Goal: Task Accomplishment & Management: Manage account settings

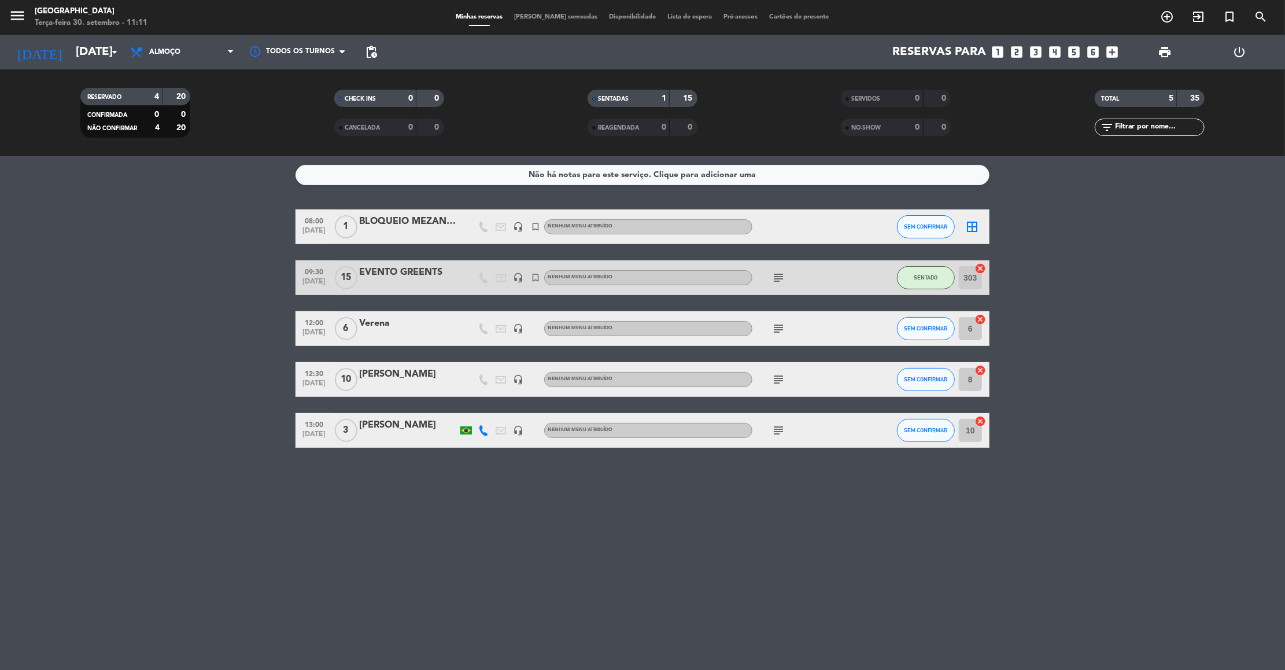
click at [73, 47] on input "[DATE]" at bounding box center [145, 51] width 150 height 25
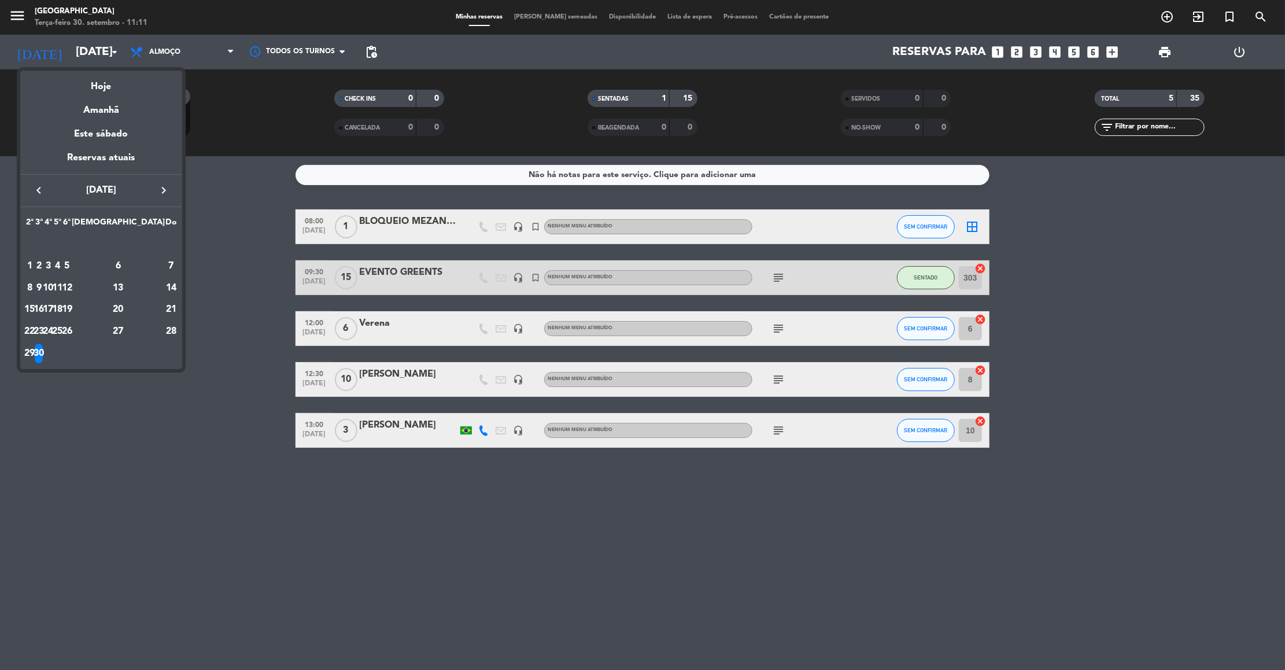
click at [166, 197] on button "keyboard_arrow_right" at bounding box center [163, 190] width 21 height 15
click at [53, 293] on div "10" at bounding box center [48, 288] width 9 height 20
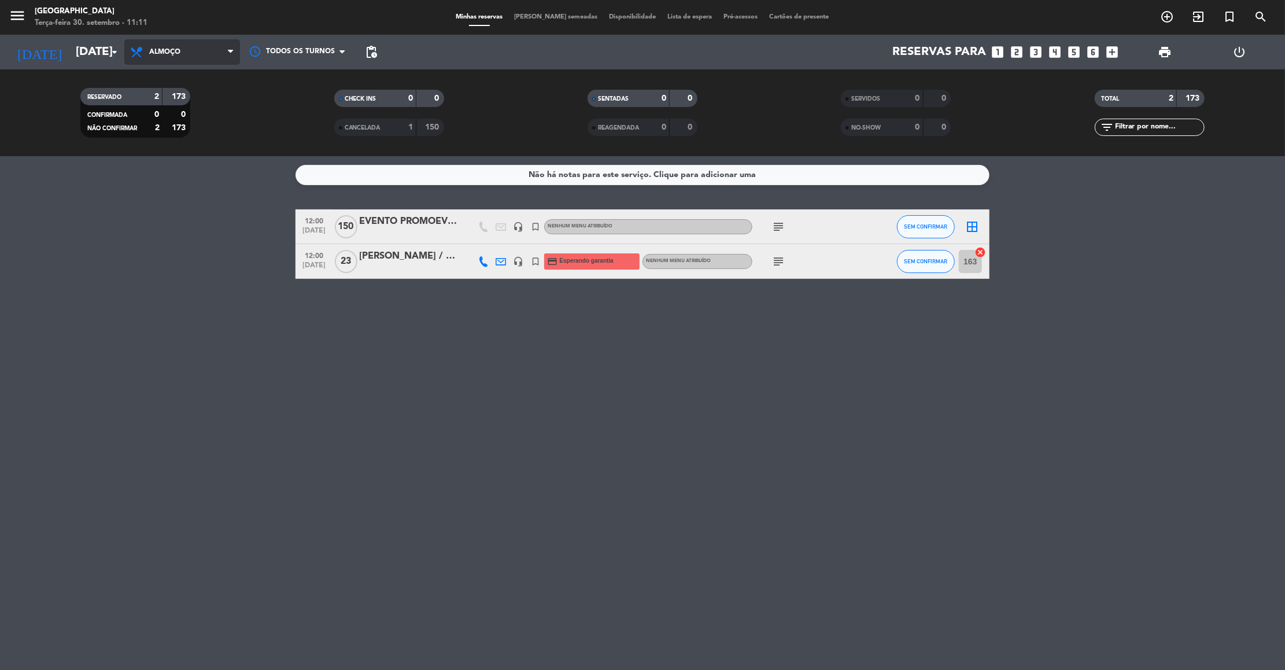
click at [187, 58] on span "Almoço" at bounding box center [182, 51] width 116 height 25
click at [151, 131] on div "menu [GEOGRAPHIC_DATA] Terça-feira 30. setembro - 11:11 Minhas reservas Mesas s…" at bounding box center [642, 78] width 1285 height 156
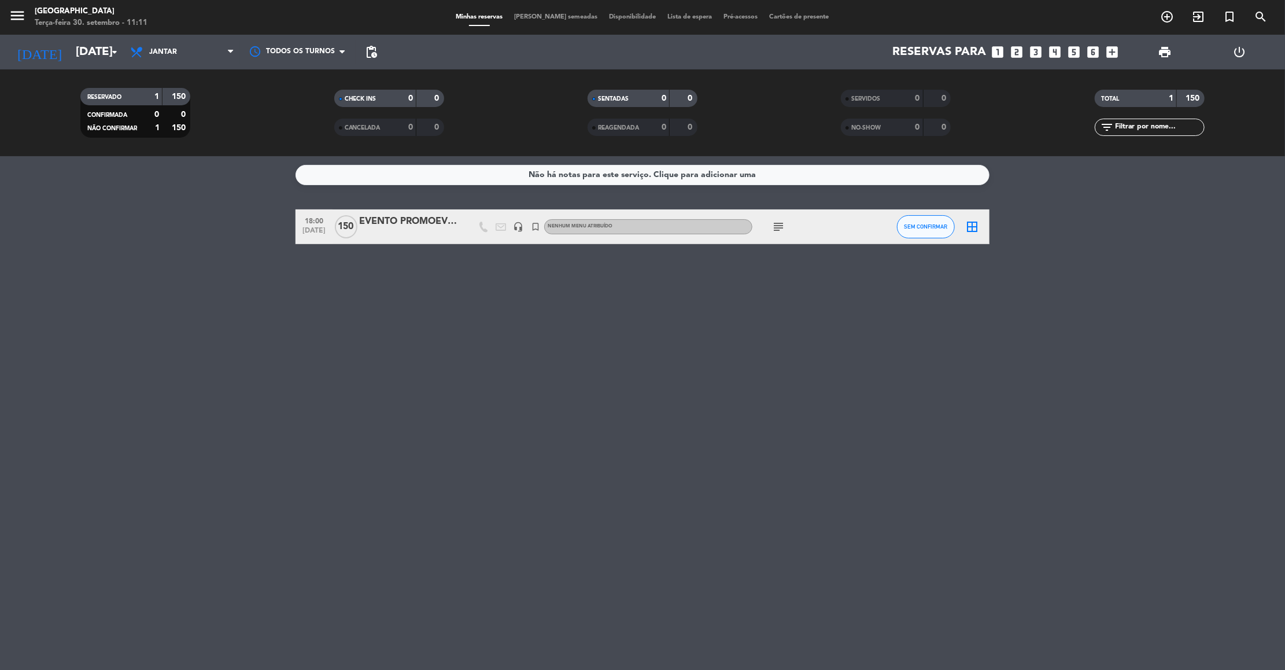
click at [772, 223] on icon "subject" at bounding box center [779, 227] width 14 height 14
click at [104, 51] on input "[DATE]" at bounding box center [145, 51] width 150 height 25
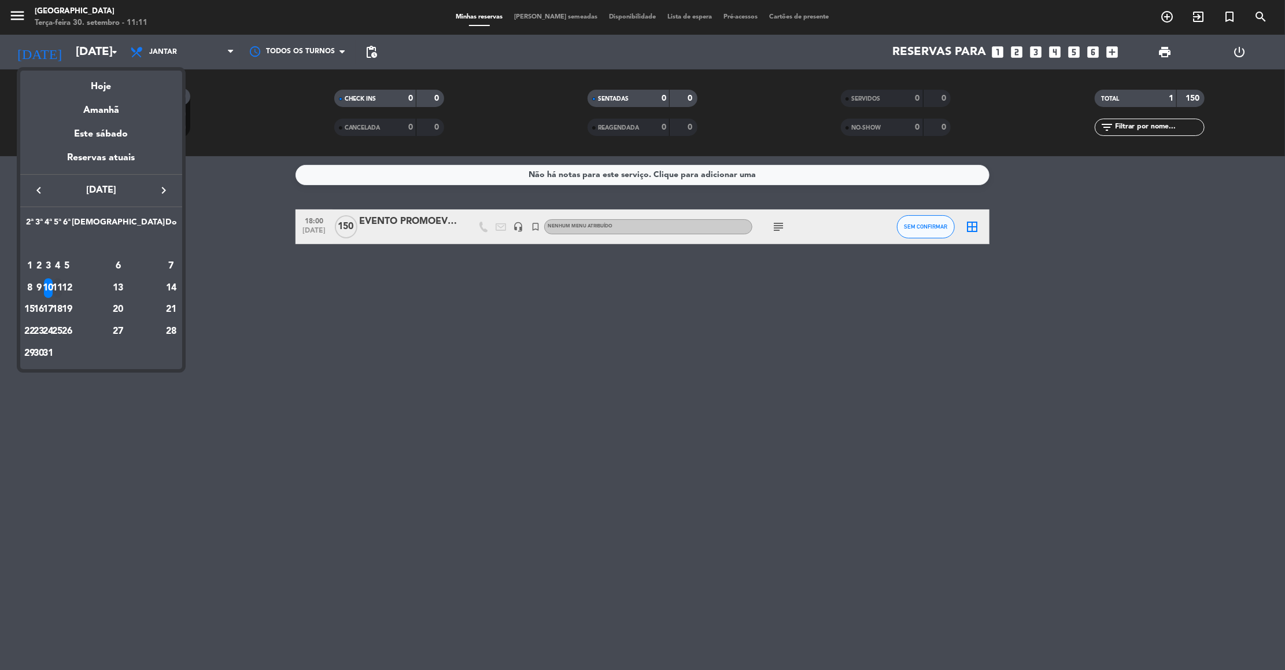
click at [62, 287] on div "11" at bounding box center [57, 288] width 9 height 20
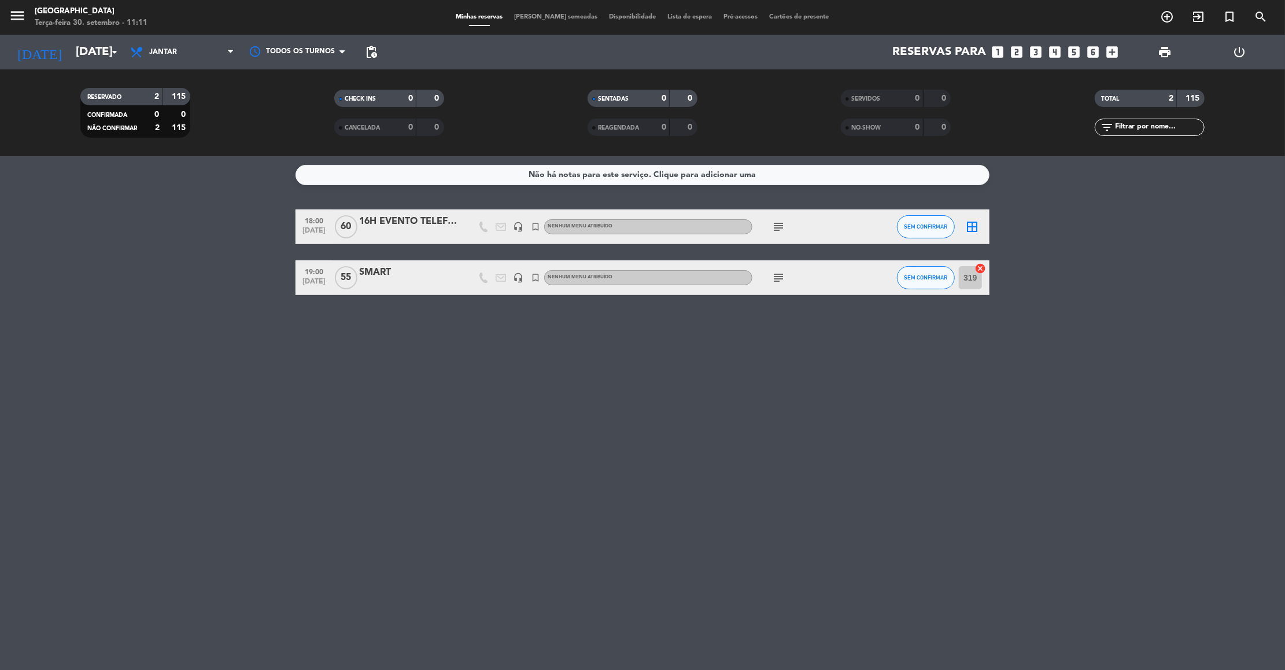
click at [776, 227] on icon "subject" at bounding box center [779, 227] width 14 height 14
click at [777, 279] on div "EVENTO SALA + CANTO / Montagem: Sala de eventos auditório e Canto das águas mes…" at bounding box center [778, 259] width 185 height 45
click at [777, 279] on icon "subject" at bounding box center [779, 278] width 14 height 14
click at [777, 228] on icon "subject" at bounding box center [779, 227] width 14 height 14
click at [780, 277] on div "EVENTO SALA + CANTO / Montagem: Sala de eventos auditório e Canto das águas mes…" at bounding box center [778, 259] width 185 height 45
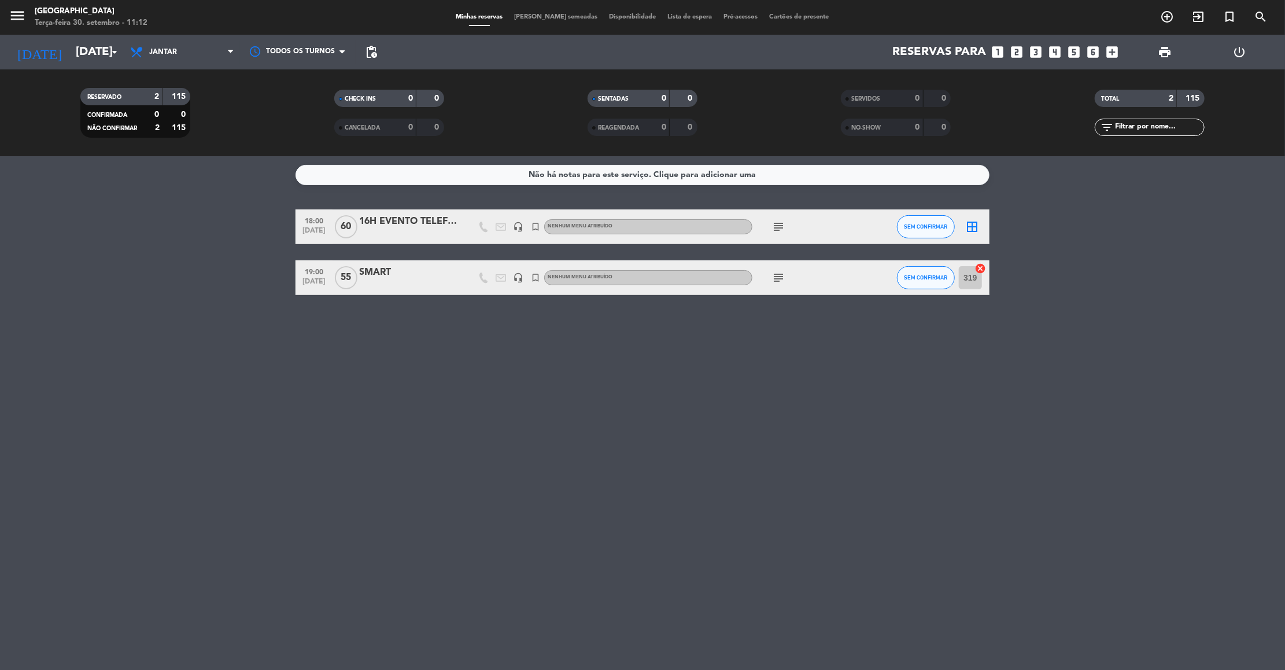
click at [780, 277] on icon "subject" at bounding box center [779, 278] width 14 height 14
click at [779, 225] on icon "subject" at bounding box center [779, 227] width 14 height 14
click at [776, 272] on div "EVENTO SALA + CANTO / Montagem: Sala de eventos auditório e Canto das águas mes…" at bounding box center [778, 259] width 173 height 36
click at [776, 272] on icon "subject" at bounding box center [779, 278] width 14 height 14
click at [121, 44] on input "[DATE]" at bounding box center [145, 51] width 150 height 25
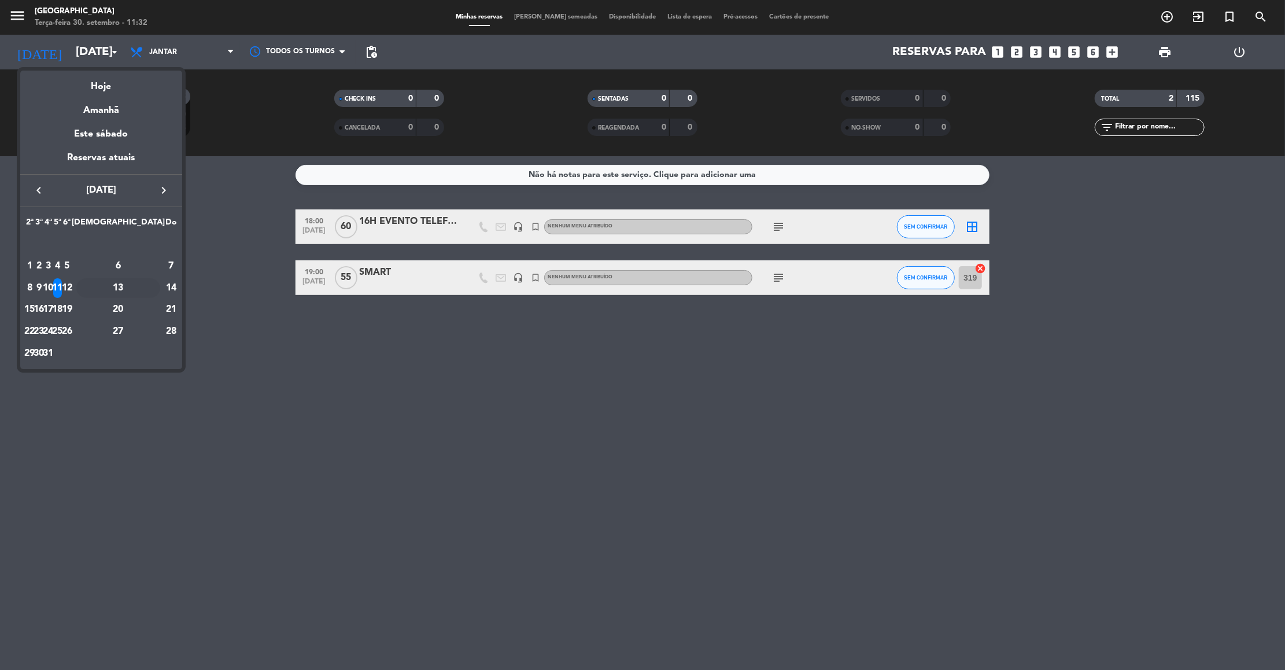
click at [154, 285] on div "13" at bounding box center [118, 288] width 84 height 20
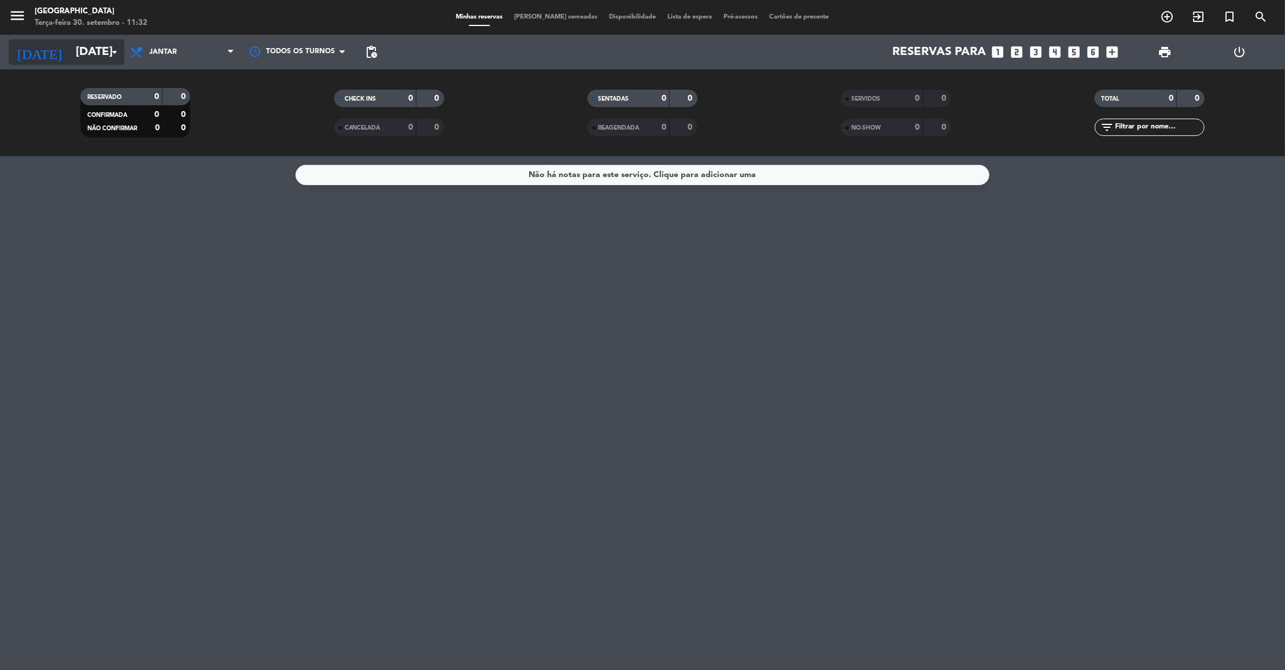
click at [83, 49] on input "[DATE]" at bounding box center [145, 51] width 150 height 25
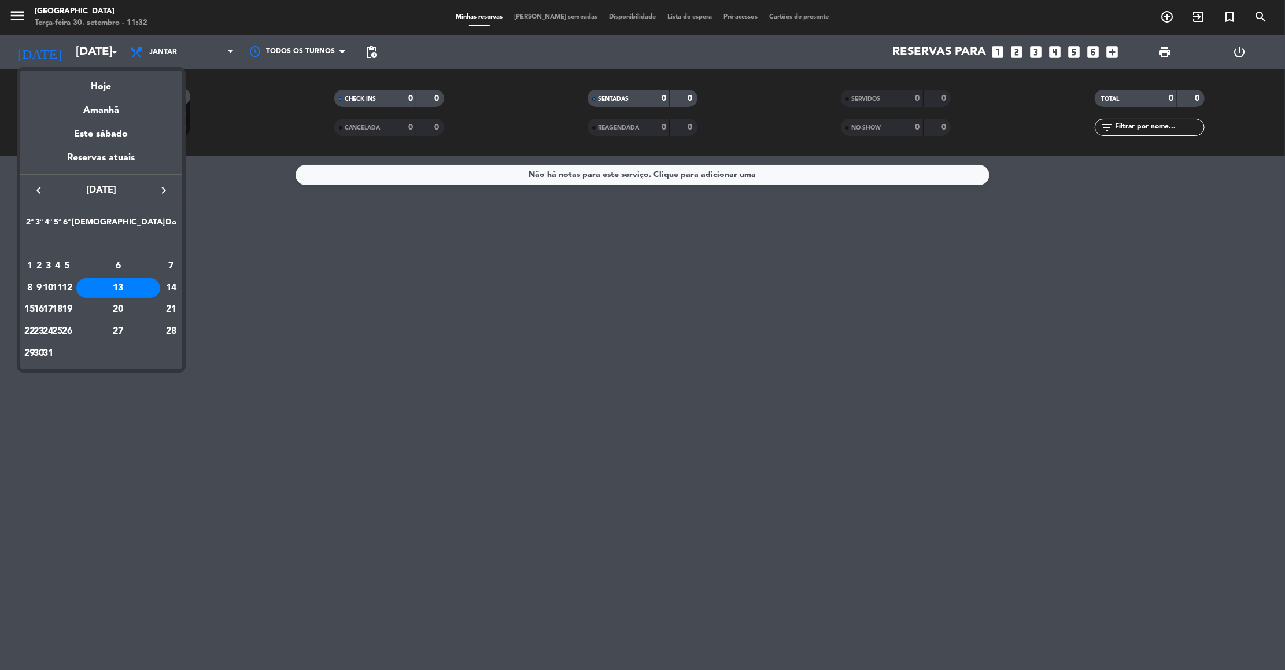
click at [39, 193] on icon "keyboard_arrow_left" at bounding box center [39, 190] width 14 height 14
click at [163, 191] on icon "keyboard_arrow_right" at bounding box center [164, 190] width 14 height 14
click at [143, 265] on div "4" at bounding box center [118, 266] width 84 height 20
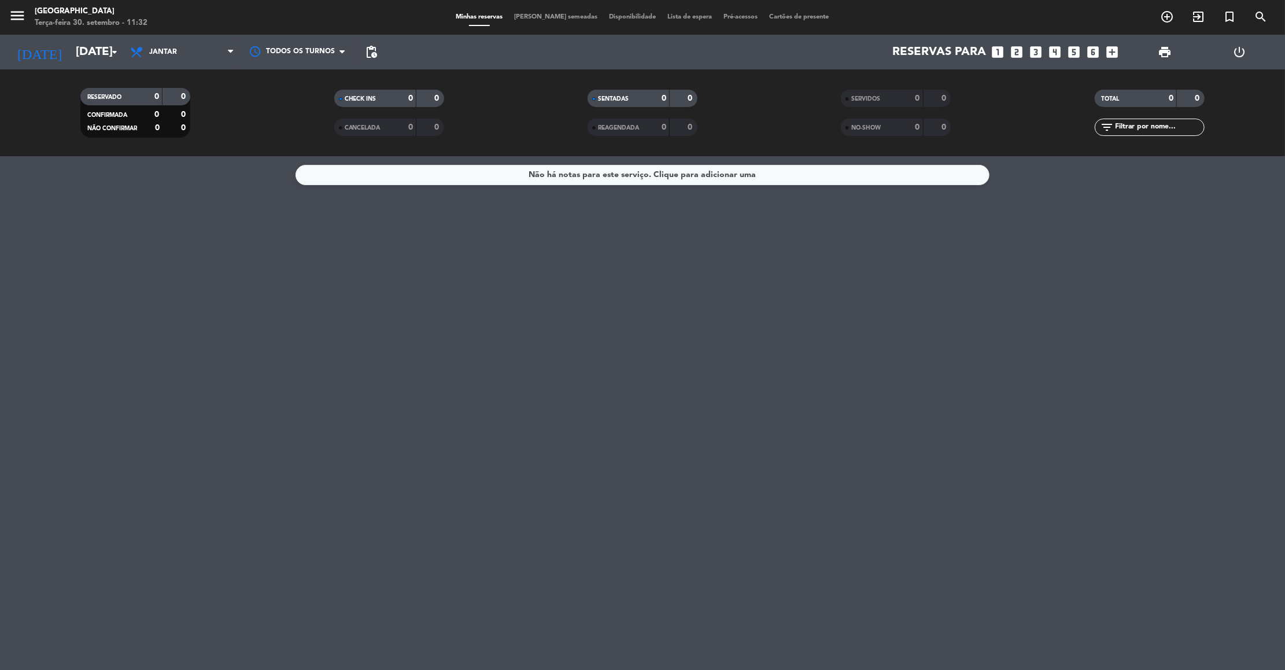
type input "[DATE]"
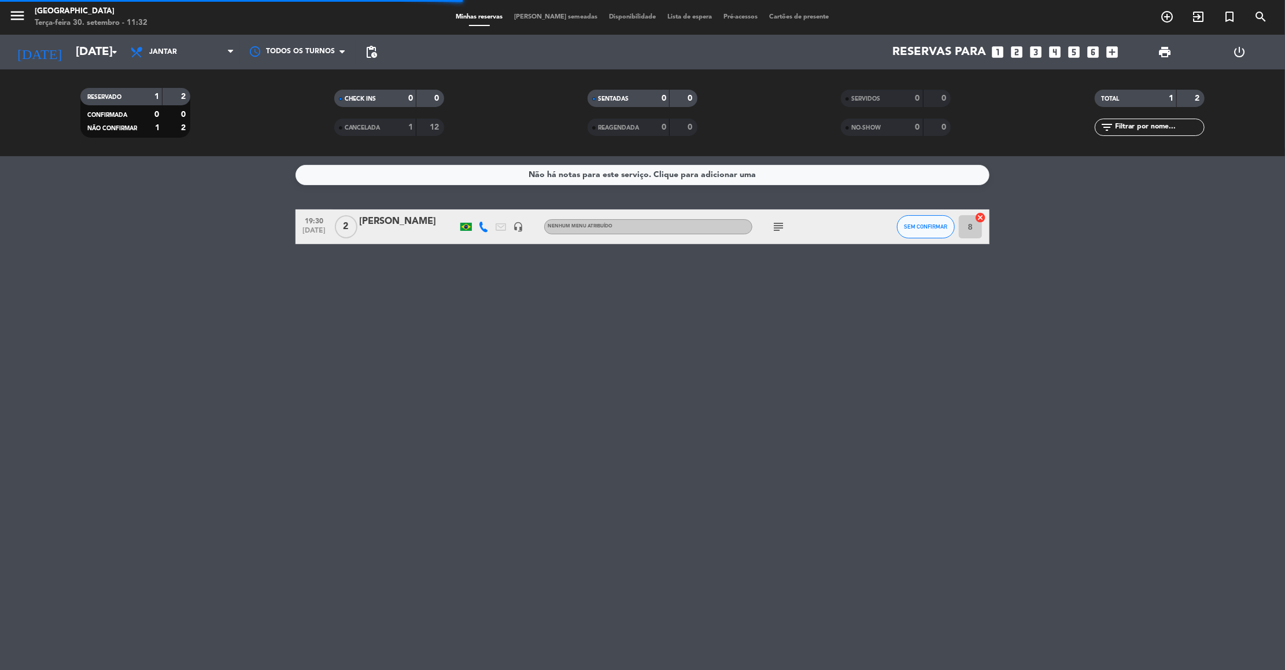
click at [194, 51] on span "Jantar" at bounding box center [182, 51] width 116 height 25
click at [169, 93] on div "menu [GEOGRAPHIC_DATA] Terça-feira 30. setembro - 11:32 Minhas reservas Mesas s…" at bounding box center [642, 78] width 1285 height 156
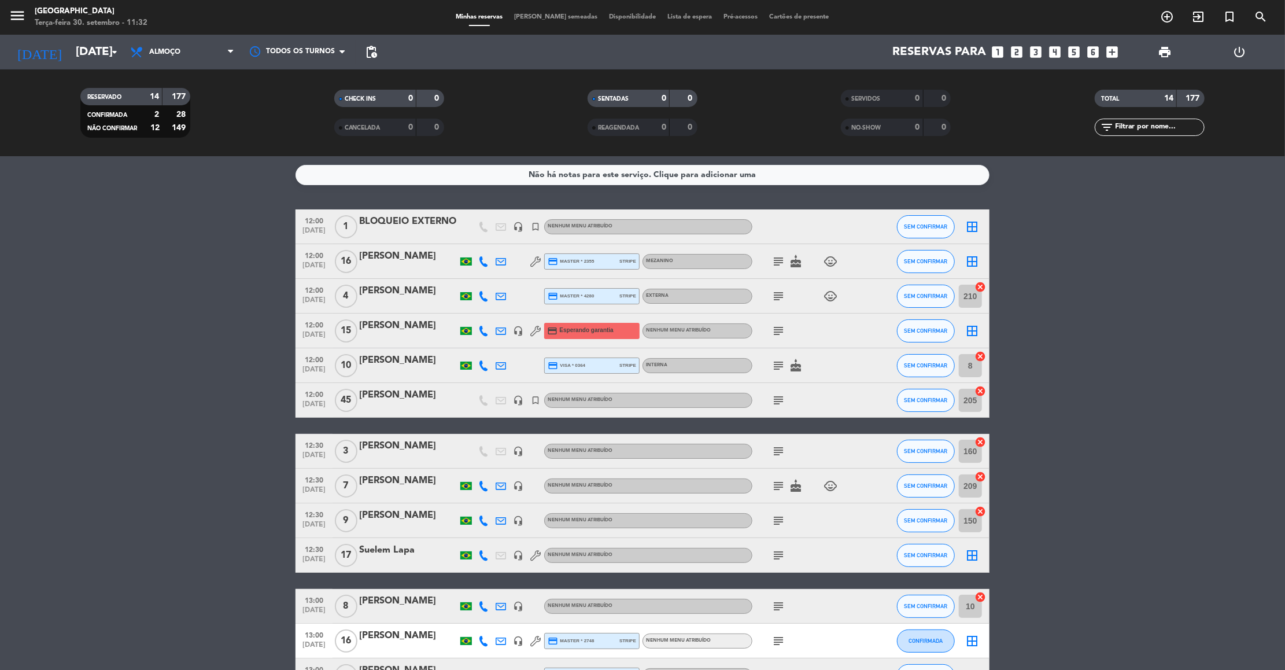
click at [1140, 131] on input "text" at bounding box center [1160, 127] width 90 height 13
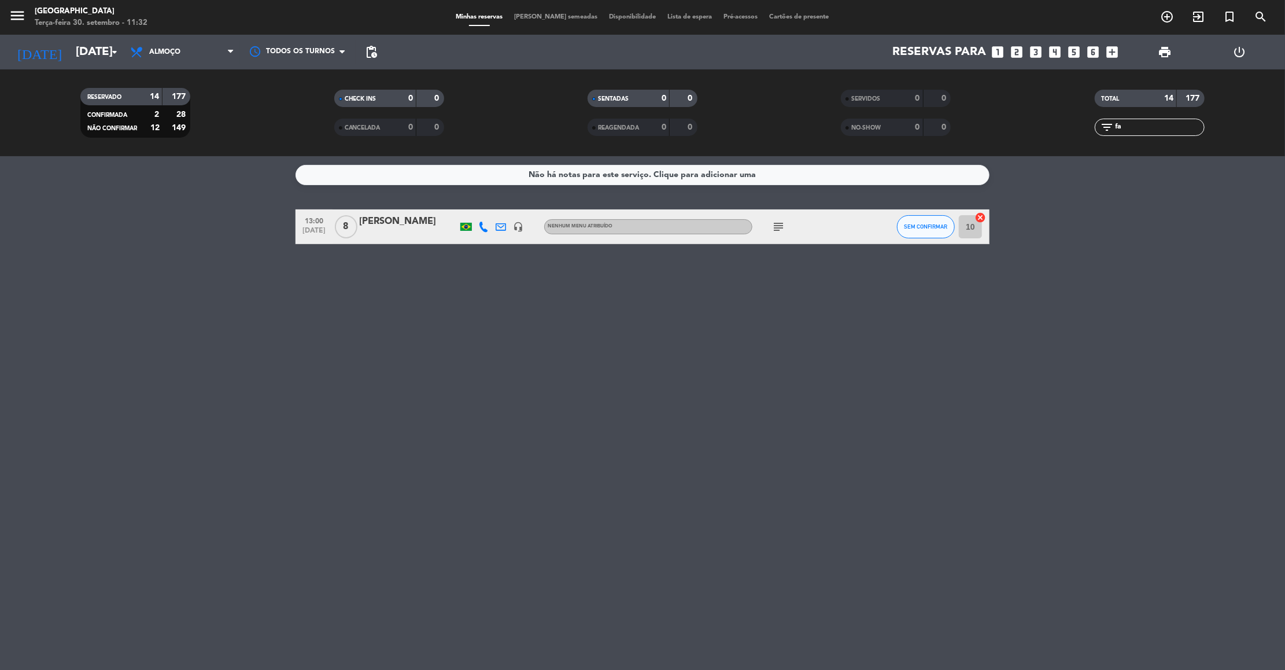
type input "fa"
click at [386, 224] on div "[PERSON_NAME]" at bounding box center [408, 221] width 98 height 15
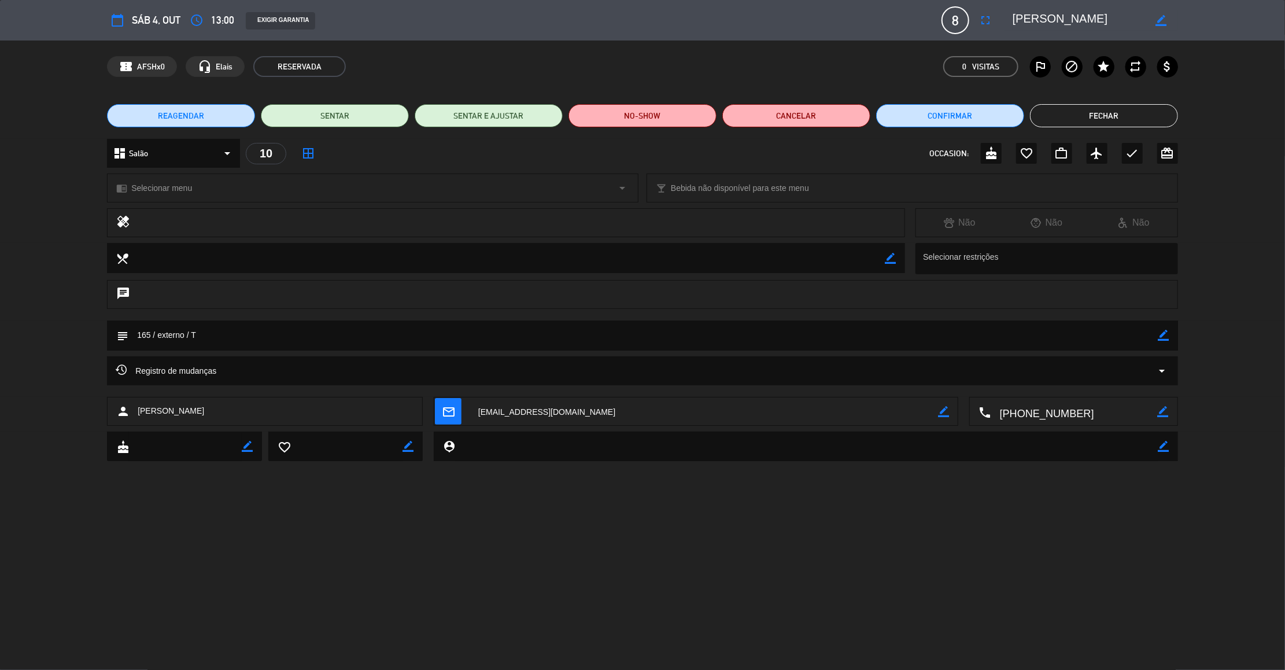
click at [201, 154] on div "dashboard Salão arrow_drop_down" at bounding box center [173, 153] width 133 height 29
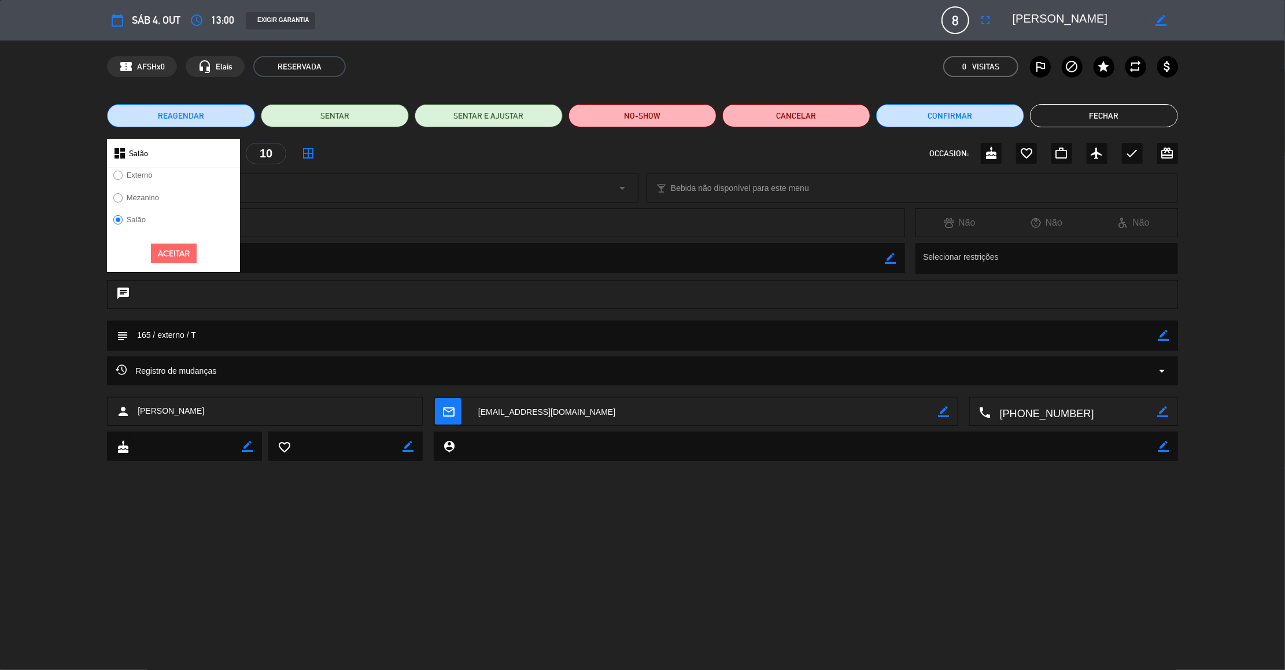
click at [116, 166] on div "dashboard Salão" at bounding box center [173, 153] width 133 height 29
click at [117, 171] on input "Externo" at bounding box center [117, 175] width 8 height 8
radio input "true"
click at [164, 257] on button "Aceitar" at bounding box center [174, 254] width 46 height 20
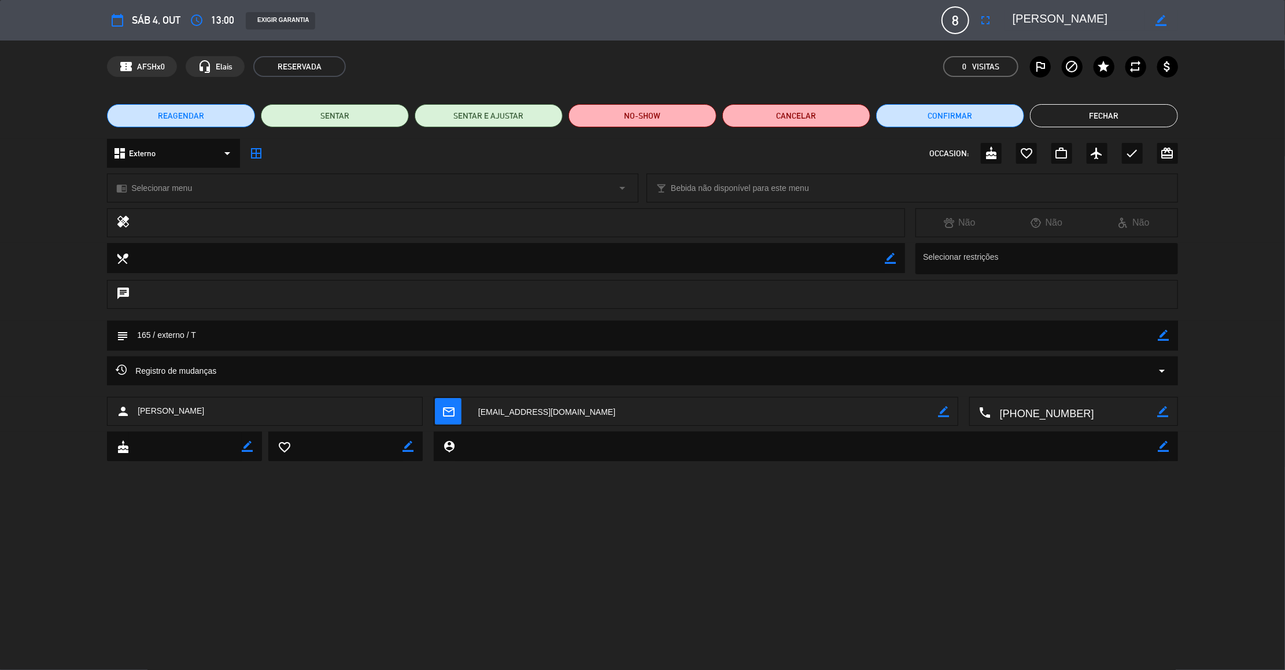
click at [1115, 114] on button "Fechar" at bounding box center [1104, 115] width 148 height 23
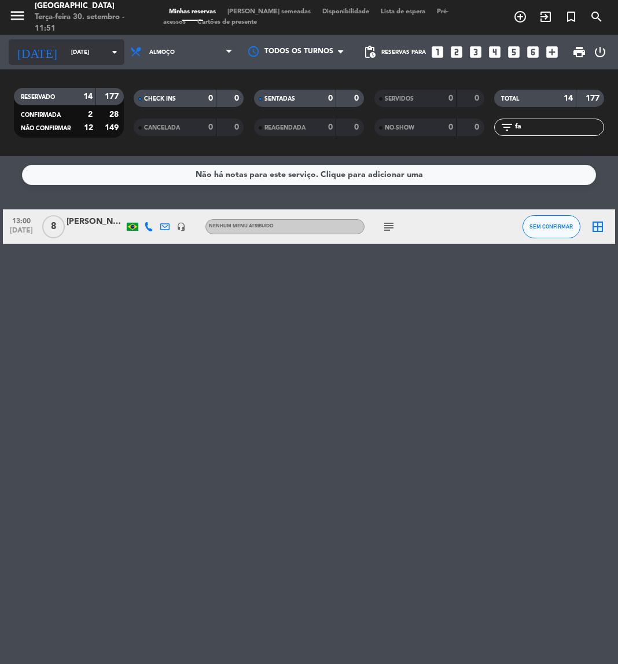
click at [91, 54] on input "[DATE]" at bounding box center [104, 52] width 78 height 18
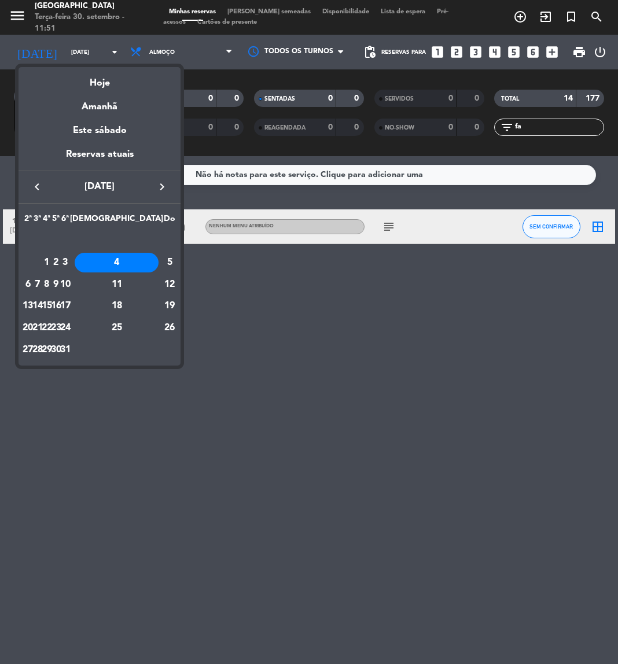
click at [157, 187] on icon "keyboard_arrow_right" at bounding box center [162, 187] width 14 height 14
click at [38, 191] on icon "keyboard_arrow_left" at bounding box center [37, 187] width 14 height 14
click at [147, 239] on div "1" at bounding box center [117, 241] width 84 height 20
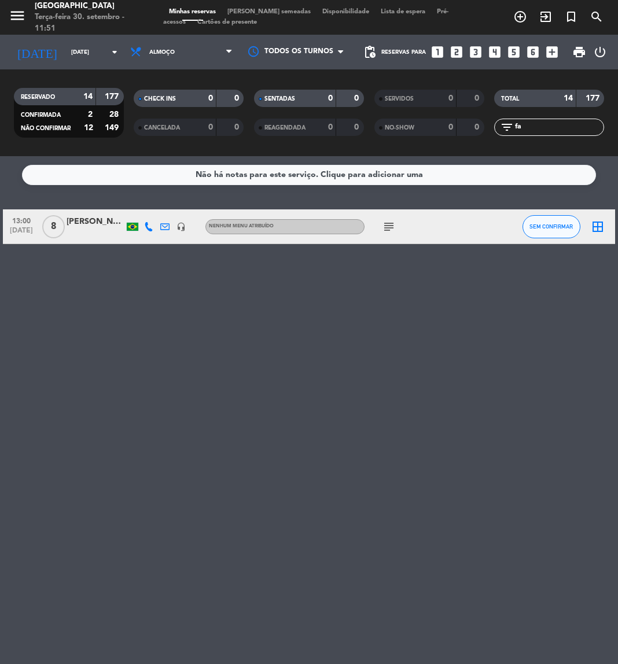
type input "[DATE]"
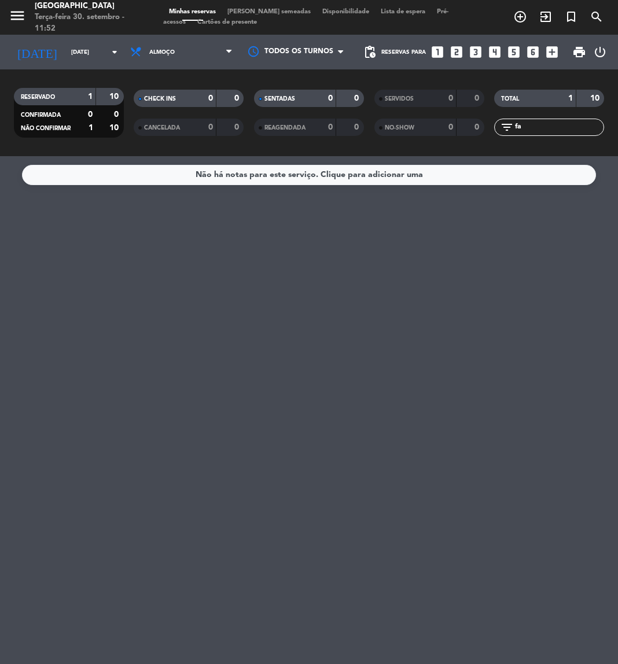
click at [538, 133] on input "fa" at bounding box center [559, 127] width 90 height 13
type input "f"
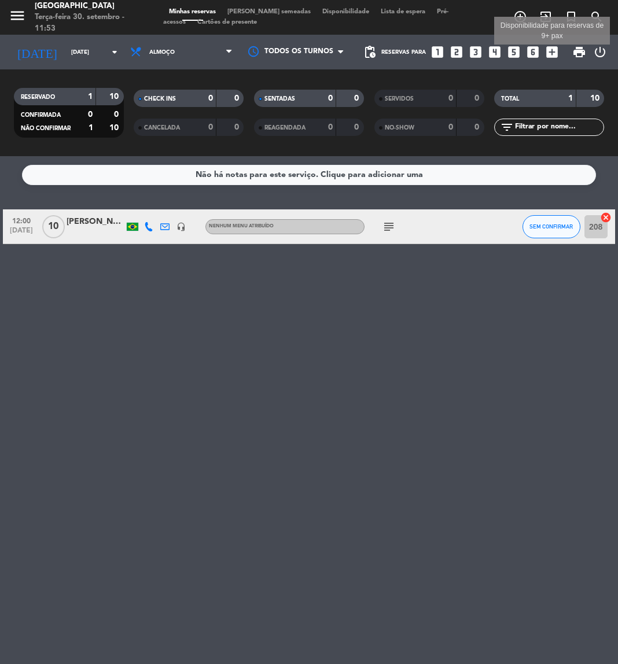
click at [549, 49] on icon "add_box" at bounding box center [551, 52] width 15 height 15
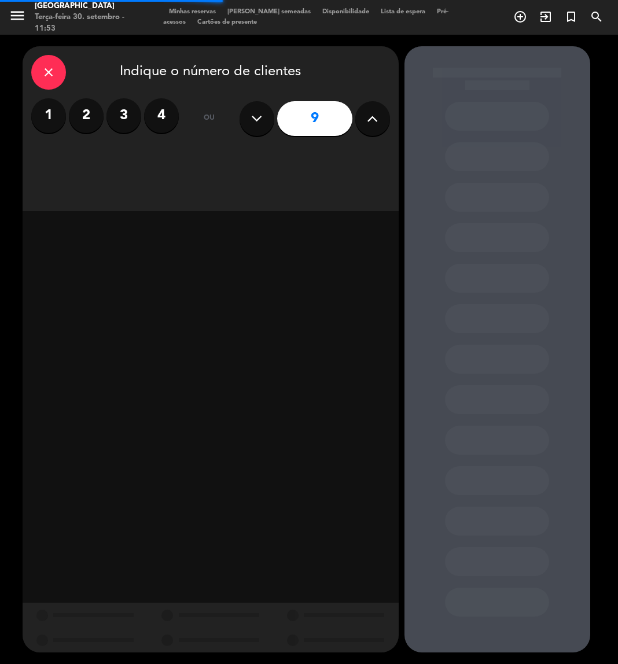
click at [376, 117] on icon at bounding box center [372, 118] width 11 height 17
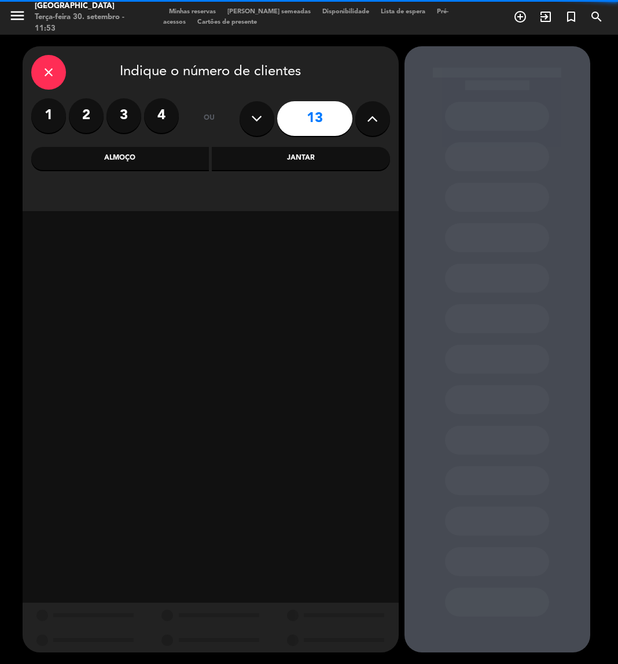
click at [376, 117] on icon at bounding box center [372, 118] width 11 height 17
type input "15"
click at [301, 163] on div "Jantar" at bounding box center [301, 158] width 178 height 23
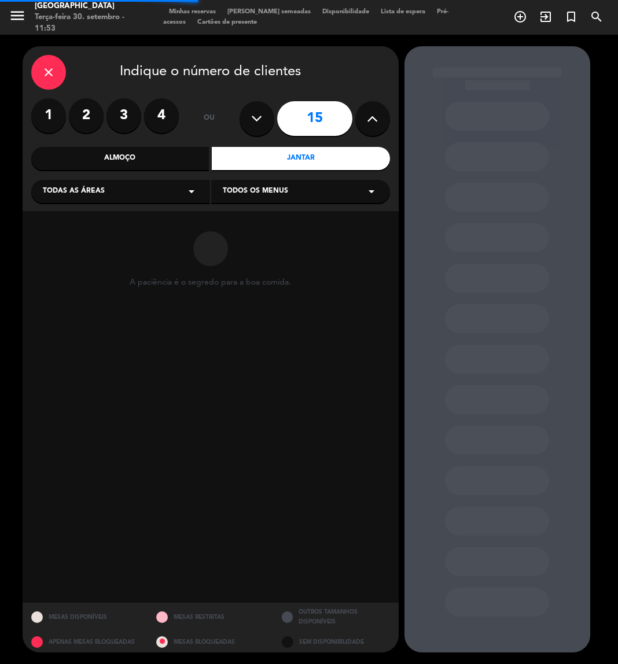
click at [161, 204] on div "close Indique o número de clientes 1 2 3 4 ou 15 Almoço Jantar Todas as áreas a…" at bounding box center [211, 128] width 376 height 165
click at [128, 195] on div "Todas as áreas arrow_drop_down" at bounding box center [120, 191] width 179 height 23
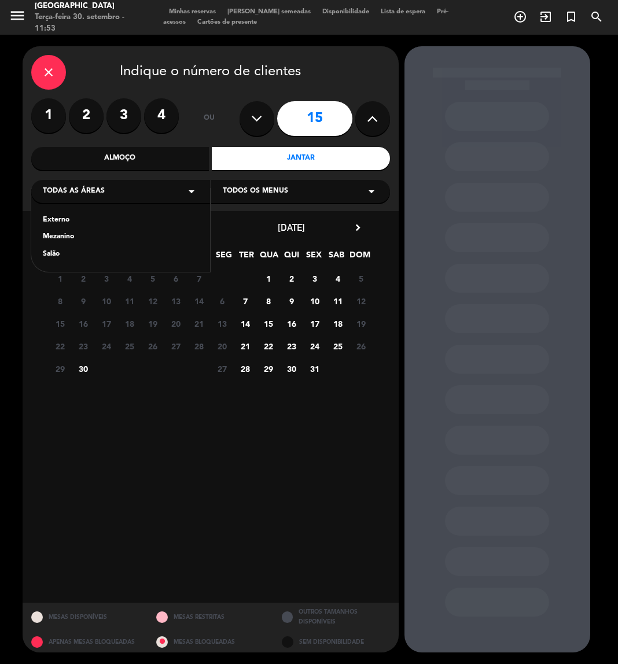
click at [65, 223] on div "Externo" at bounding box center [121, 221] width 156 height 12
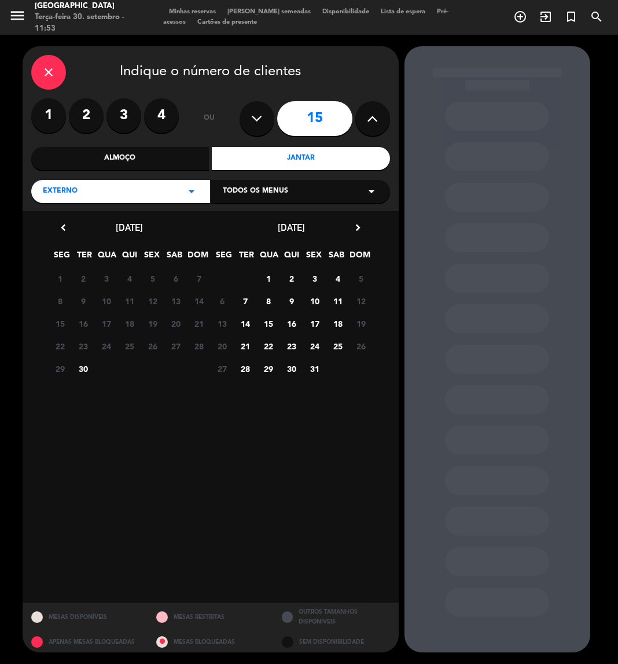
click at [358, 233] on icon "chevron_right" at bounding box center [358, 228] width 12 height 12
click at [289, 323] on span "11" at bounding box center [291, 323] width 19 height 19
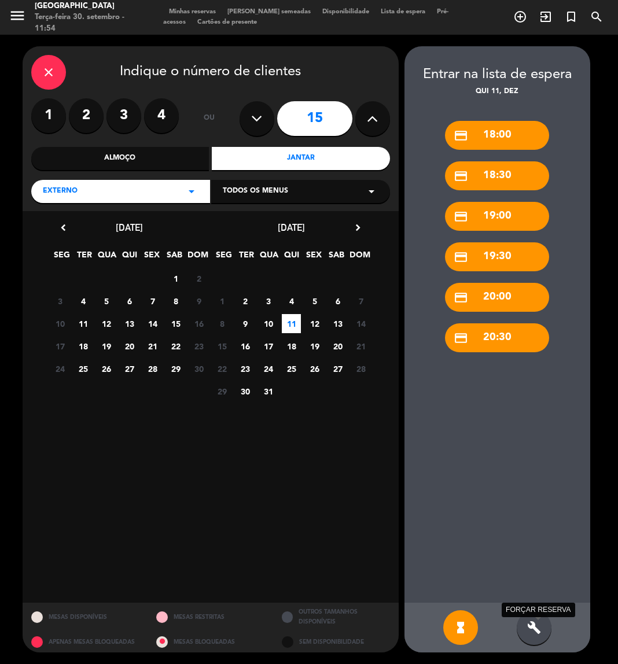
click at [534, 623] on icon "build" at bounding box center [534, 628] width 14 height 14
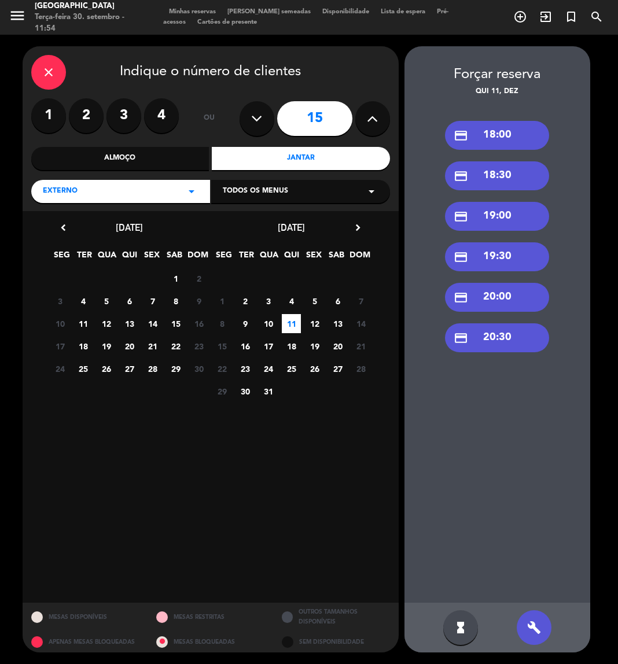
click at [504, 180] on div "credit_card 18:30" at bounding box center [497, 175] width 104 height 29
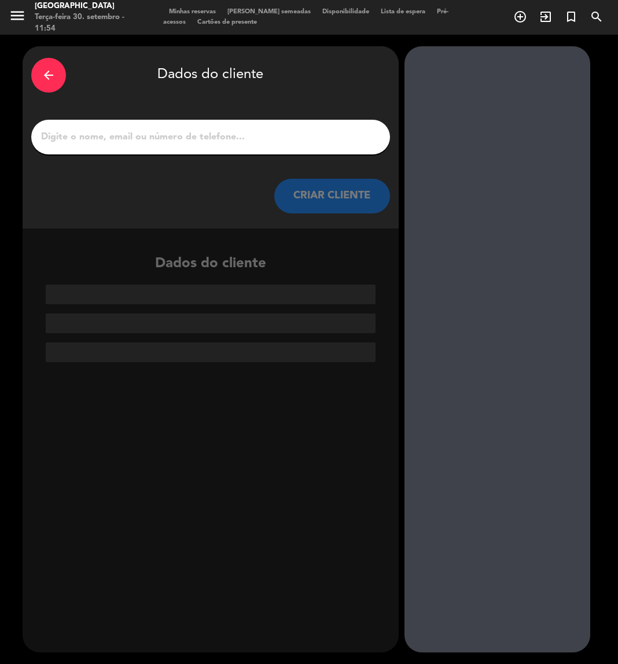
click at [191, 130] on input "1" at bounding box center [210, 137] width 341 height 16
click at [223, 130] on input "1" at bounding box center [210, 137] width 341 height 16
paste input "[PERSON_NAME]"
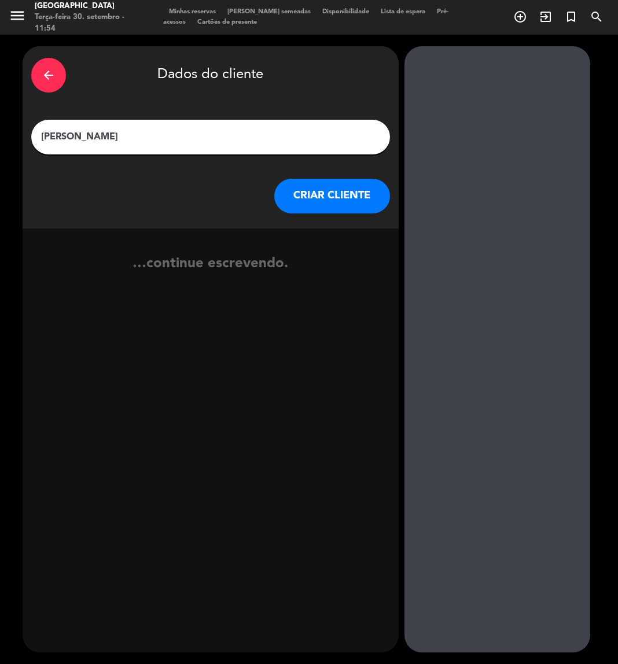
type input "[PERSON_NAME]"
click at [371, 209] on button "CRIAR CLIENTE" at bounding box center [332, 196] width 116 height 35
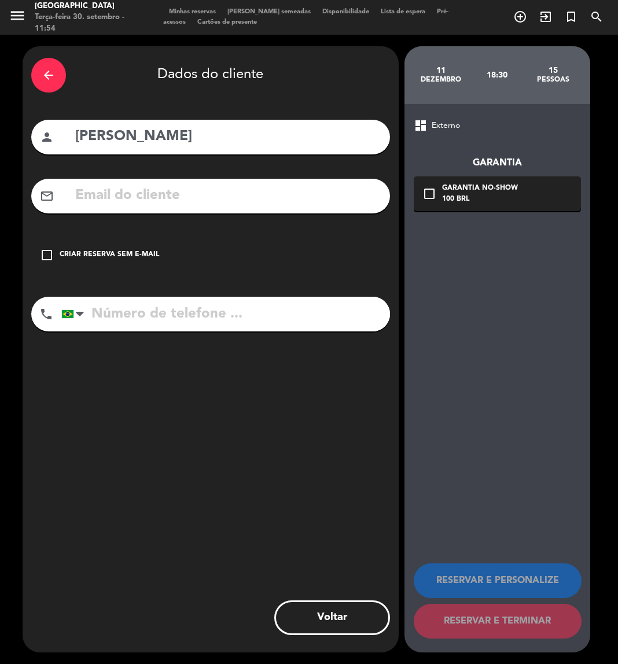
click at [259, 201] on input "text" at bounding box center [227, 196] width 307 height 24
paste input "[PERSON_NAME][EMAIL_ADDRESS][DOMAIN_NAME]"
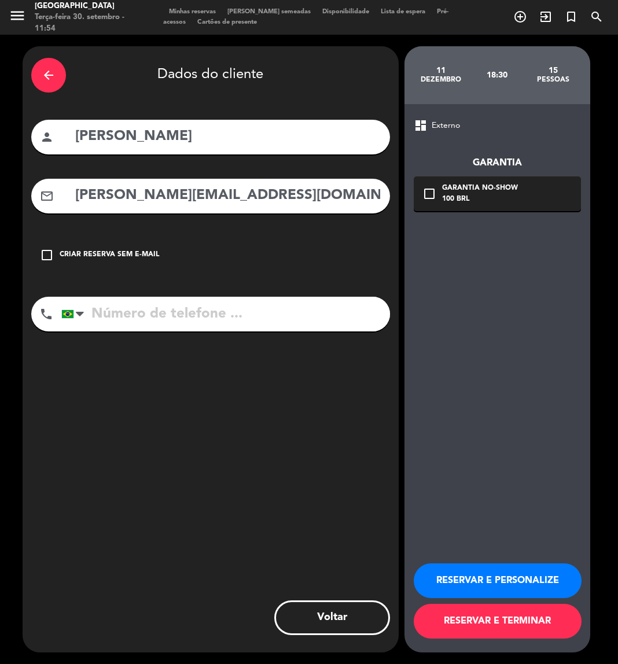
type input "[PERSON_NAME][EMAIL_ADDRESS][DOMAIN_NAME]"
click at [152, 327] on input "tel" at bounding box center [225, 314] width 329 height 35
paste input "[PHONE_NUMBER]"
type input "[PHONE_NUMBER]"
click at [434, 194] on icon "check_box_outline_blank" at bounding box center [429, 194] width 14 height 14
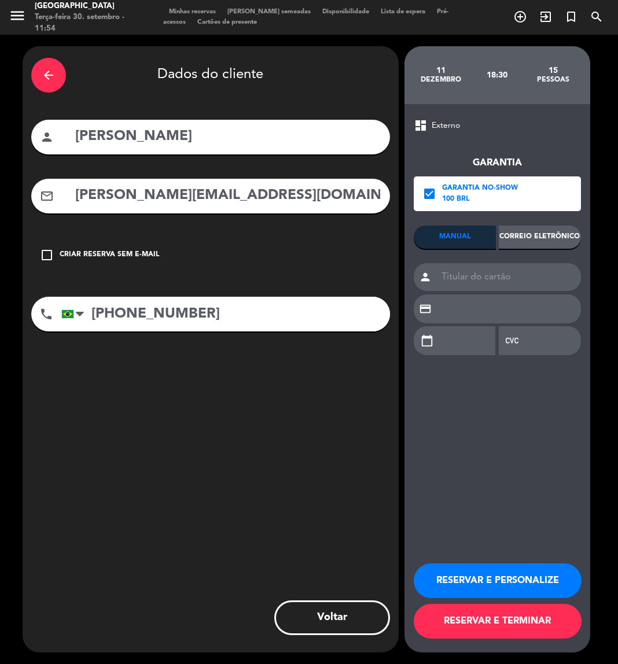
click at [541, 243] on div "Correio eletrônico" at bounding box center [540, 237] width 82 height 23
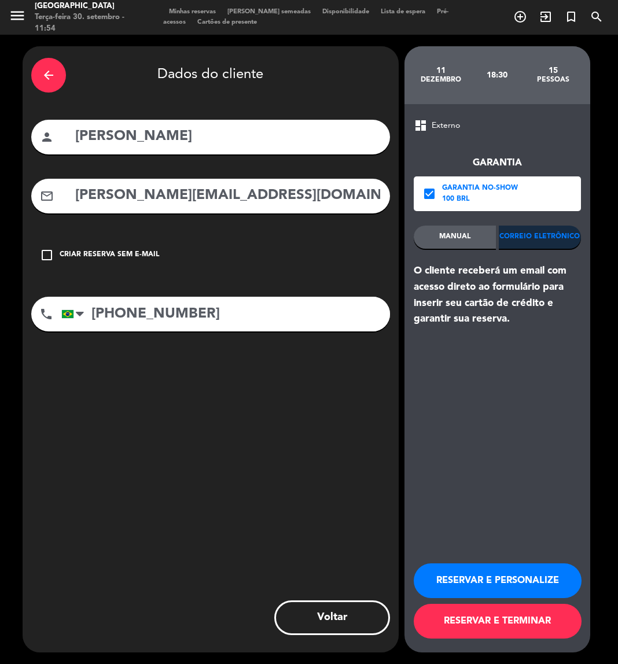
click at [461, 583] on button "RESERVAR E PERSONALIZE" at bounding box center [498, 580] width 168 height 35
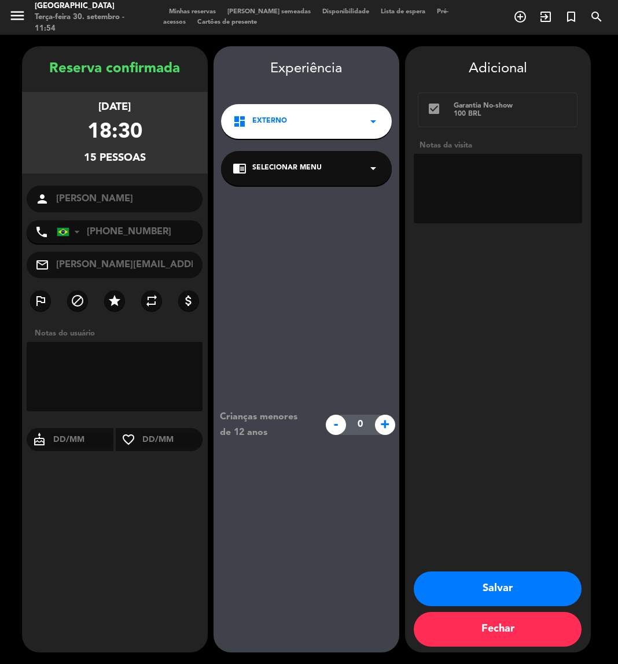
click at [452, 167] on textarea at bounding box center [498, 188] width 168 height 69
type textarea "externo / W"
click at [488, 584] on button "Salvar" at bounding box center [498, 588] width 168 height 35
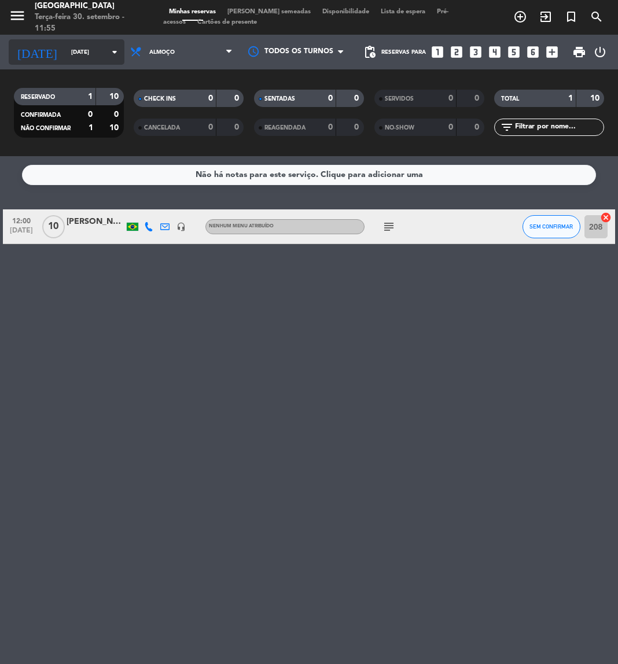
click at [72, 54] on input "[DATE]" at bounding box center [104, 52] width 78 height 18
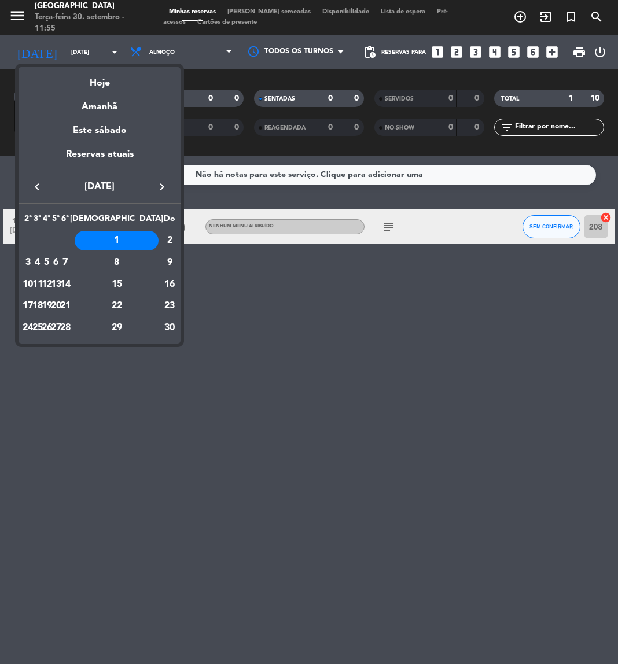
click at [164, 188] on icon "keyboard_arrow_right" at bounding box center [162, 187] width 14 height 14
click at [61, 281] on div "11" at bounding box center [56, 285] width 9 height 20
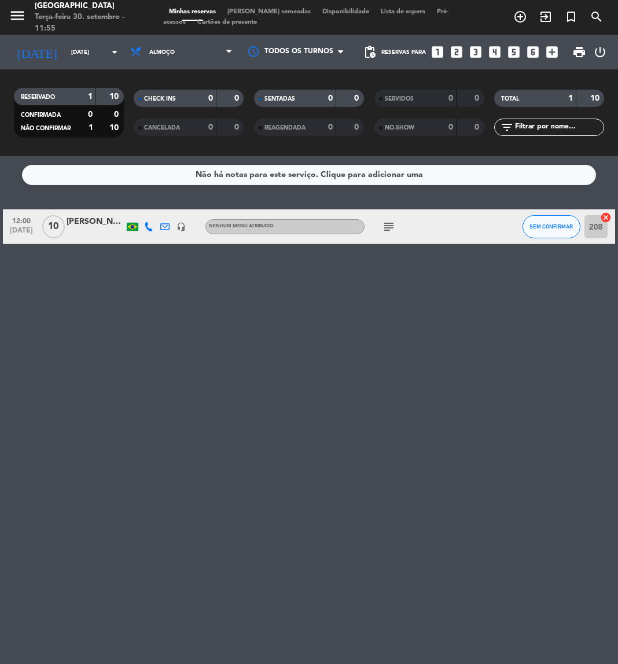
type input "[DATE]"
click at [191, 48] on span "Almoço" at bounding box center [181, 51] width 114 height 25
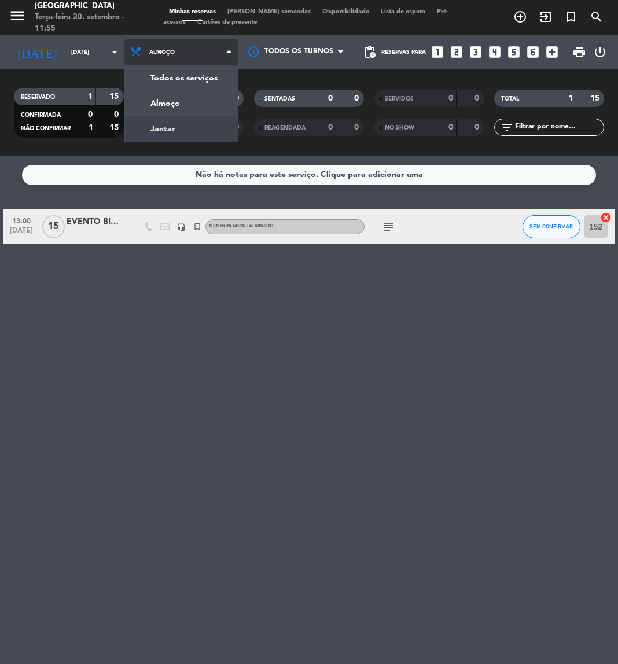
click at [168, 126] on div "menu [GEOGRAPHIC_DATA] Terça-feira 30. setembro - 11:55 Minhas reservas Mesas s…" at bounding box center [309, 78] width 618 height 156
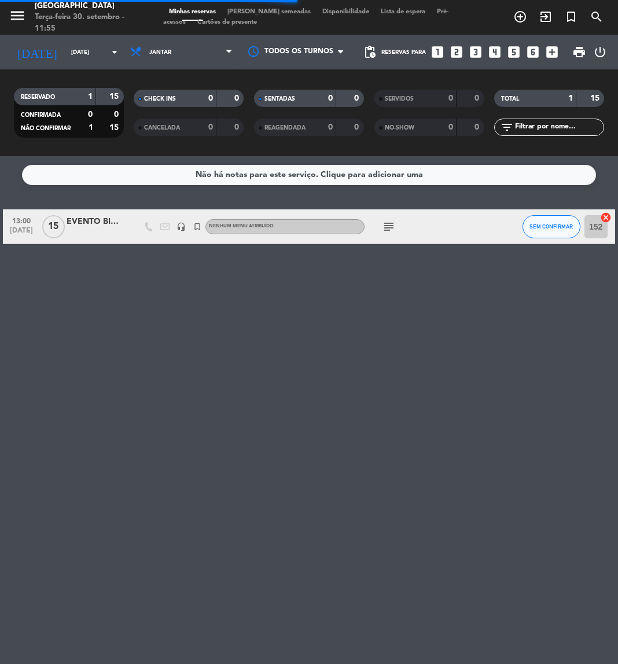
click at [546, 125] on input "text" at bounding box center [559, 127] width 90 height 13
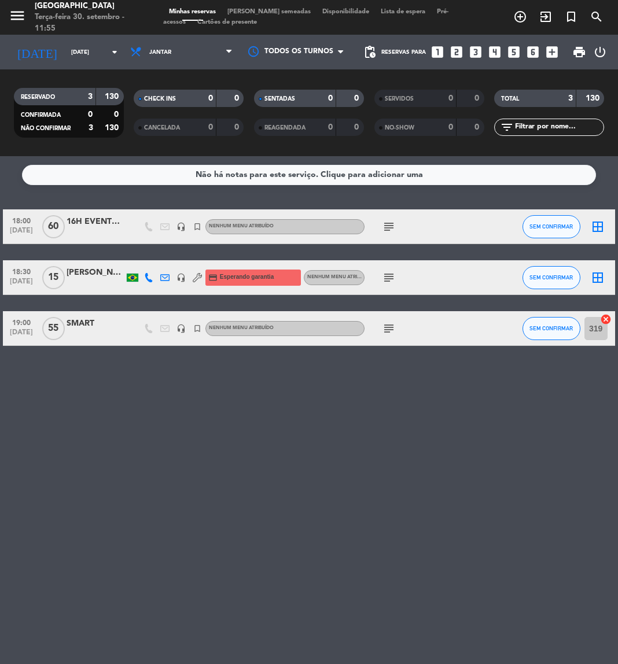
paste input "[PERSON_NAME]"
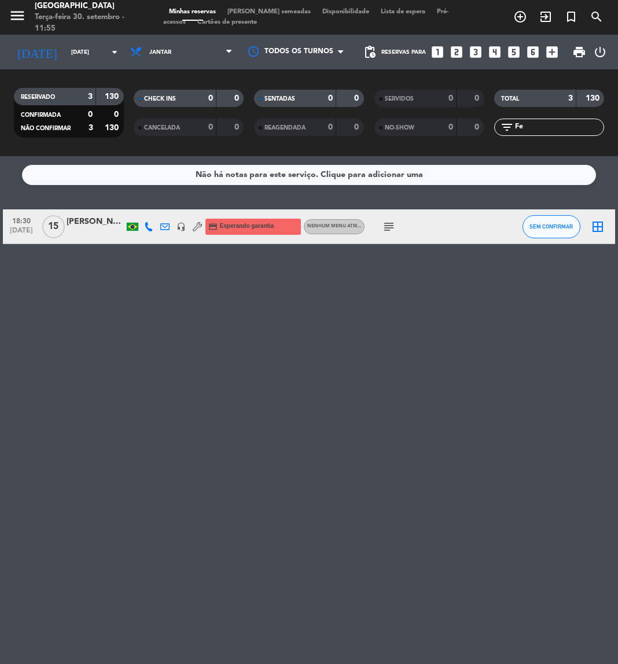
type input "F"
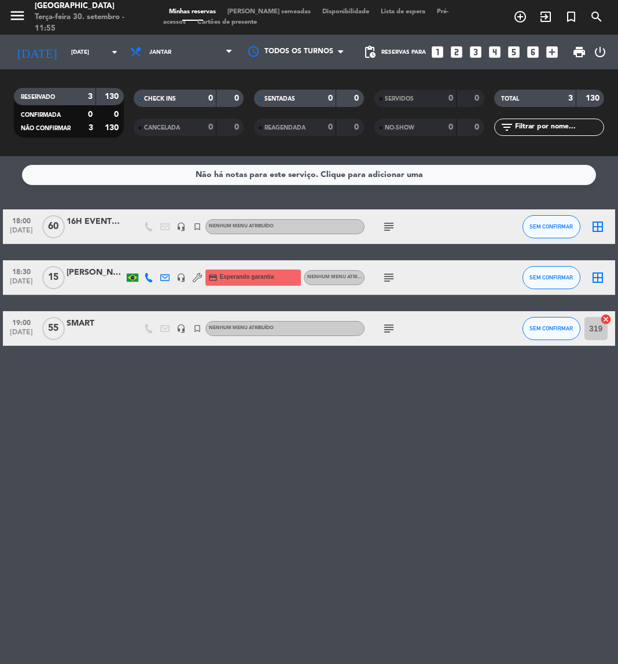
click at [390, 278] on icon "subject" at bounding box center [389, 278] width 14 height 14
click at [70, 59] on input "[DATE]" at bounding box center [104, 52] width 78 height 18
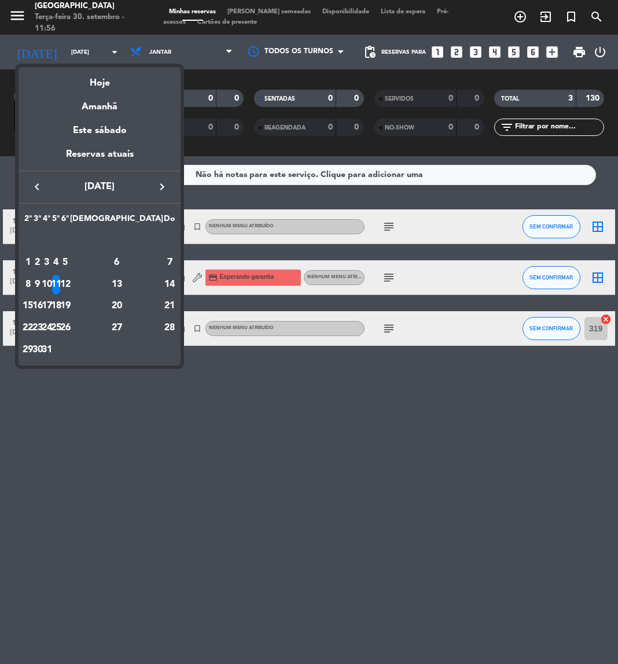
click at [40, 183] on icon "keyboard_arrow_left" at bounding box center [37, 187] width 14 height 14
click at [70, 257] on div "3" at bounding box center [65, 263] width 9 height 20
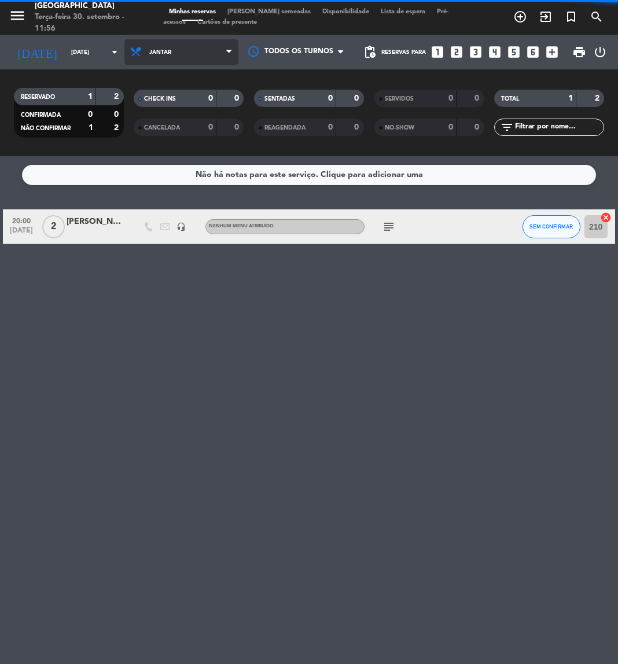
click at [190, 52] on span "Jantar" at bounding box center [181, 51] width 114 height 25
click at [174, 102] on div "menu [GEOGRAPHIC_DATA] Terça-feira 30. setembro - 11:56 Minhas reservas Mesas s…" at bounding box center [309, 78] width 618 height 156
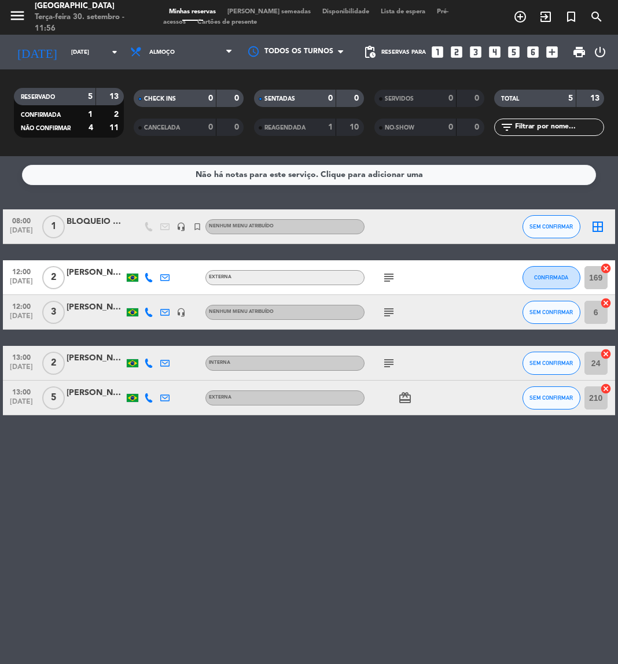
click at [389, 276] on icon "subject" at bounding box center [389, 278] width 14 height 14
click at [392, 312] on icon "subject" at bounding box center [389, 312] width 14 height 14
click at [385, 365] on icon "subject" at bounding box center [389, 363] width 14 height 14
click at [183, 45] on span "Almoço" at bounding box center [181, 51] width 114 height 25
click at [152, 126] on div "menu [GEOGRAPHIC_DATA] Terça-feira 30. setembro - 11:56 Minhas reservas Mesas s…" at bounding box center [309, 78] width 618 height 156
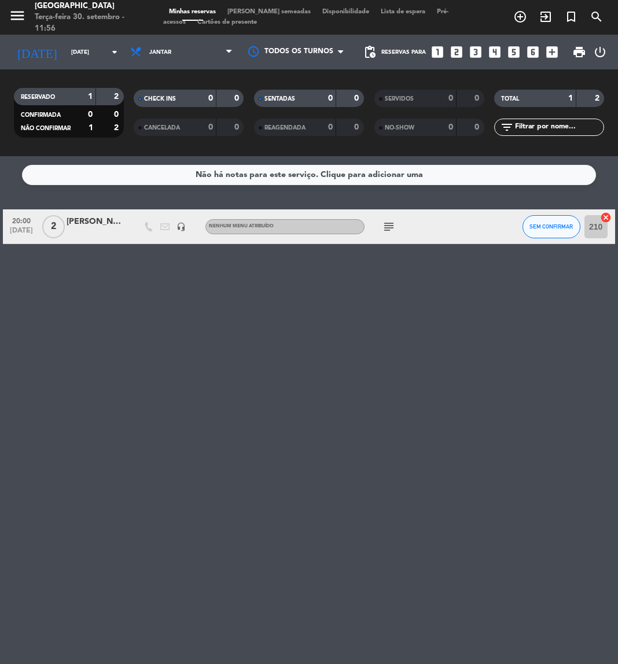
click at [383, 224] on icon "subject" at bounding box center [389, 227] width 14 height 14
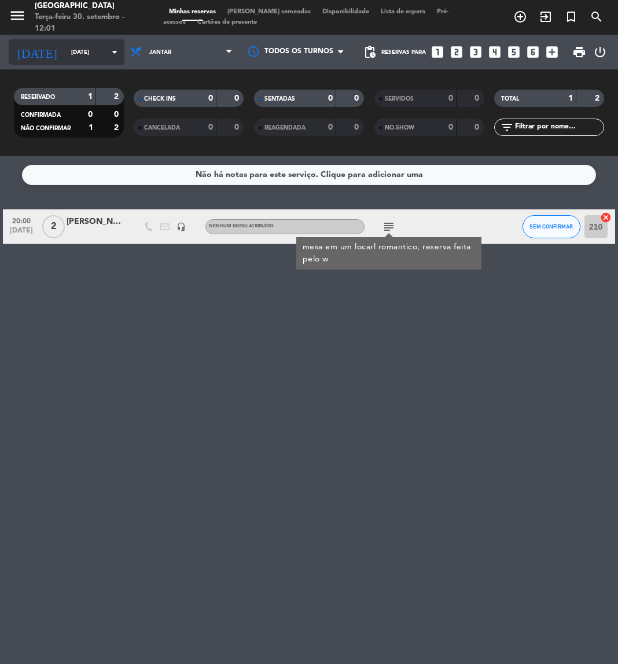
click at [88, 52] on input "[DATE]" at bounding box center [104, 52] width 78 height 18
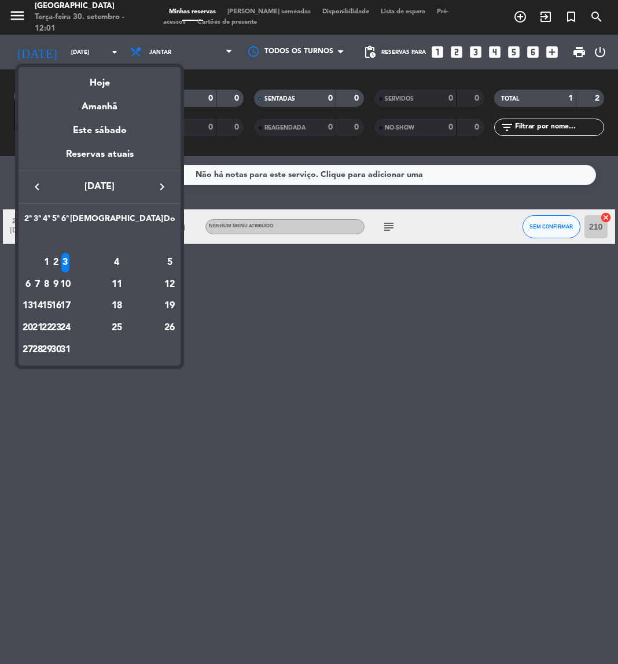
click at [161, 182] on icon "keyboard_arrow_right" at bounding box center [162, 187] width 14 height 14
click at [41, 187] on icon "keyboard_arrow_left" at bounding box center [37, 187] width 14 height 14
click at [61, 281] on div "11" at bounding box center [56, 285] width 9 height 20
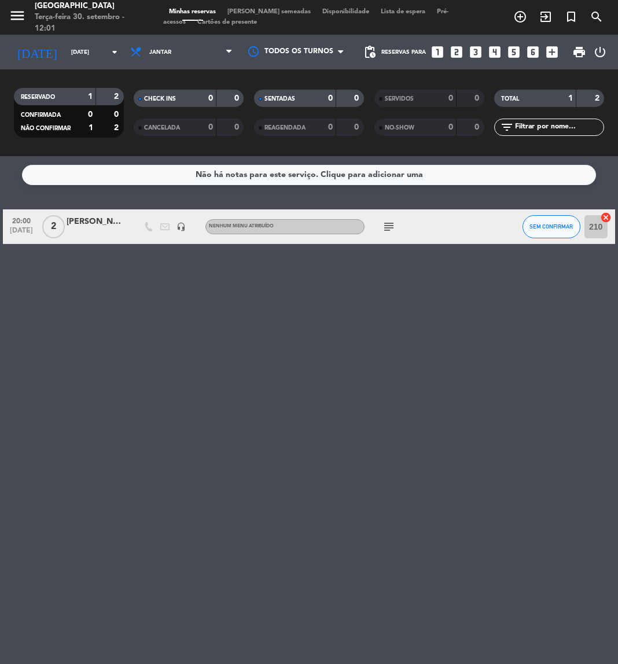
type input "[DATE]"
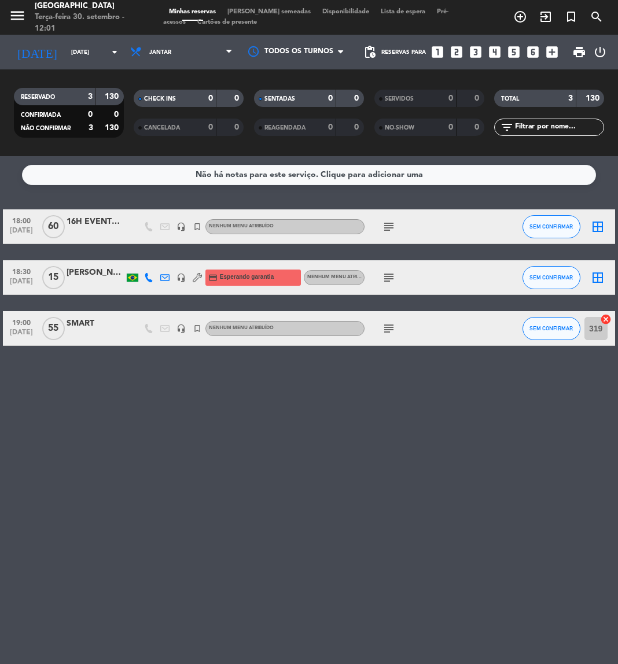
click at [518, 123] on input "text" at bounding box center [559, 127] width 90 height 13
paste input "[PERSON_NAME]"
type input "[PERSON_NAME]"
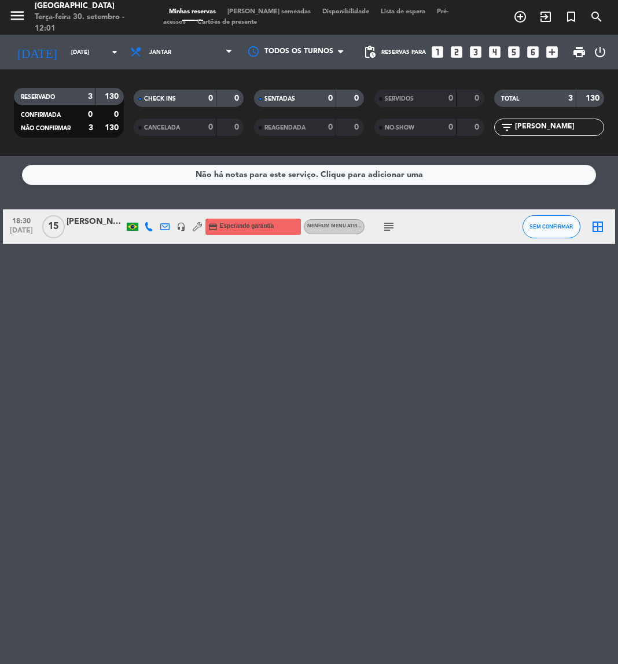
drag, startPoint x: 573, startPoint y: 126, endPoint x: 459, endPoint y: 116, distance: 114.9
click at [459, 116] on div "RESERVADO 3 130 CONFIRMADA 0 0 NÃO CONFIRMAR 3 130 CHECK INS 0 0 CANCELADA 0 0 …" at bounding box center [309, 113] width 618 height 64
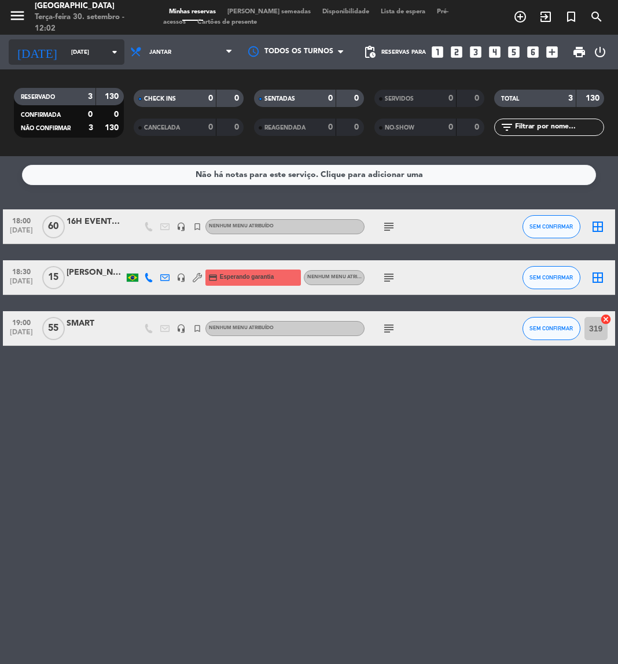
click at [73, 41] on div "[DATE] [DATE] arrow_drop_down" at bounding box center [67, 51] width 116 height 25
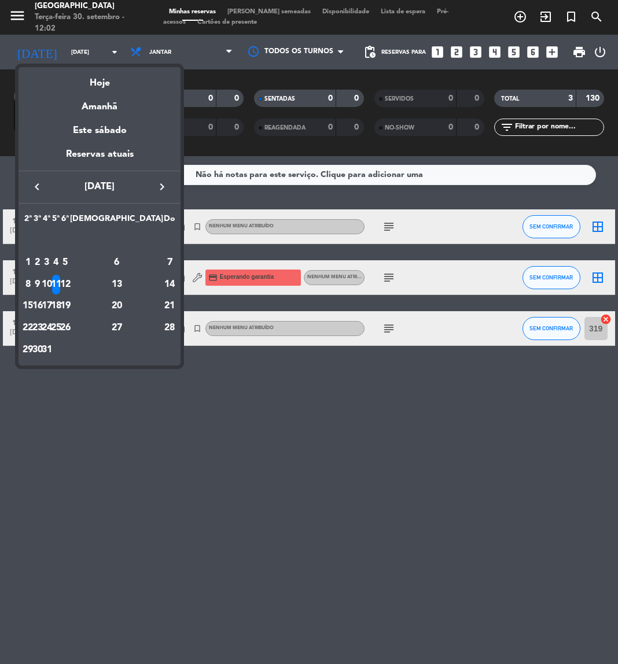
click at [35, 189] on icon "keyboard_arrow_left" at bounding box center [37, 187] width 14 height 14
click at [70, 259] on div "3" at bounding box center [65, 263] width 9 height 20
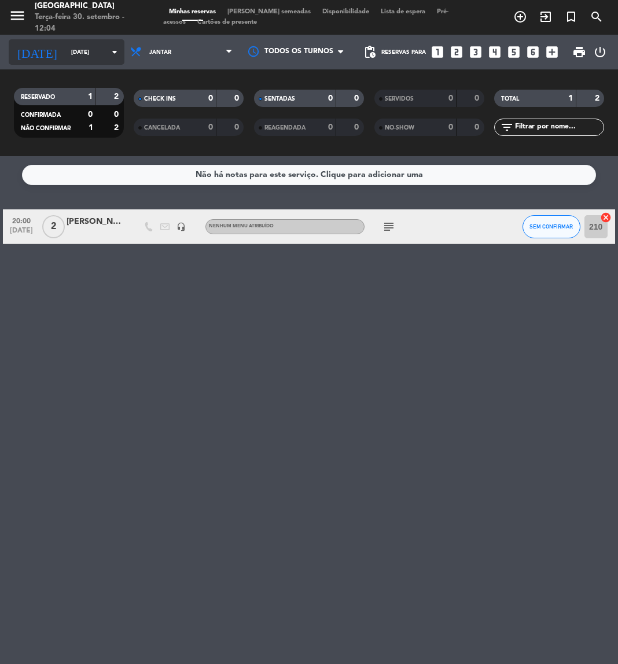
click at [88, 47] on input "[DATE]" at bounding box center [104, 52] width 78 height 18
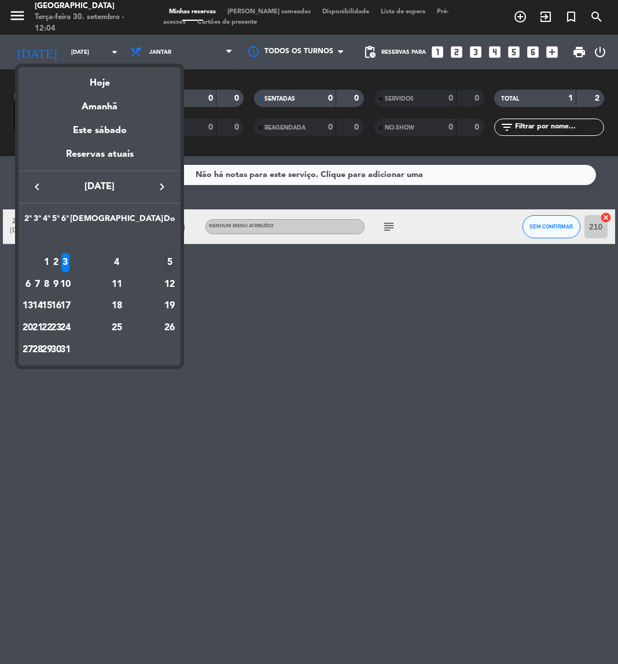
click at [164, 264] on div "5" at bounding box center [170, 263] width 12 height 20
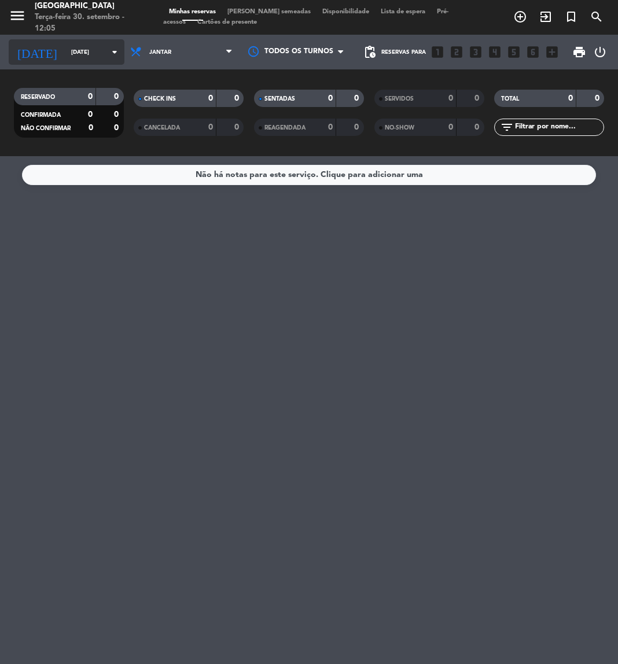
click at [72, 45] on input "[DATE]" at bounding box center [104, 52] width 78 height 18
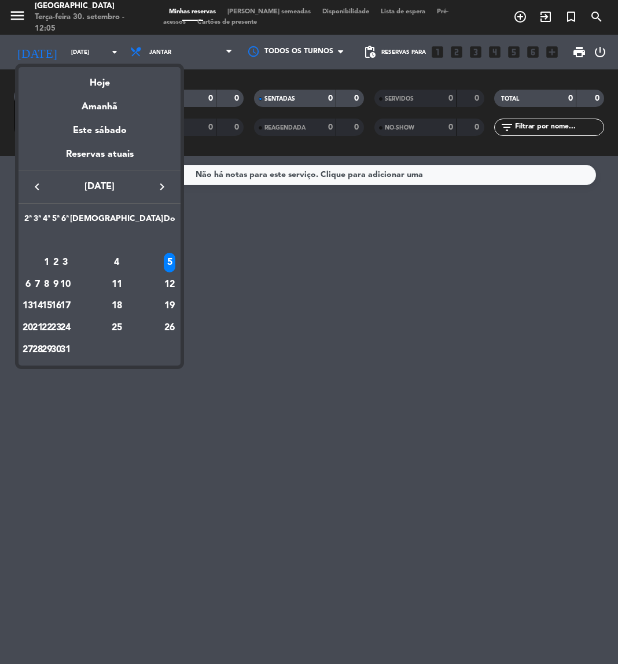
click at [226, 310] on div at bounding box center [309, 332] width 618 height 664
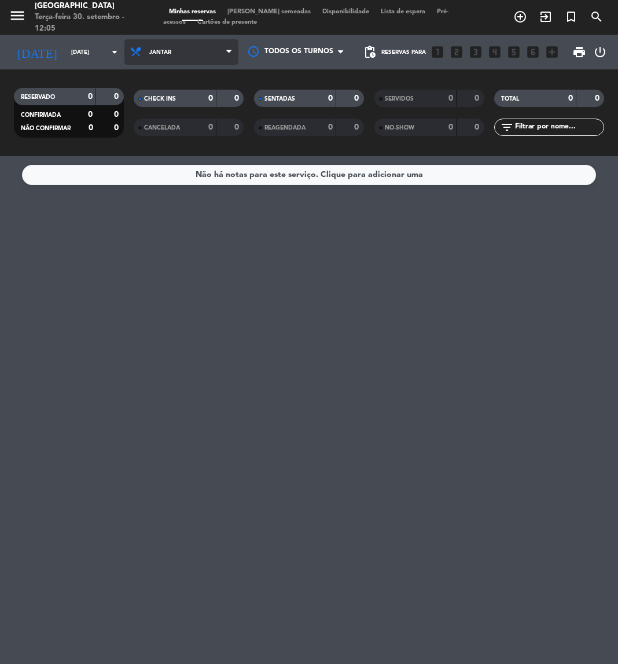
click at [190, 42] on span "Jantar" at bounding box center [181, 51] width 114 height 25
click at [164, 102] on div "menu [GEOGRAPHIC_DATA] Terça-feira 30. setembro - 12:05 Minhas reservas Mesas s…" at bounding box center [309, 78] width 618 height 156
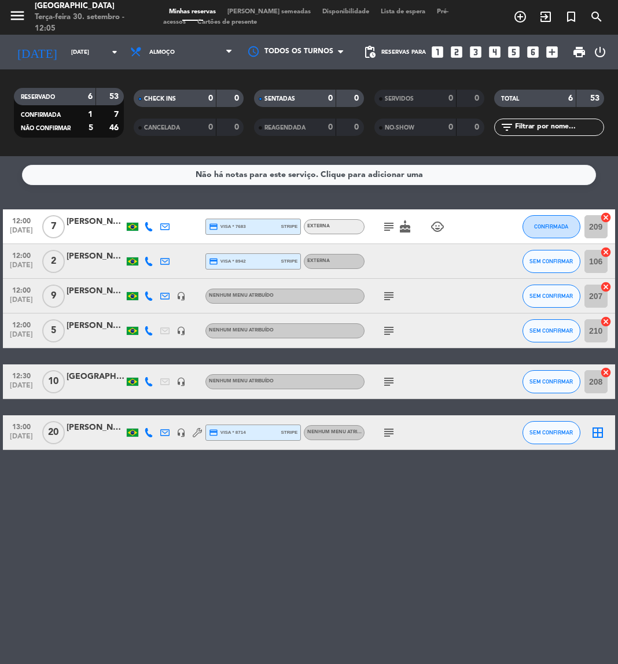
click at [286, 501] on div "Não há notas para este serviço. Clique para adicionar uma 12:00 [DATE] 7 [PERSO…" at bounding box center [309, 410] width 618 height 508
click at [74, 50] on input "[DATE]" at bounding box center [104, 52] width 78 height 18
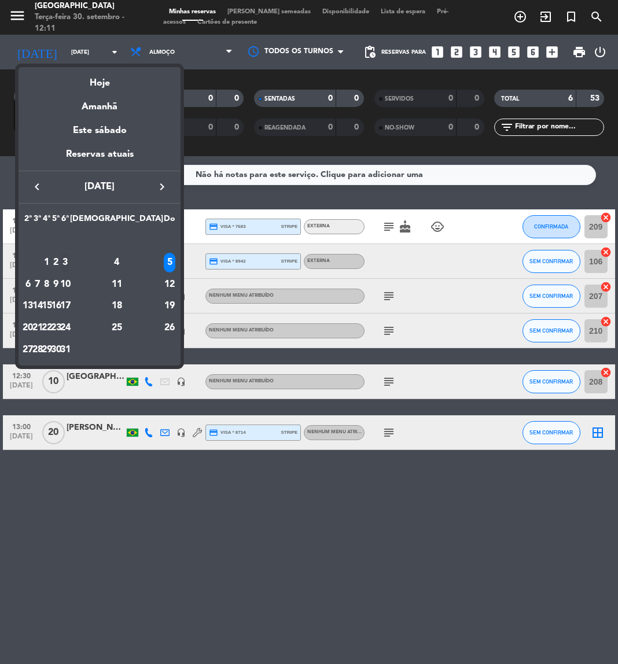
click at [70, 256] on div "3" at bounding box center [65, 263] width 9 height 20
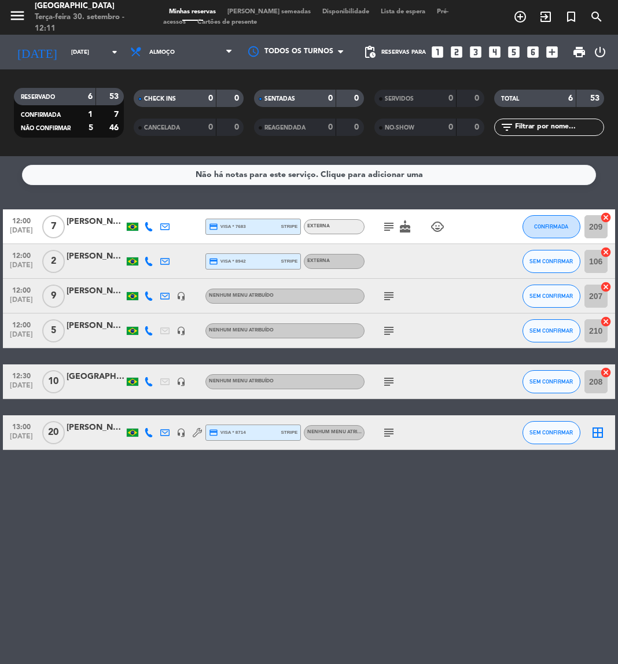
type input "[DATE]"
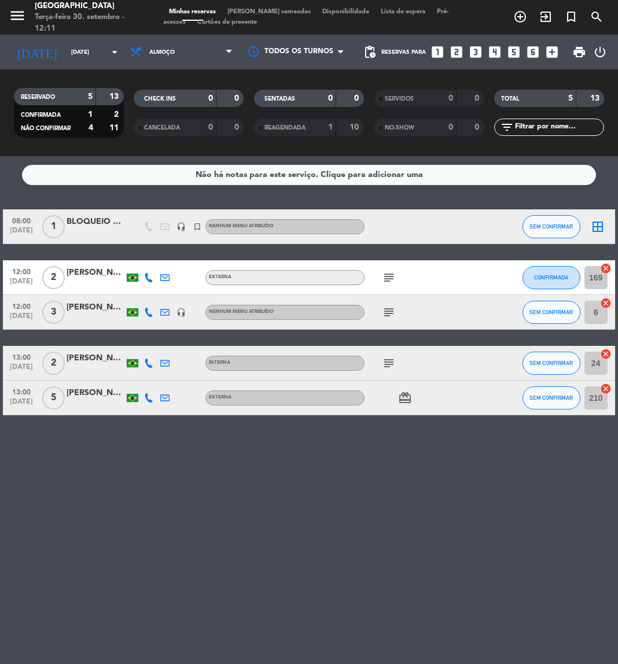
click at [195, 53] on span "Almoço" at bounding box center [181, 51] width 114 height 25
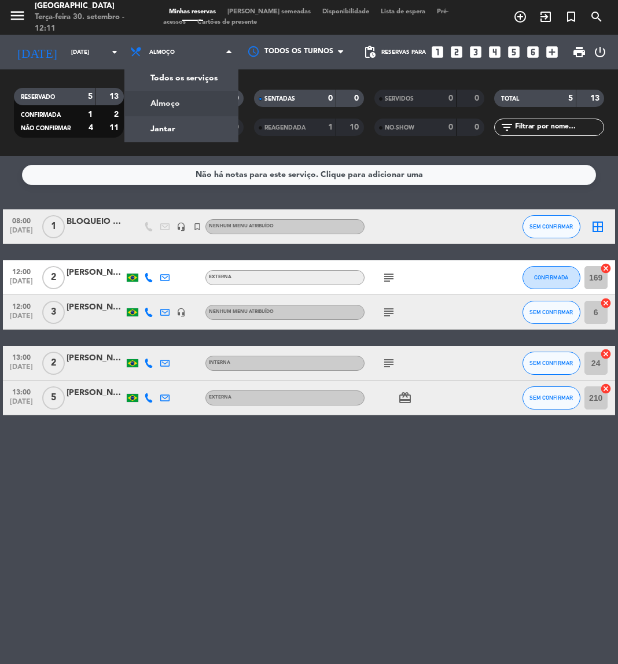
click at [477, 592] on div "Não há notas para este serviço. Clique para adicionar uma 08:00 [DATE] 1 BLOQUE…" at bounding box center [309, 410] width 618 height 508
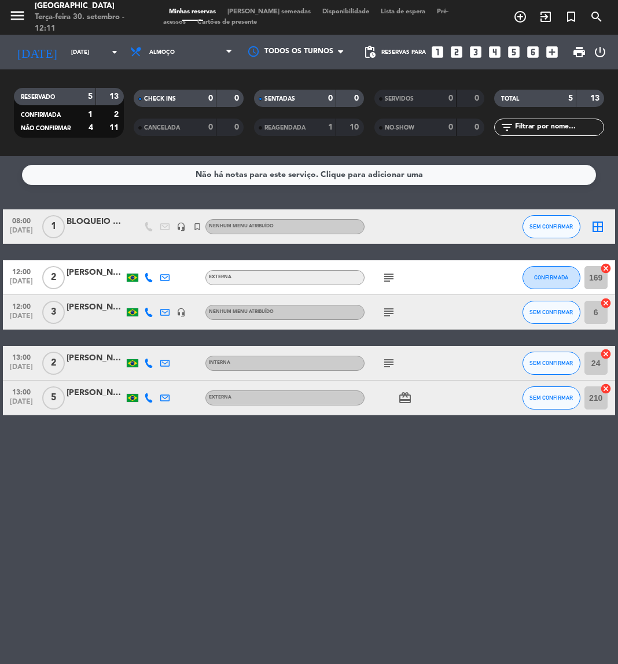
click at [531, 50] on icon "looks_6" at bounding box center [532, 52] width 15 height 15
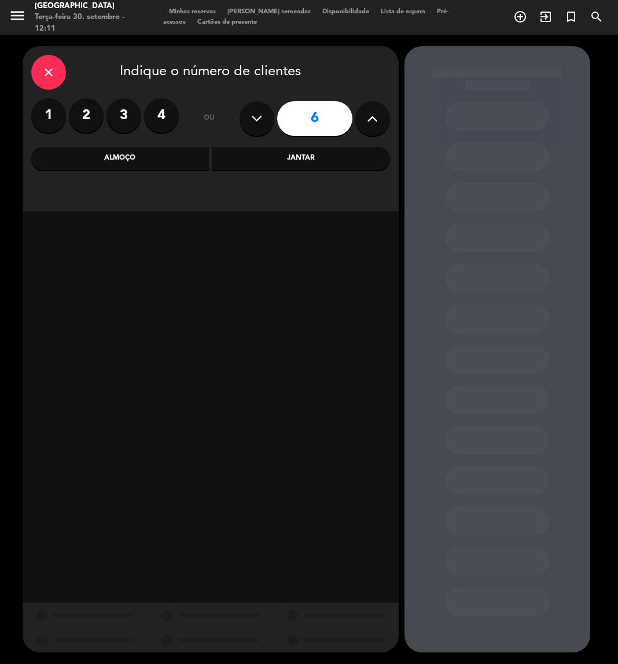
click at [161, 165] on div "Almoço" at bounding box center [120, 158] width 178 height 23
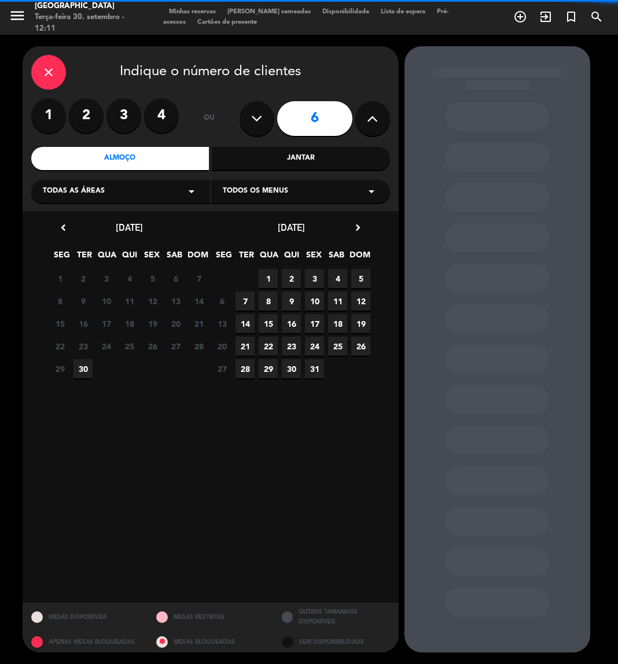
click at [95, 192] on span "Todas as áreas" at bounding box center [74, 192] width 62 height 12
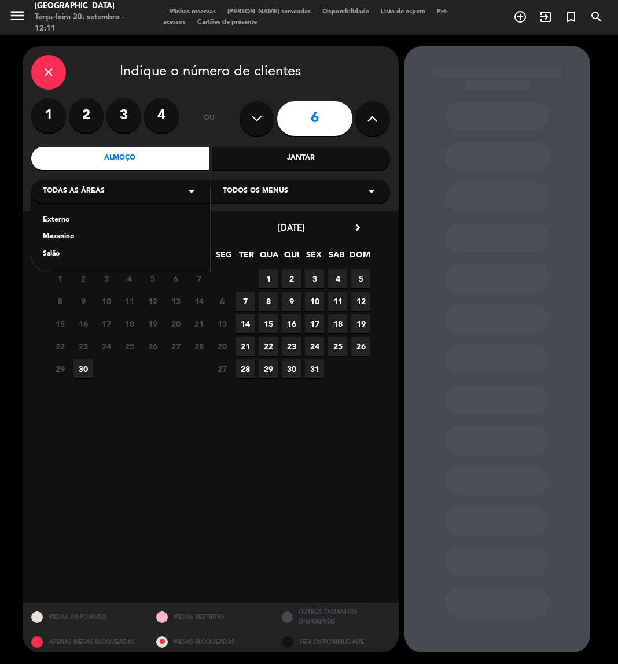
click at [53, 215] on div "Externo" at bounding box center [121, 221] width 156 height 12
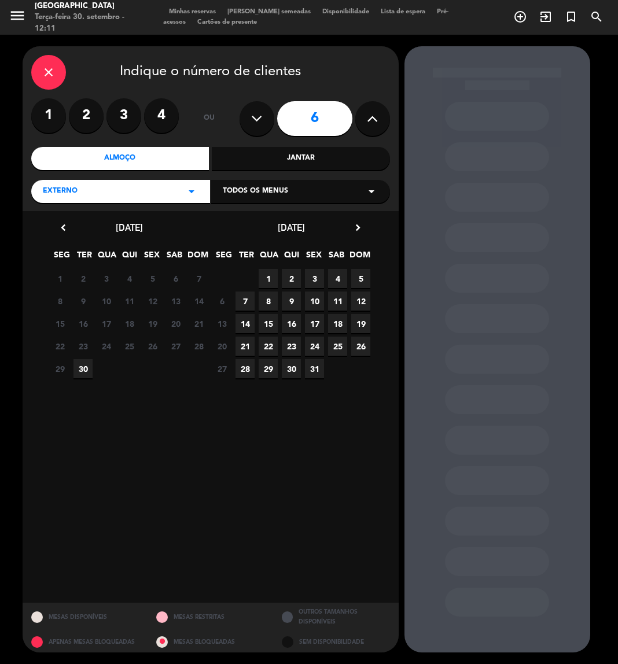
click at [320, 278] on span "3" at bounding box center [314, 278] width 19 height 19
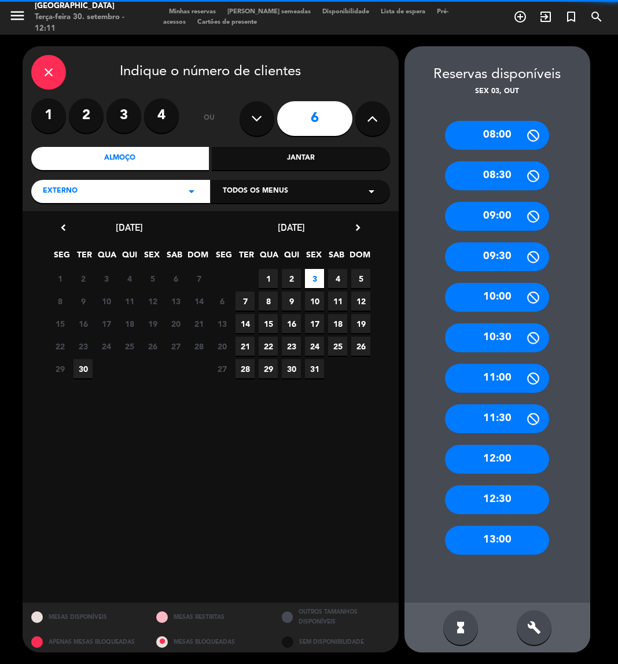
click at [137, 204] on div "close Indique o número de clientes 1 2 3 4 ou 6 Almoço Jantar Externo arrow_dro…" at bounding box center [211, 128] width 376 height 165
click at [501, 503] on div "12:30" at bounding box center [497, 499] width 104 height 29
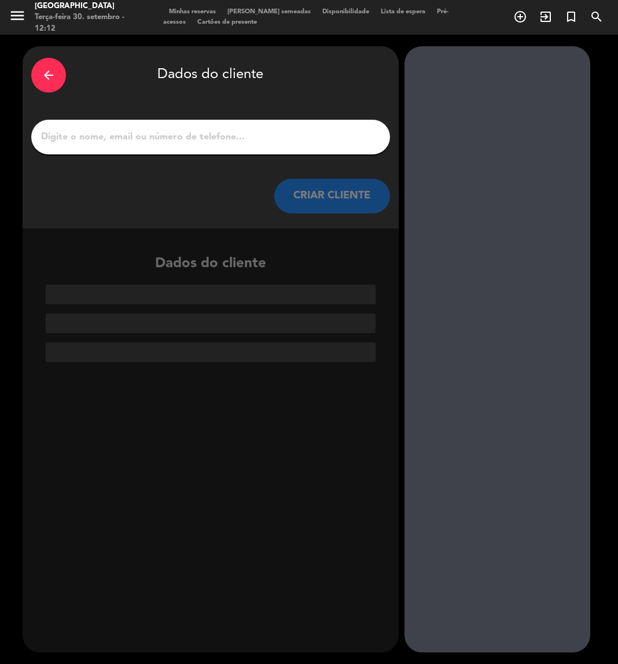
click at [195, 137] on input "1" at bounding box center [210, 137] width 341 height 16
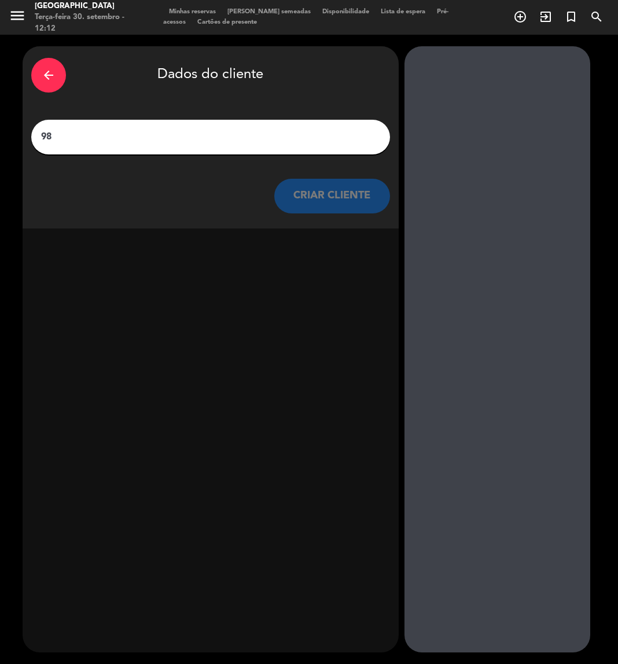
type input "9"
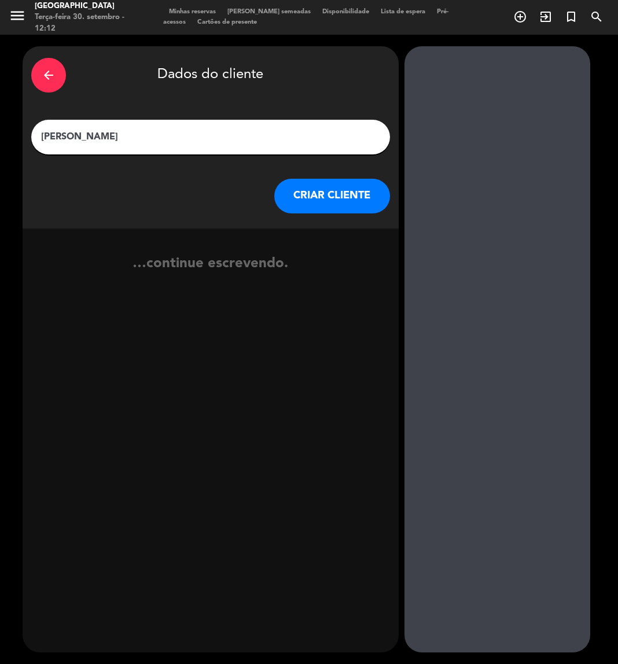
type input "[PERSON_NAME]"
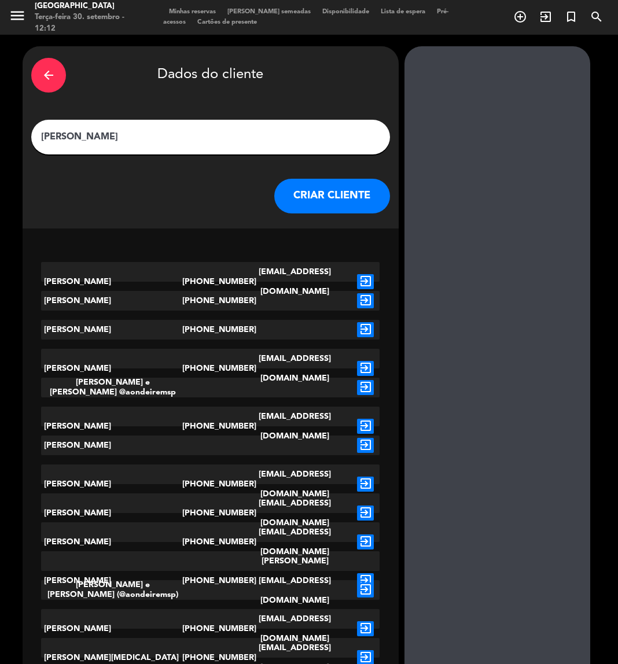
click at [379, 187] on button "CRIAR CLIENTE" at bounding box center [332, 196] width 116 height 35
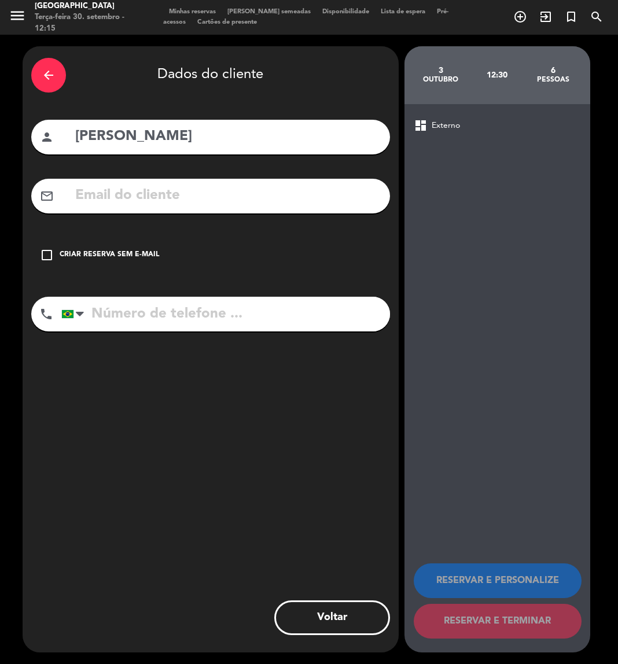
click at [142, 138] on input "[PERSON_NAME]" at bounding box center [227, 137] width 307 height 24
type input "J"
click at [105, 134] on input "text" at bounding box center [227, 137] width 307 height 24
paste input "[PERSON_NAME]"
type input "[PERSON_NAME]"
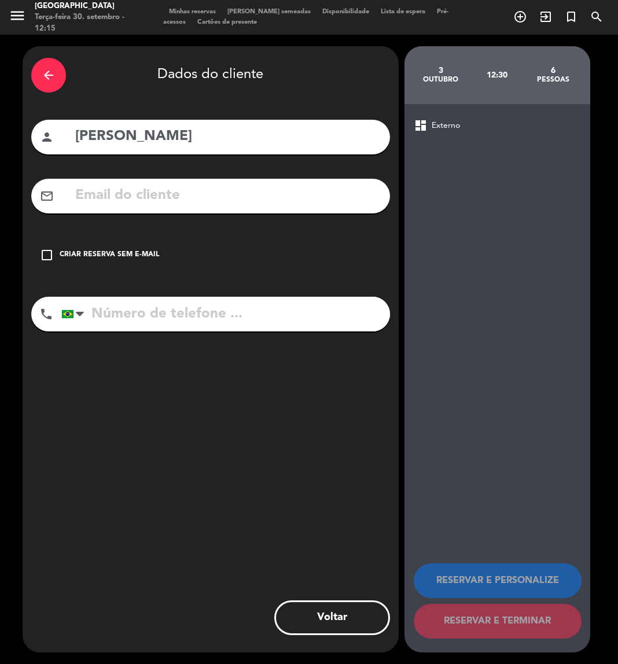
click at [226, 312] on input "tel" at bounding box center [225, 314] width 329 height 35
paste input "11 98941-5852"
type input "11 98941-5852"
click at [47, 257] on icon "check_box_outline_blank" at bounding box center [47, 255] width 14 height 14
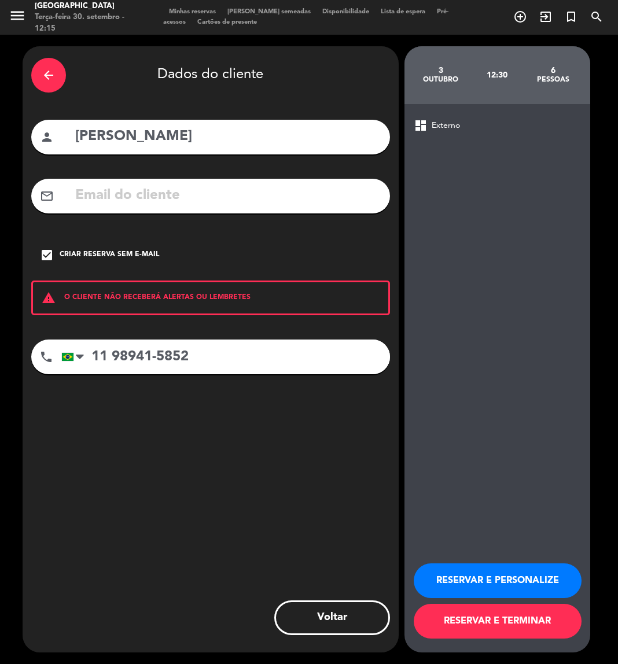
click at [462, 577] on button "RESERVAR E PERSONALIZE" at bounding box center [498, 580] width 168 height 35
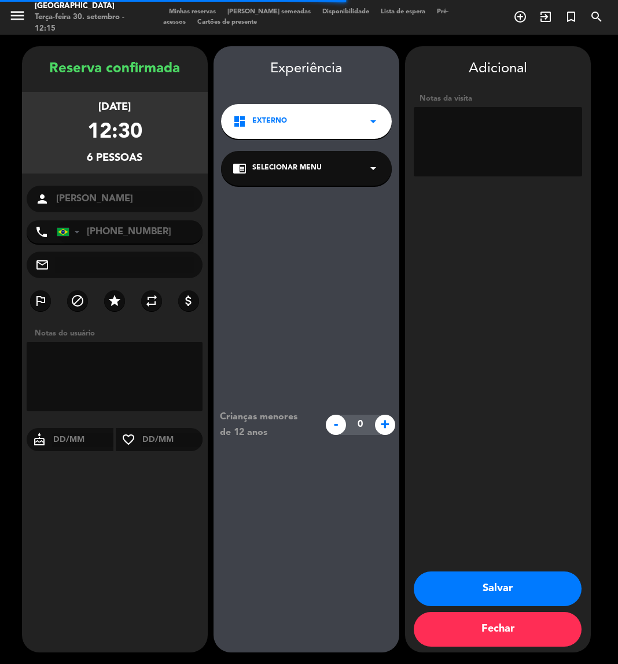
click at [468, 143] on textarea at bounding box center [498, 141] width 168 height 69
click at [430, 116] on textarea at bounding box center [498, 141] width 168 height 69
type textarea "EXTERNO / W"
click at [510, 593] on button "Salvar" at bounding box center [498, 588] width 168 height 35
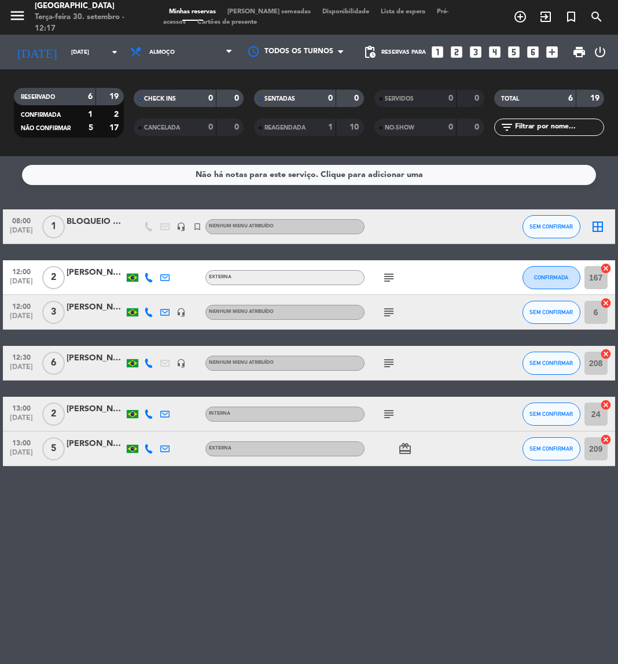
click at [107, 353] on div "[PERSON_NAME]" at bounding box center [96, 358] width 58 height 13
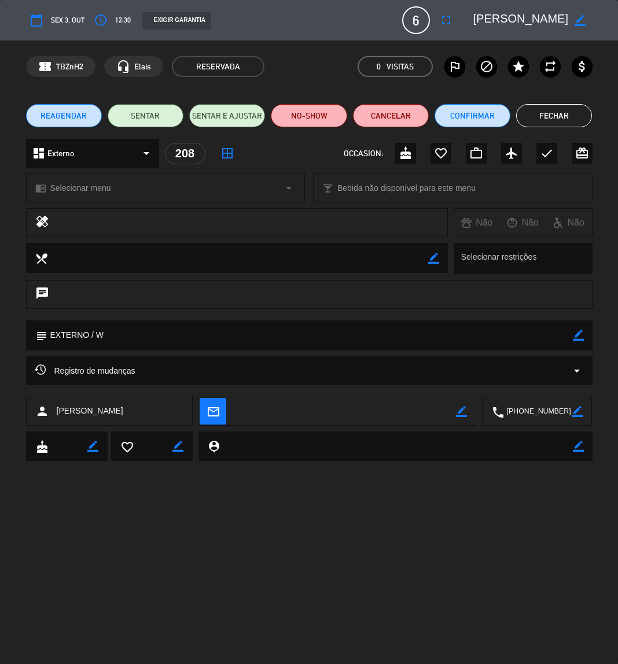
click at [456, 414] on icon "border_color" at bounding box center [461, 411] width 11 height 11
click at [430, 414] on textarea at bounding box center [345, 411] width 222 height 29
paste textarea "[EMAIL_ADDRESS][DOMAIN_NAME]"
type textarea "[EMAIL_ADDRESS][DOMAIN_NAME]"
click at [459, 411] on icon at bounding box center [461, 411] width 11 height 11
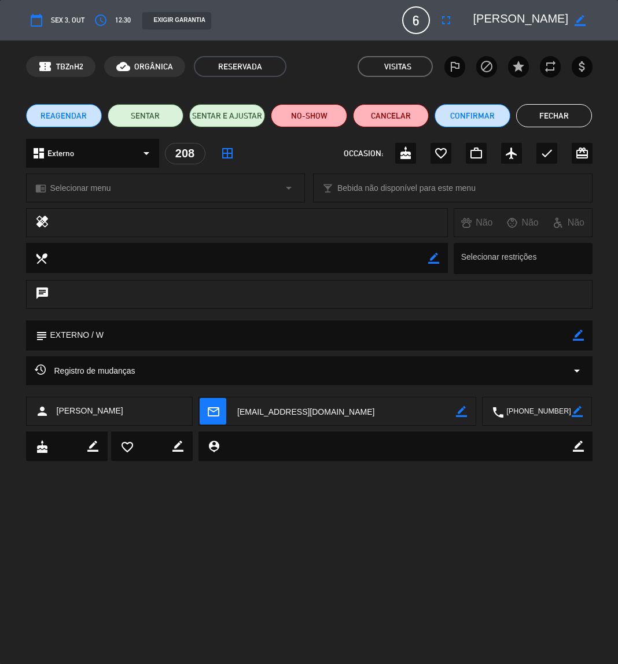
click at [556, 113] on button "Fechar" at bounding box center [554, 115] width 76 height 23
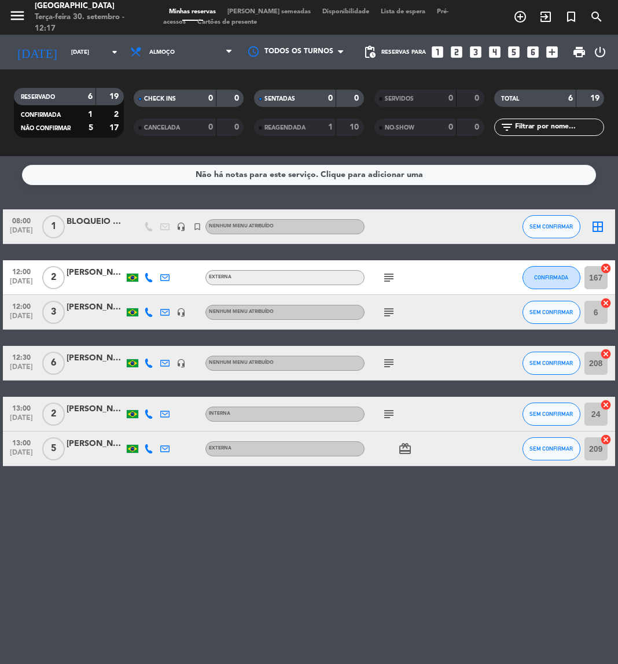
click at [165, 362] on icon at bounding box center [164, 363] width 9 height 9
click at [76, 361] on div "[PERSON_NAME]" at bounding box center [96, 358] width 58 height 13
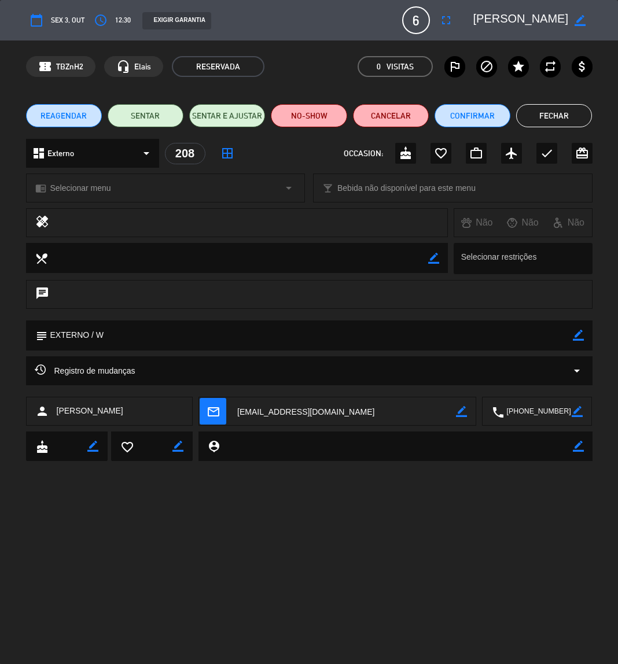
click at [208, 416] on icon "mail_outline" at bounding box center [212, 411] width 13 height 13
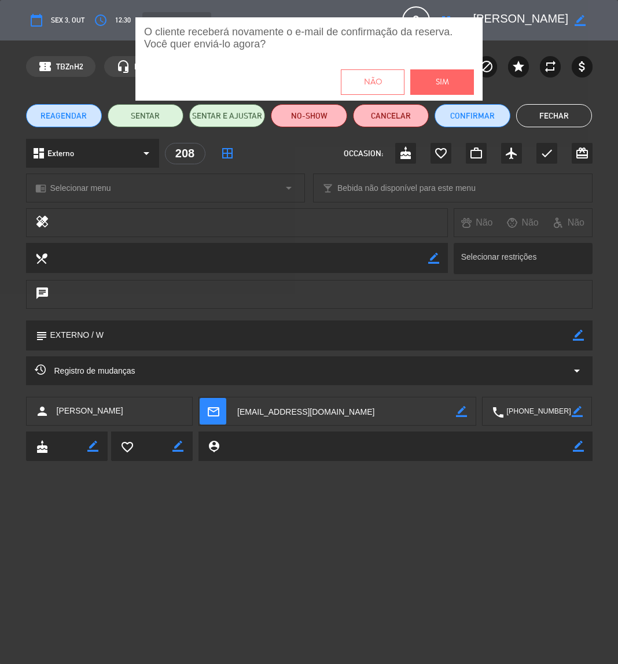
click at [437, 91] on button "Sim" at bounding box center [442, 81] width 64 height 25
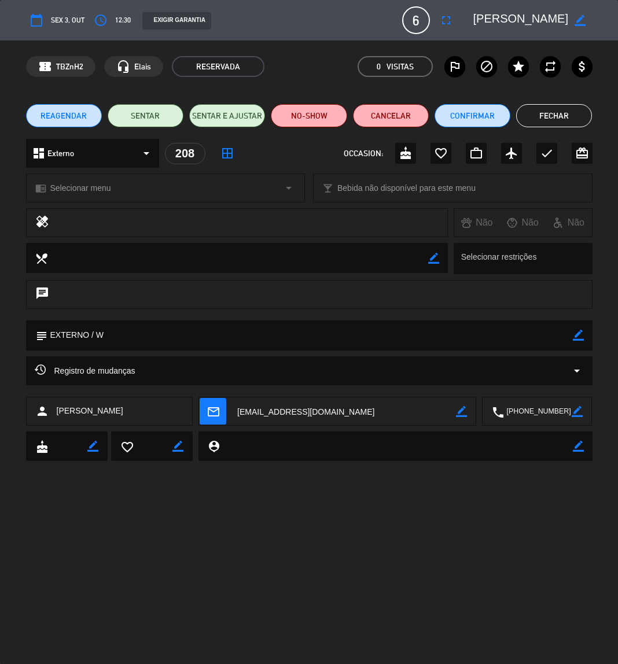
click at [551, 120] on button "Fechar" at bounding box center [554, 115] width 76 height 23
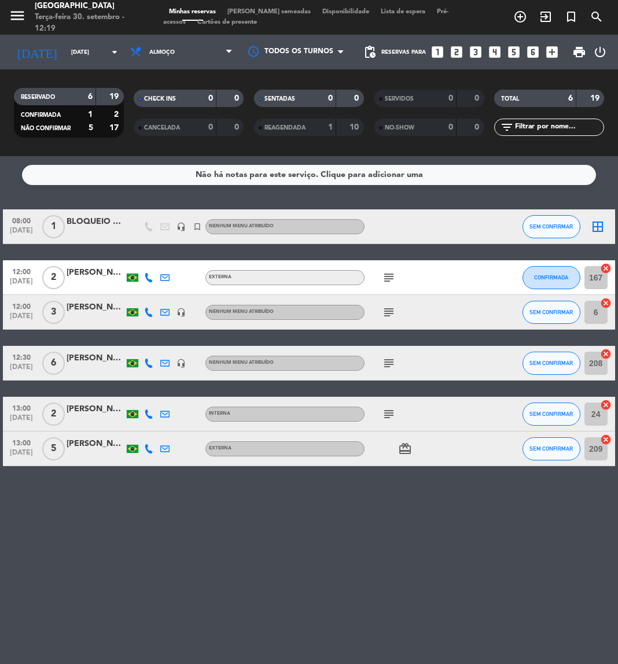
click at [389, 309] on icon "subject" at bounding box center [389, 312] width 14 height 14
click at [389, 360] on icon "subject" at bounding box center [389, 363] width 14 height 14
click at [102, 51] on input "[DATE]" at bounding box center [104, 52] width 78 height 18
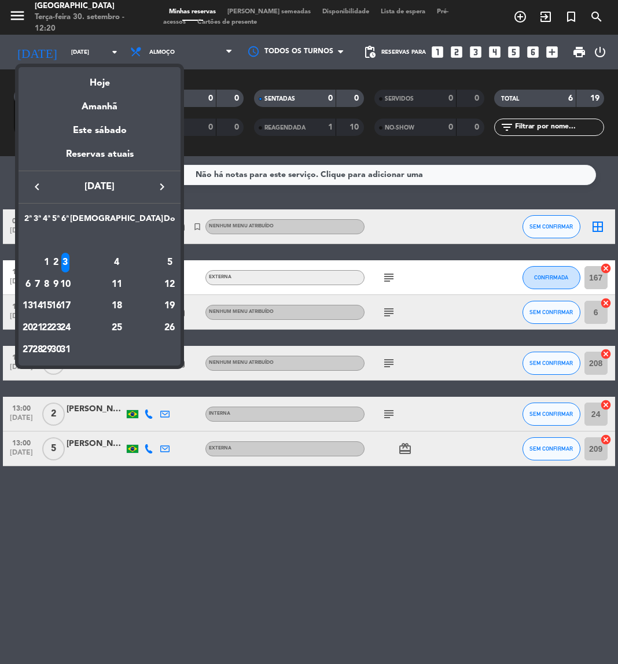
click at [164, 187] on icon "keyboard_arrow_right" at bounding box center [162, 187] width 14 height 14
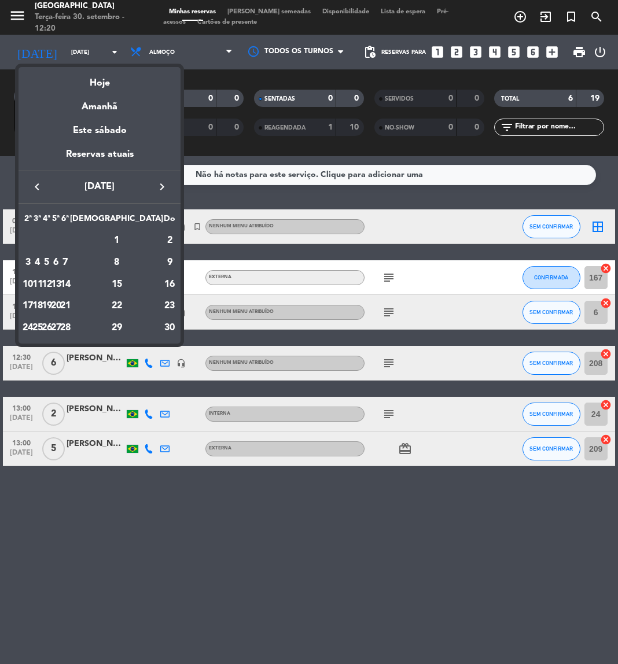
click at [164, 187] on icon "keyboard_arrow_right" at bounding box center [162, 187] width 14 height 14
click at [51, 276] on div "10" at bounding box center [46, 285] width 9 height 20
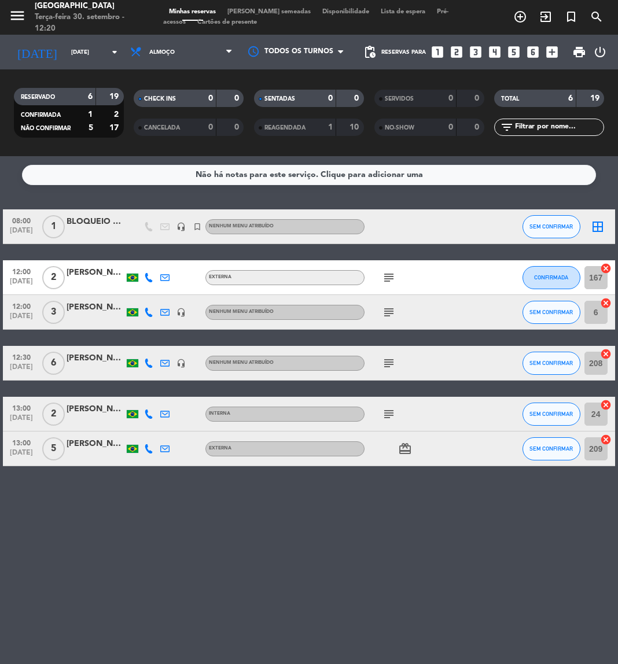
type input "[DATE]"
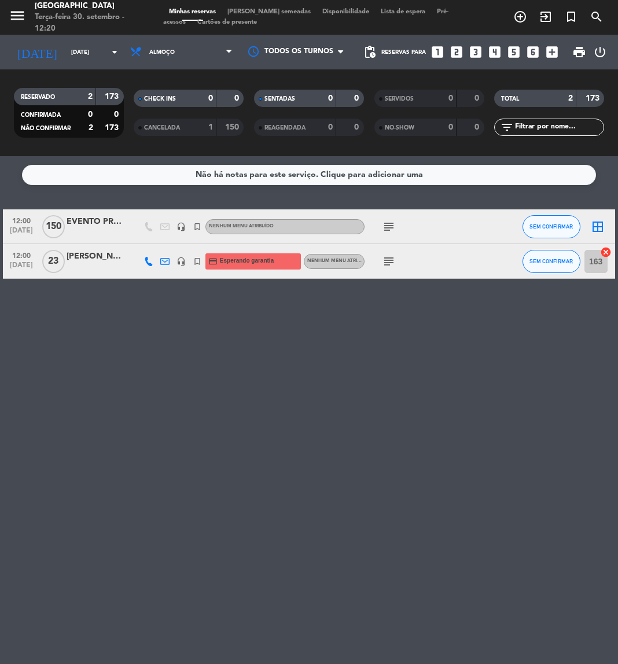
click at [388, 226] on icon "subject" at bounding box center [389, 227] width 14 height 14
click at [102, 225] on div "EVENTO PROMOEVENTOS" at bounding box center [96, 221] width 58 height 13
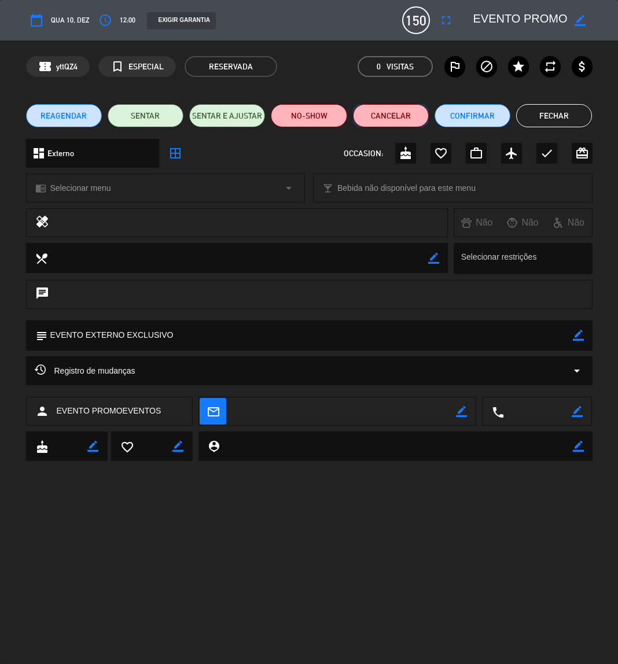
click at [394, 112] on button "Cancelar" at bounding box center [391, 115] width 76 height 23
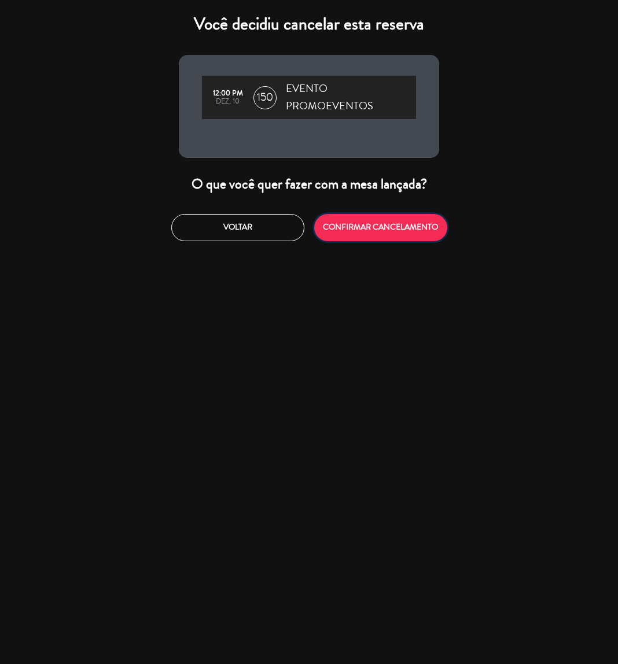
click at [368, 222] on button "CONFIRMAR CANCELAMENTO" at bounding box center [380, 227] width 133 height 27
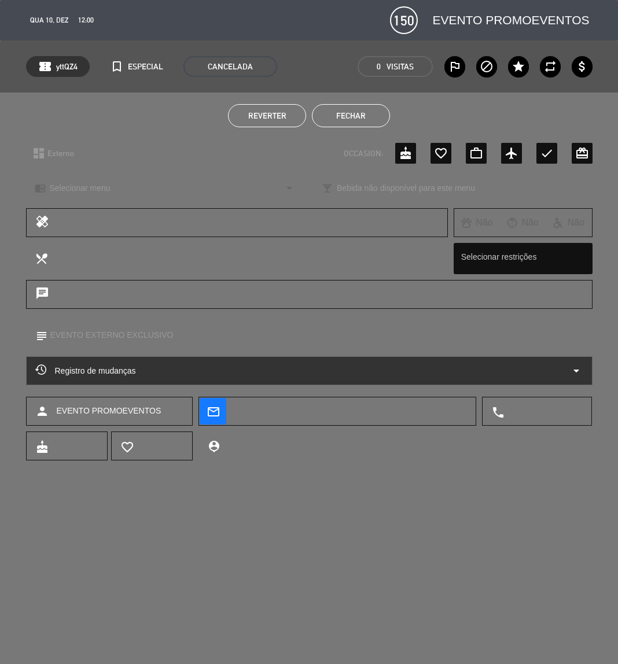
click at [359, 110] on button "Fechar" at bounding box center [351, 115] width 78 height 23
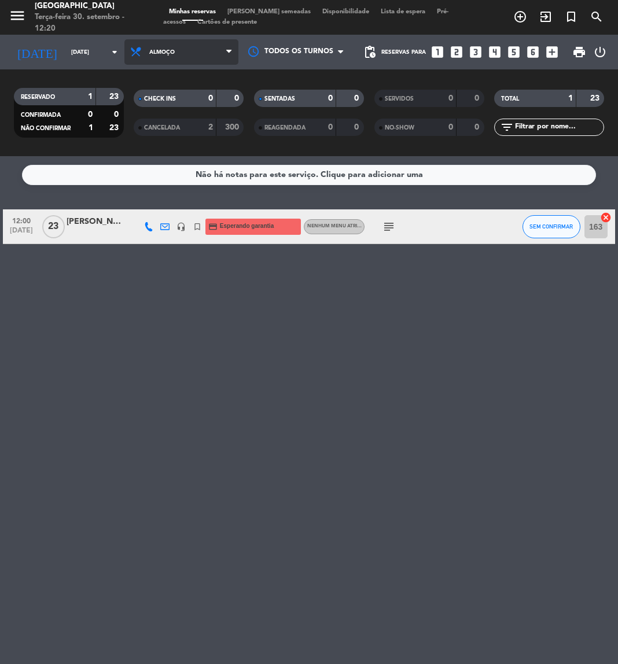
click at [181, 49] on span "Almoço" at bounding box center [181, 51] width 114 height 25
click at [160, 124] on div "menu [GEOGRAPHIC_DATA] Terça-feira 30. setembro - 12:20 Minhas reservas Mesas s…" at bounding box center [309, 78] width 618 height 156
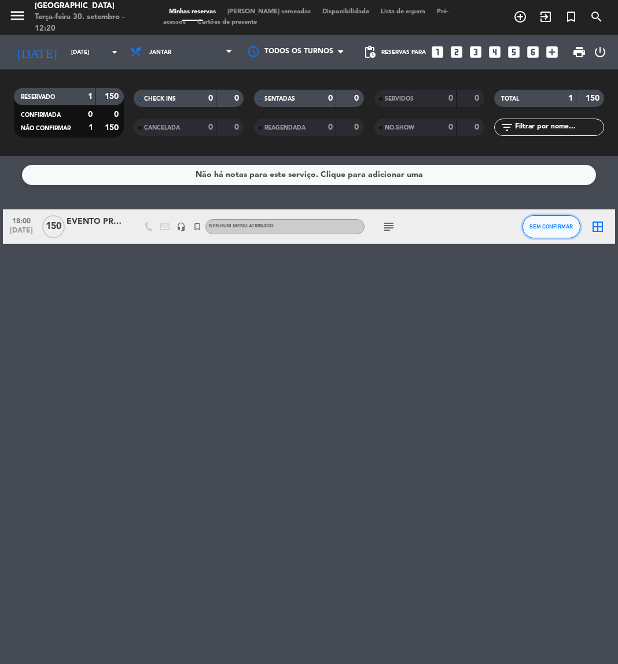
click at [555, 223] on span "SEM CONFIRMAR" at bounding box center [550, 226] width 43 height 6
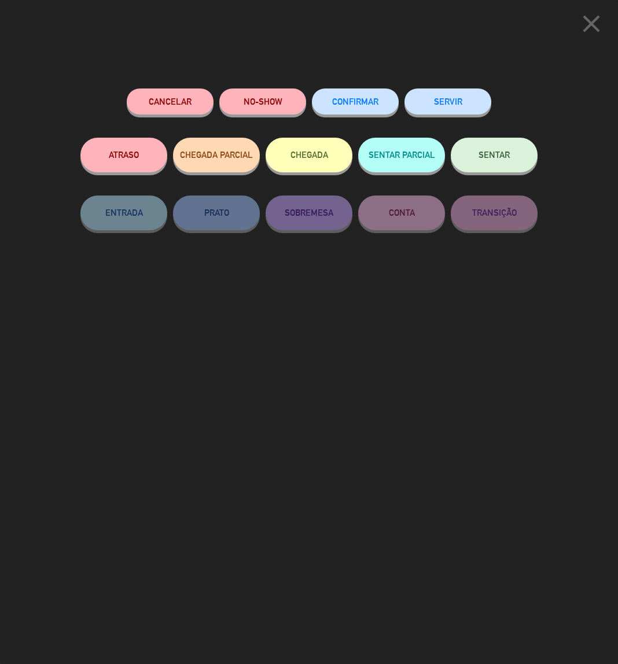
click at [187, 91] on button "Cancelar" at bounding box center [170, 101] width 87 height 26
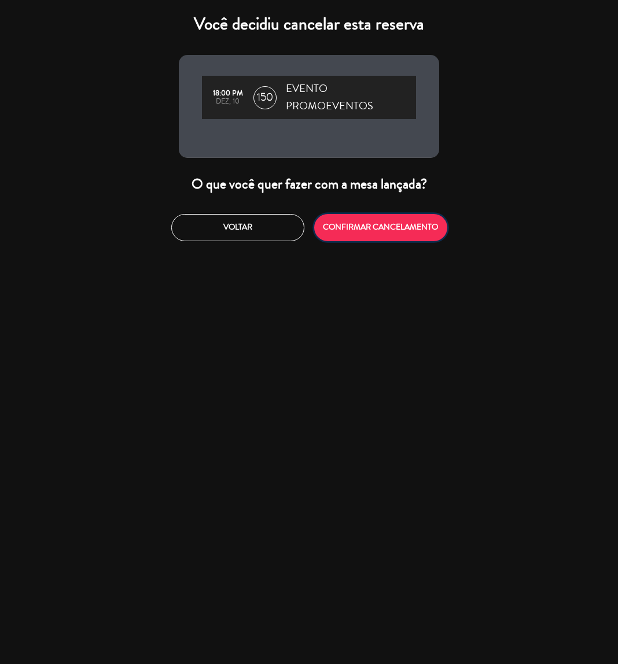
click at [375, 226] on button "CONFIRMAR CANCELAMENTO" at bounding box center [380, 227] width 133 height 27
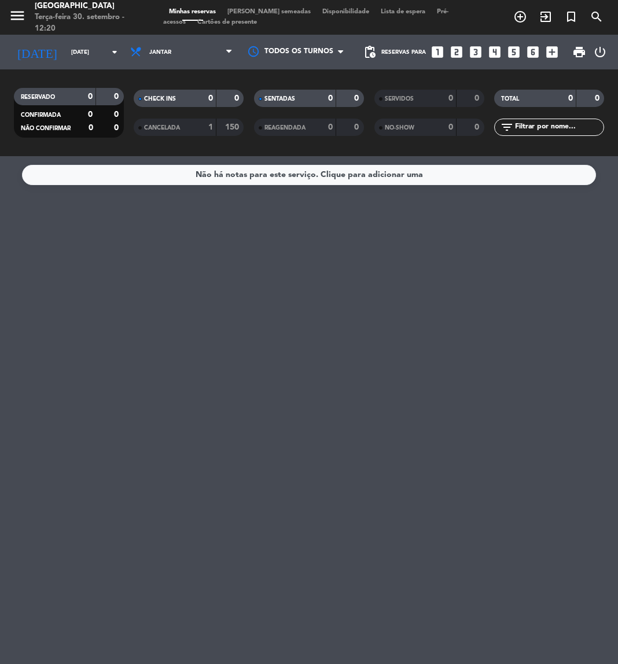
click at [86, 65] on div "[DATE] [DATE] arrow_drop_down" at bounding box center [67, 52] width 116 height 35
click at [78, 46] on input "[DATE]" at bounding box center [104, 52] width 78 height 18
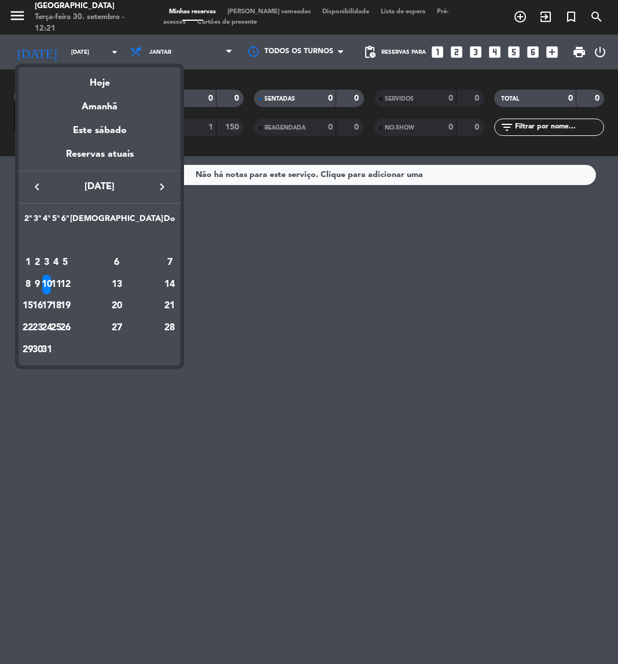
click at [202, 418] on div at bounding box center [309, 332] width 618 height 664
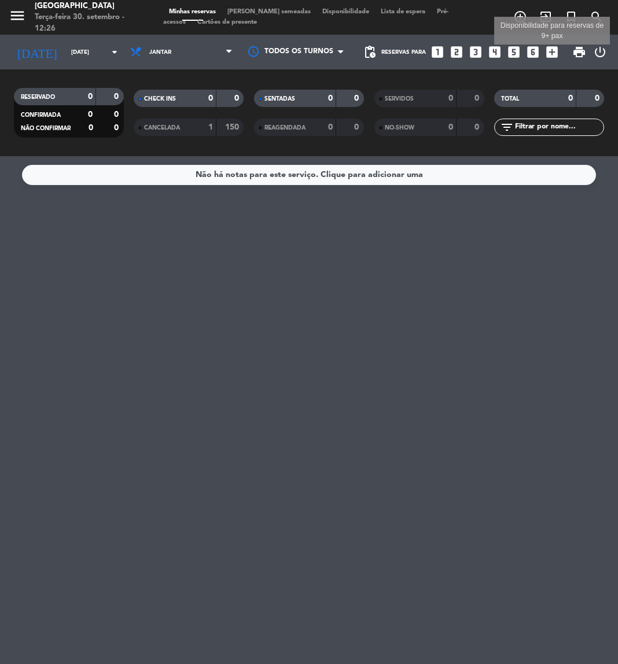
click at [557, 53] on icon "add_box" at bounding box center [551, 52] width 15 height 15
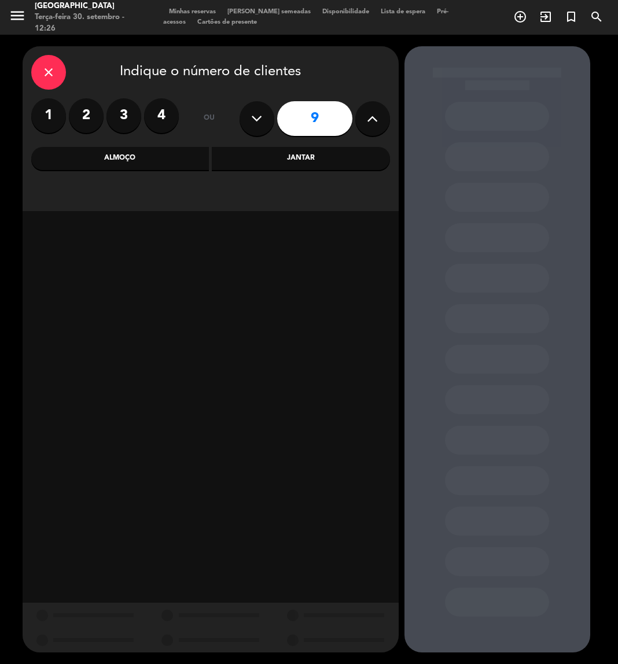
click at [370, 116] on icon at bounding box center [372, 118] width 11 height 17
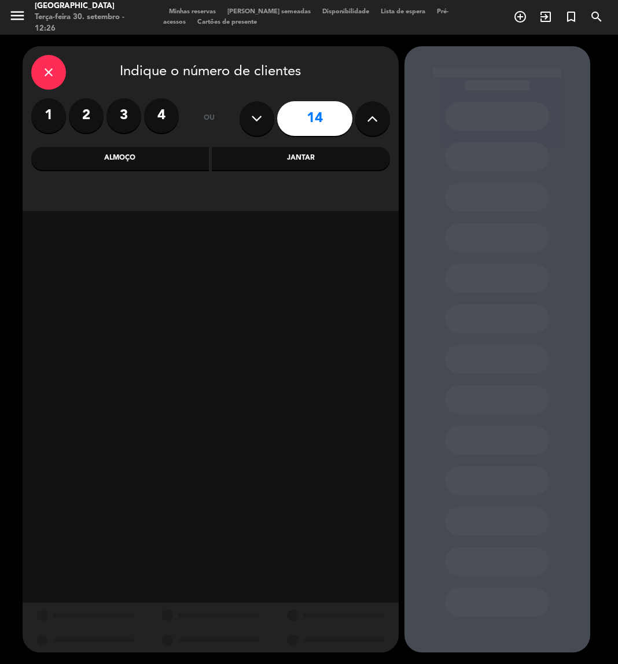
click at [370, 116] on icon at bounding box center [372, 118] width 11 height 17
click at [262, 121] on button at bounding box center [256, 118] width 35 height 35
type input "14"
click at [172, 163] on div "Almoço" at bounding box center [120, 158] width 178 height 23
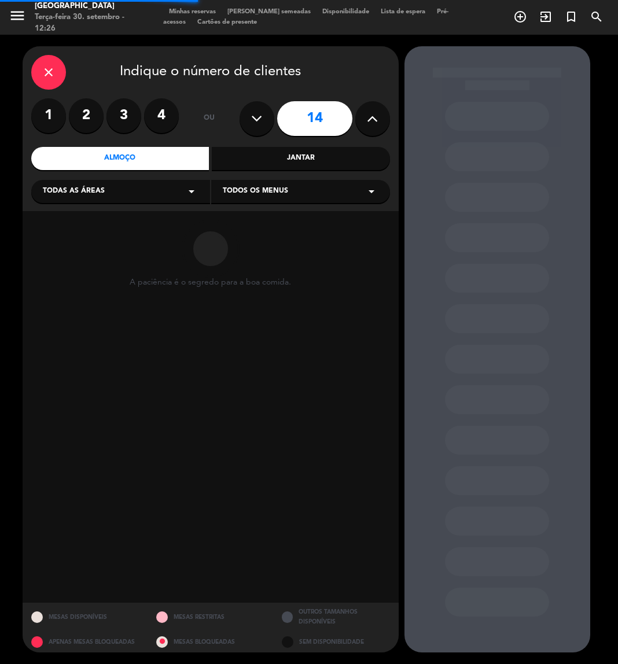
click at [129, 192] on div "Todas as áreas arrow_drop_down" at bounding box center [120, 191] width 179 height 23
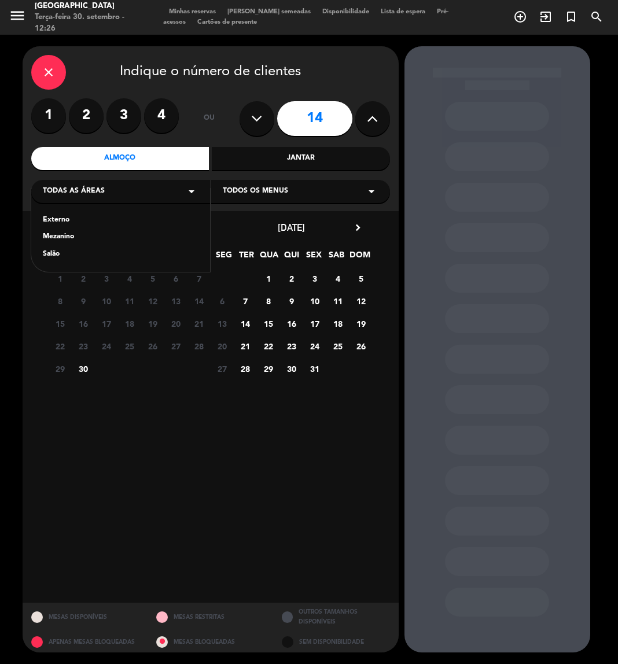
click at [52, 220] on div "Externo" at bounding box center [121, 221] width 156 height 12
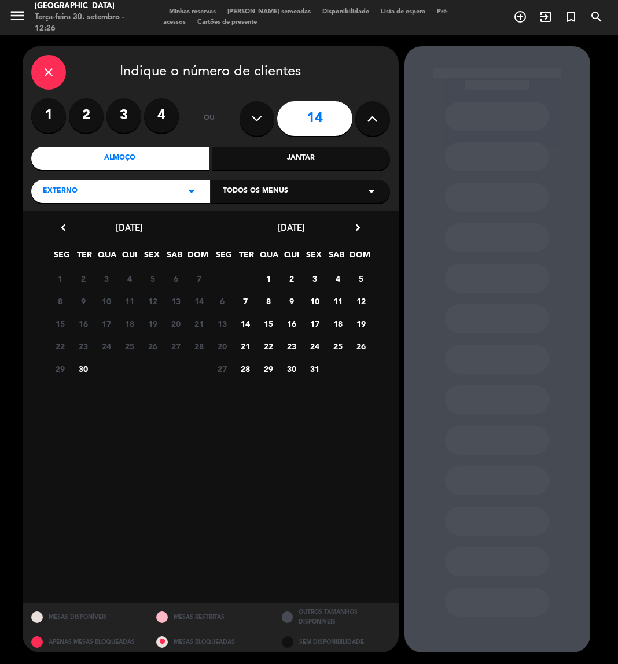
click at [310, 279] on span "3" at bounding box center [314, 278] width 19 height 19
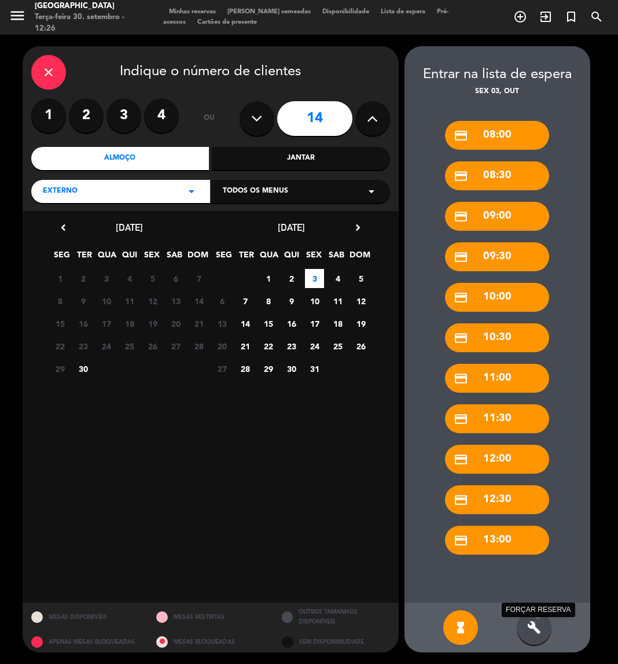
click at [527, 622] on icon "build" at bounding box center [534, 628] width 14 height 14
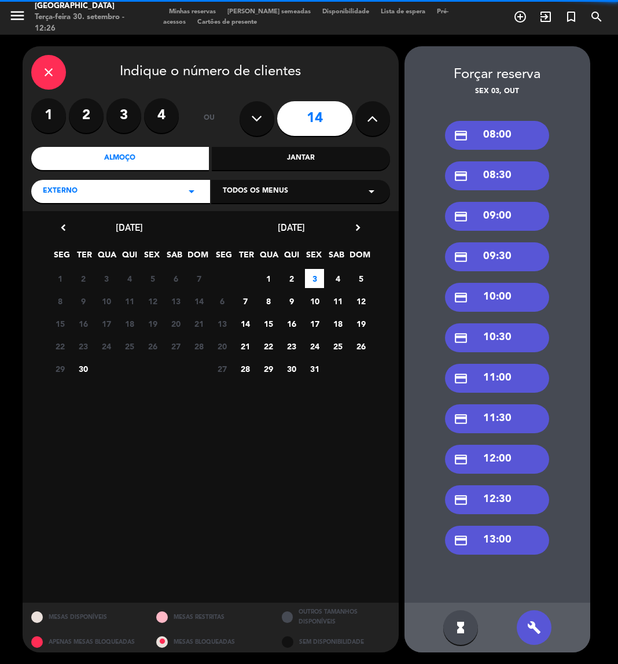
click at [504, 545] on div "credit_card 13:00" at bounding box center [497, 540] width 104 height 29
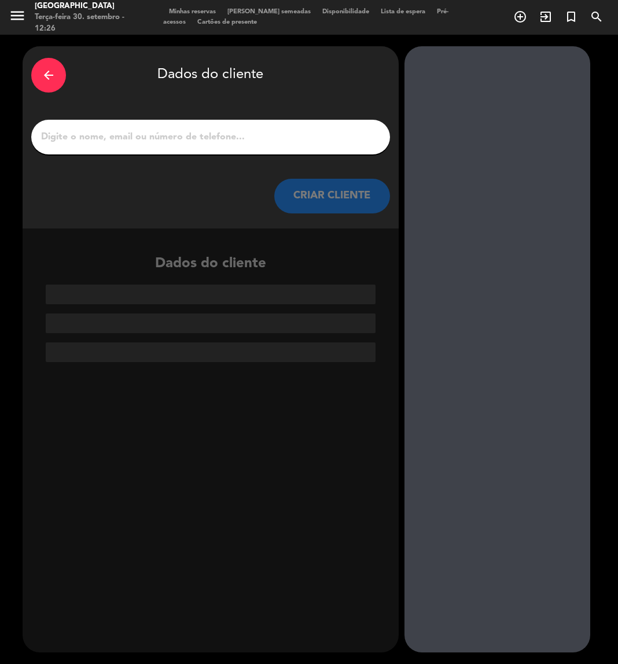
click at [302, 132] on input "1" at bounding box center [210, 137] width 341 height 16
paste input "[PERSON_NAME]"
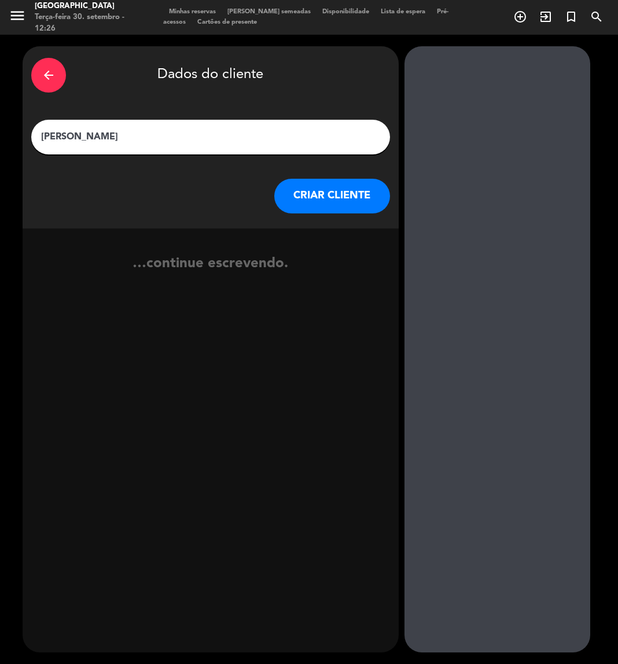
type input "[PERSON_NAME]"
click at [365, 190] on button "CRIAR CLIENTE" at bounding box center [332, 196] width 116 height 35
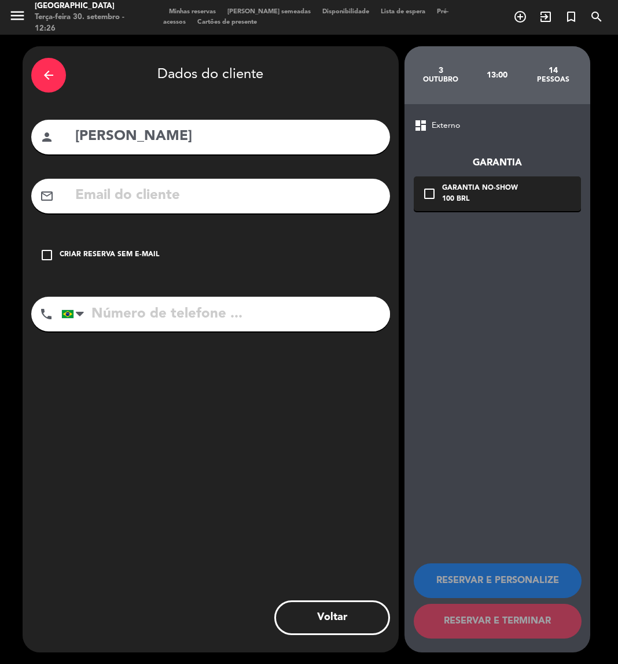
click at [187, 311] on input "tel" at bounding box center [225, 314] width 329 height 35
paste input "(11) 9.6581-6136"
type input "(11) 9.6581-6136"
click at [108, 202] on input "text" at bounding box center [227, 196] width 307 height 24
paste input "[PERSON_NAME][EMAIL_ADDRESS][DOMAIN_NAME]"
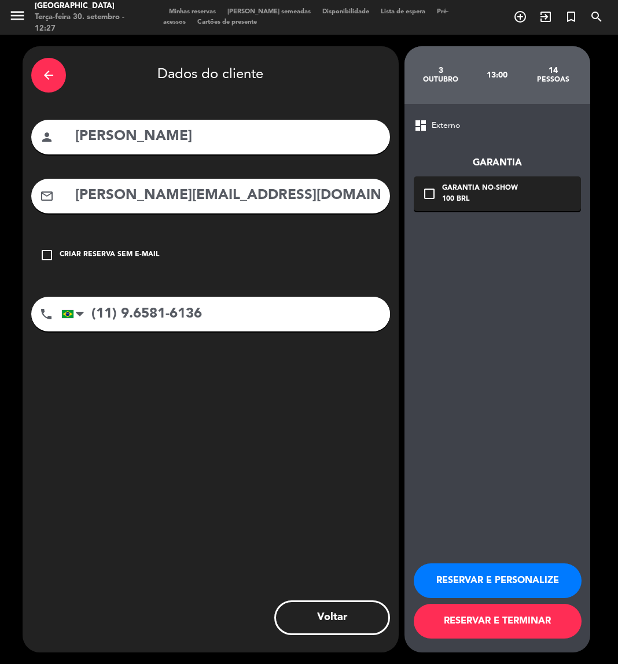
type input "[PERSON_NAME][EMAIL_ADDRESS][DOMAIN_NAME]"
click at [139, 307] on input "(11) 9.6581-6136" at bounding box center [225, 314] width 329 height 35
type input "[PHONE_NUMBER]"
click at [489, 585] on button "RESERVAR E PERSONALIZE" at bounding box center [498, 580] width 168 height 35
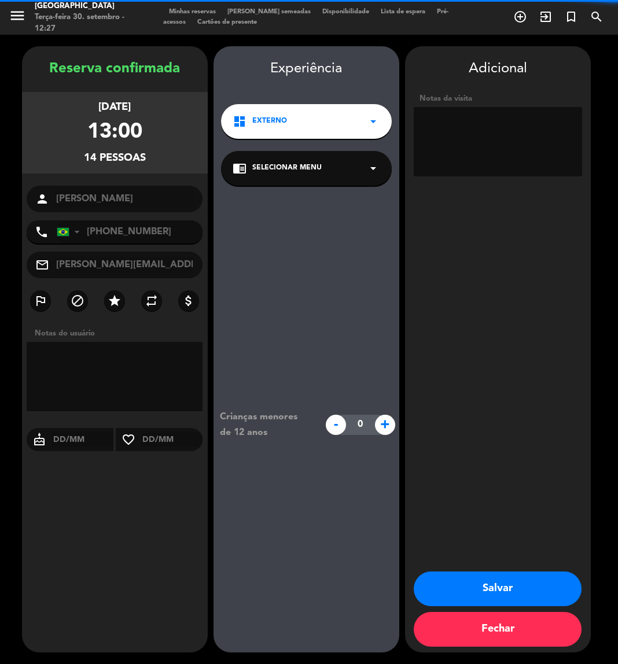
click at [463, 121] on textarea at bounding box center [498, 141] width 168 height 69
type textarea "110 / externo / W"
click at [545, 580] on button "Salvar" at bounding box center [498, 588] width 168 height 35
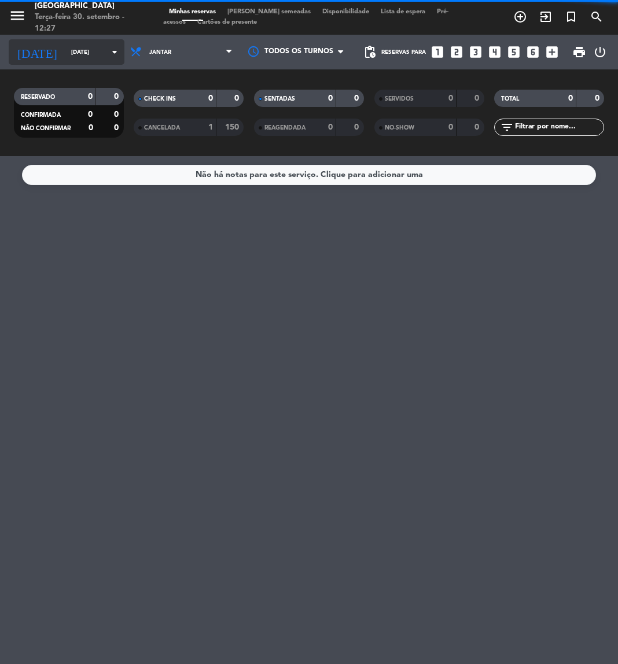
click at [99, 49] on input "[DATE]" at bounding box center [104, 52] width 78 height 18
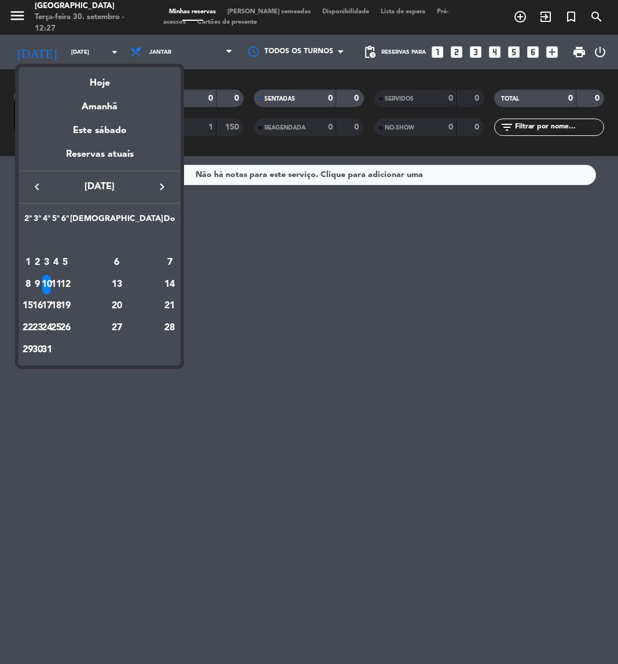
click at [38, 188] on icon "keyboard_arrow_left" at bounding box center [37, 187] width 14 height 14
click at [70, 271] on div "3" at bounding box center [65, 263] width 9 height 20
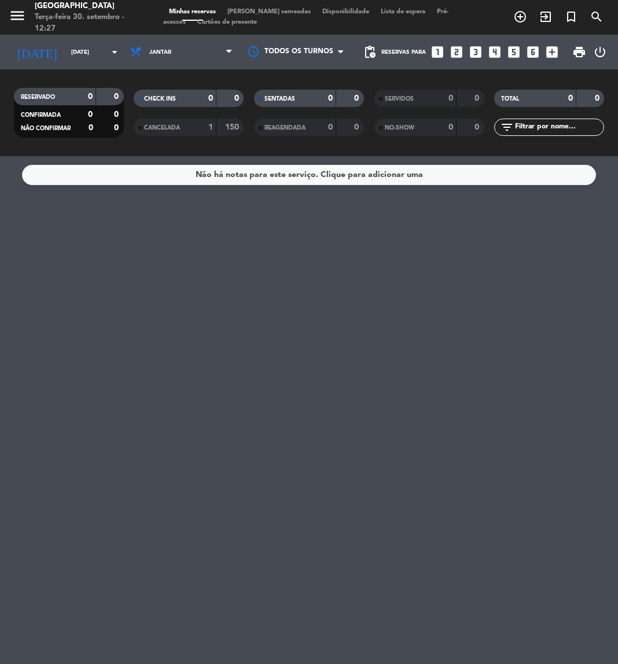
type input "[DATE]"
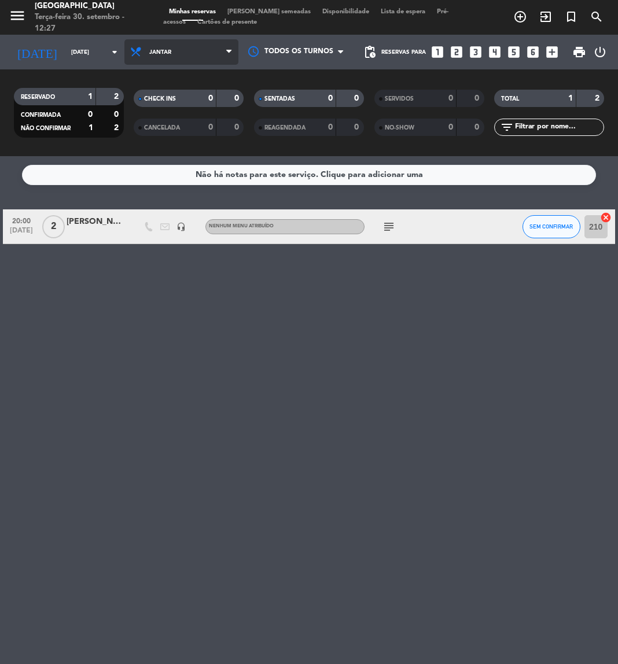
click at [187, 50] on span "Jantar" at bounding box center [181, 51] width 114 height 25
click at [165, 108] on div "menu [GEOGRAPHIC_DATA] Terça-feira 30. setembro - 12:27 Minhas reservas Mesas s…" at bounding box center [309, 78] width 618 height 156
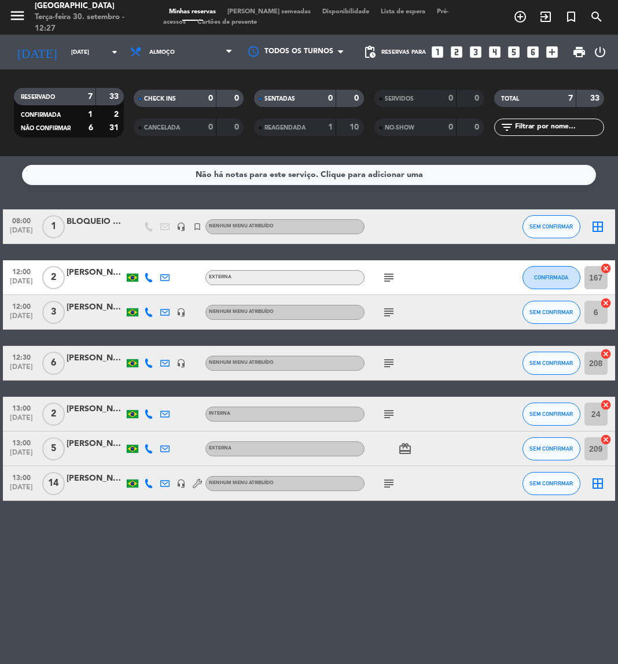
click at [88, 479] on div "[PERSON_NAME]" at bounding box center [96, 478] width 58 height 13
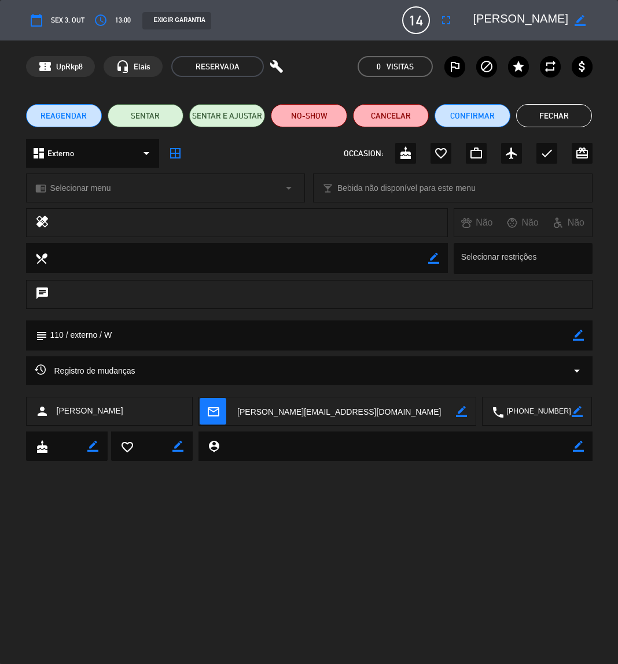
click at [174, 21] on div "EXIGIR GARANTIA" at bounding box center [176, 20] width 69 height 17
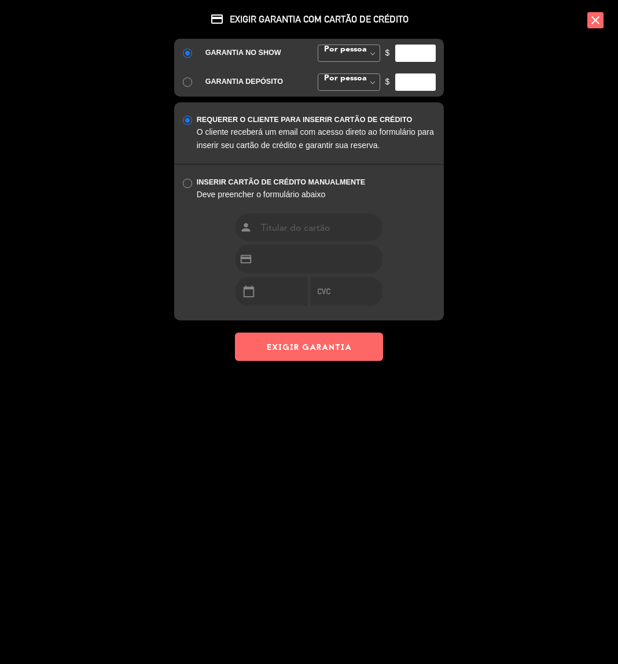
click at [370, 50] on span at bounding box center [372, 53] width 14 height 17
click at [347, 72] on div "GARANTIA NO SHOW Por pessoa [PERSON_NAME] fixo [PERSON_NAME] fixo Por pessoa [P…" at bounding box center [309, 68] width 270 height 58
click at [408, 52] on input "number" at bounding box center [415, 53] width 40 height 17
type input "100.00"
click at [323, 333] on button "EXIGIR GARANTIA" at bounding box center [309, 347] width 148 height 28
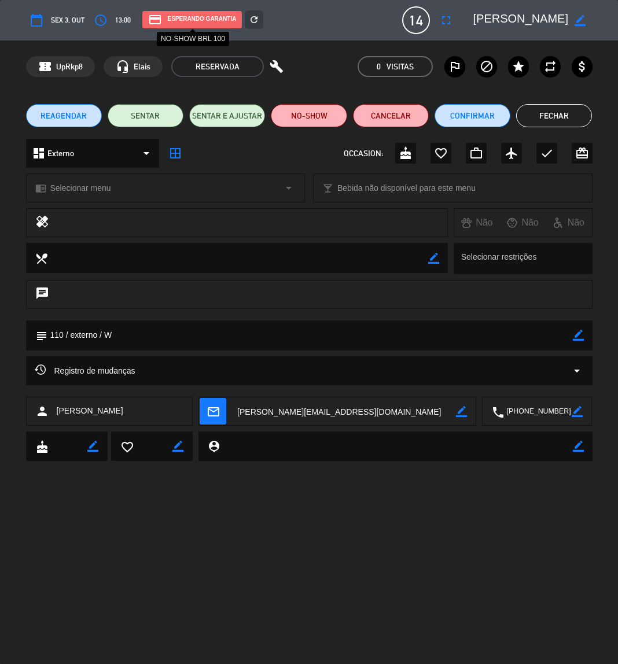
click at [215, 26] on div "credit_card Esperando garantia" at bounding box center [192, 19] width 100 height 17
click at [226, 14] on div "credit_card Esperando garantia" at bounding box center [192, 19] width 100 height 17
click at [248, 243] on textarea at bounding box center [237, 257] width 381 height 29
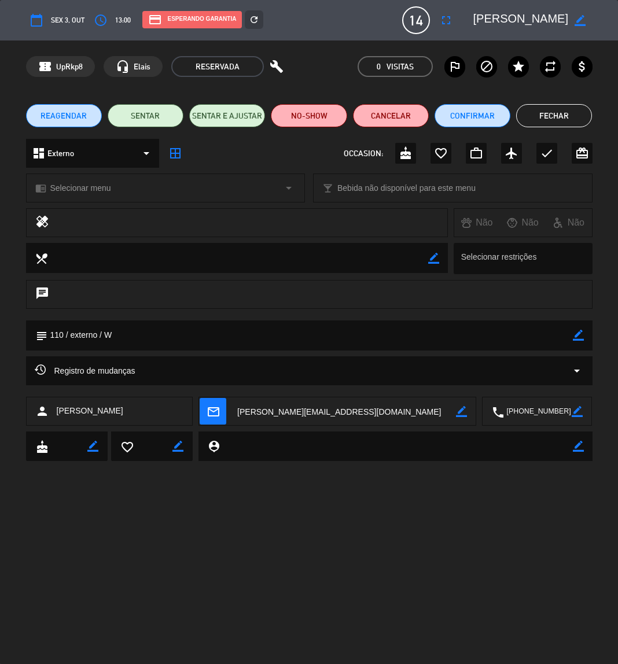
click at [570, 121] on button "Fechar" at bounding box center [554, 115] width 76 height 23
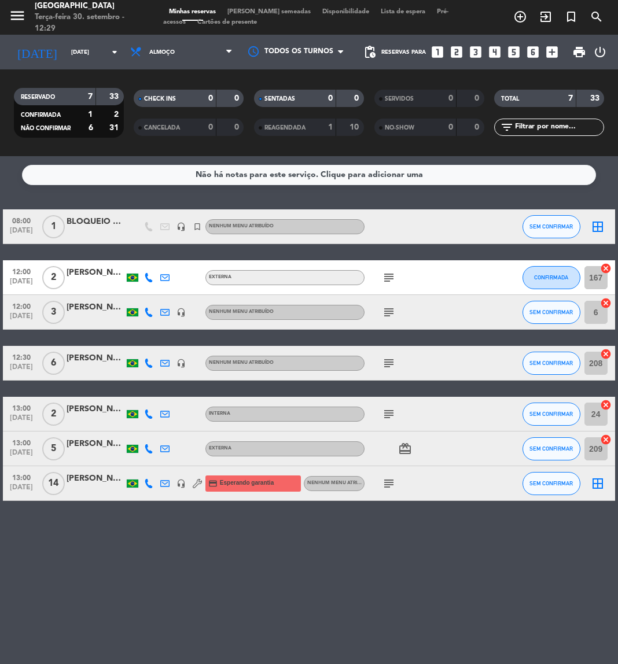
click at [86, 36] on div "[DATE] [DATE] arrow_drop_down" at bounding box center [67, 52] width 116 height 35
drag, startPoint x: 64, startPoint y: 51, endPoint x: 88, endPoint y: 42, distance: 26.0
click at [88, 43] on input "[DATE]" at bounding box center [104, 52] width 78 height 18
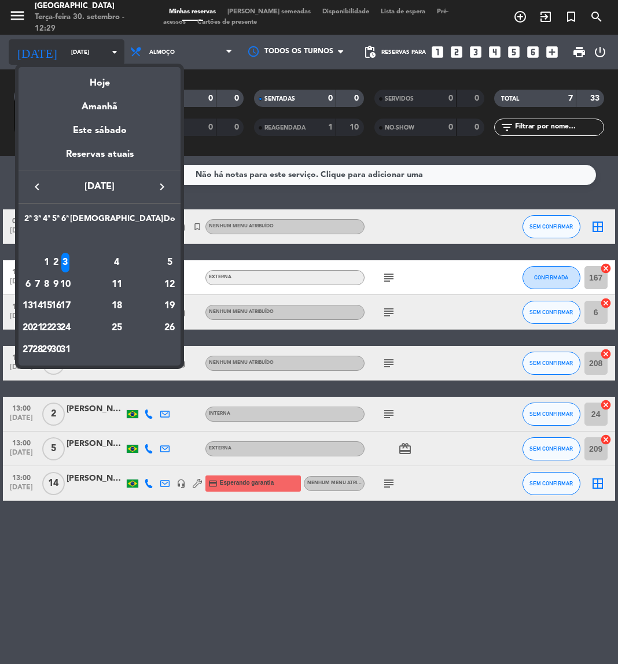
click at [88, 42] on div at bounding box center [309, 332] width 618 height 664
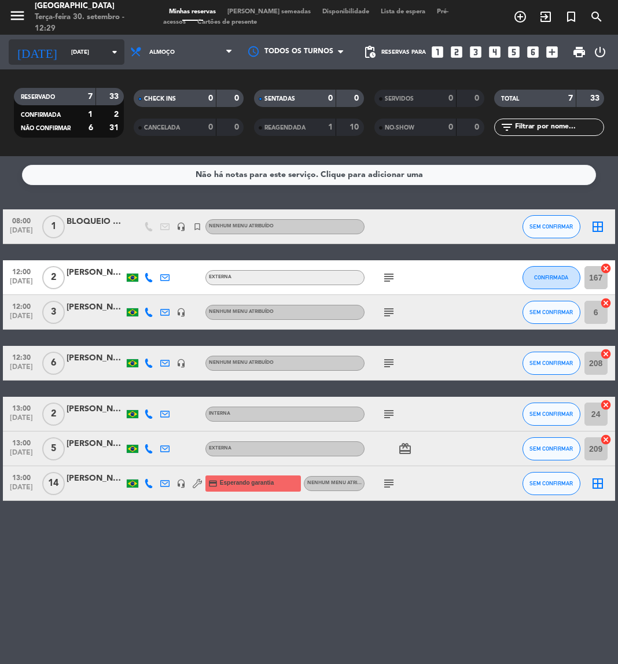
click at [88, 43] on input "[DATE]" at bounding box center [104, 52] width 78 height 18
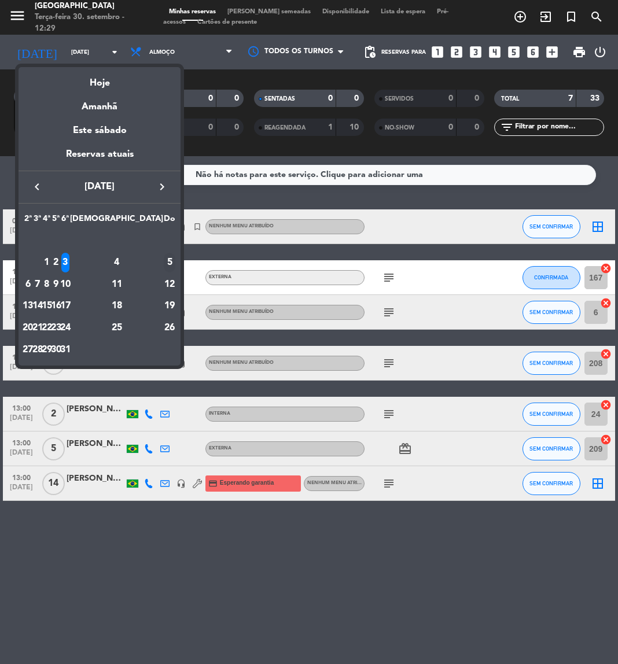
click at [164, 261] on div "5" at bounding box center [170, 263] width 12 height 20
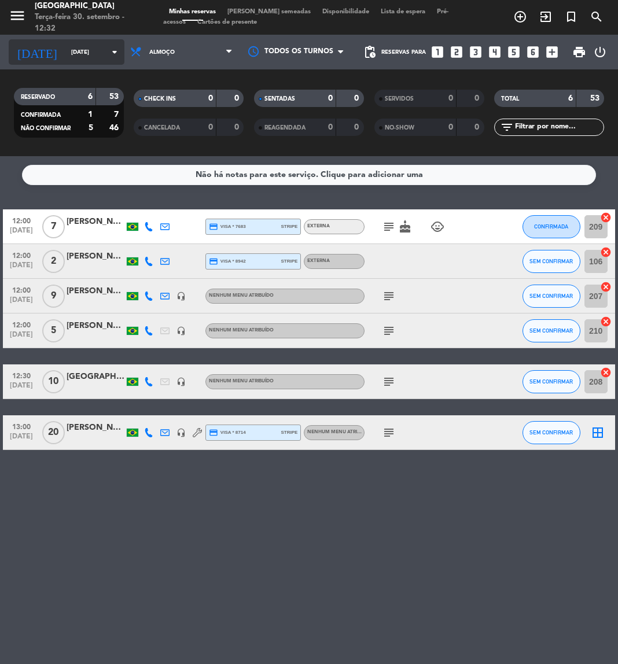
click at [120, 52] on icon "arrow_drop_down" at bounding box center [115, 52] width 14 height 14
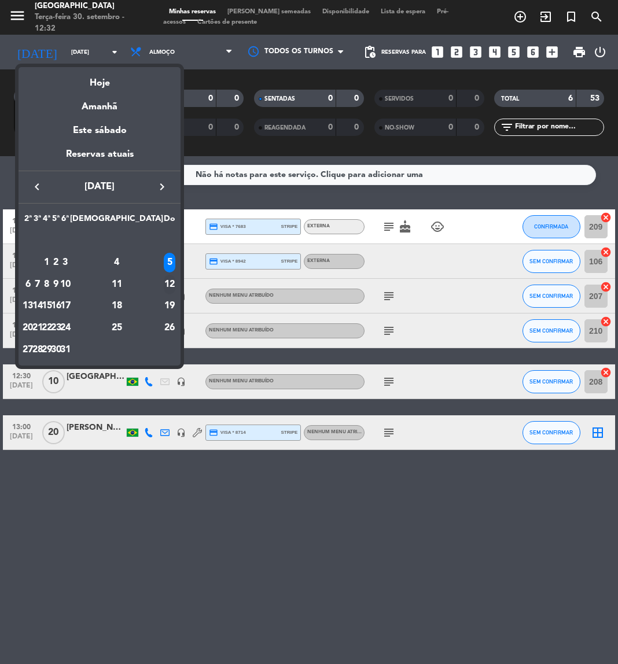
click at [164, 284] on div "12" at bounding box center [170, 285] width 12 height 20
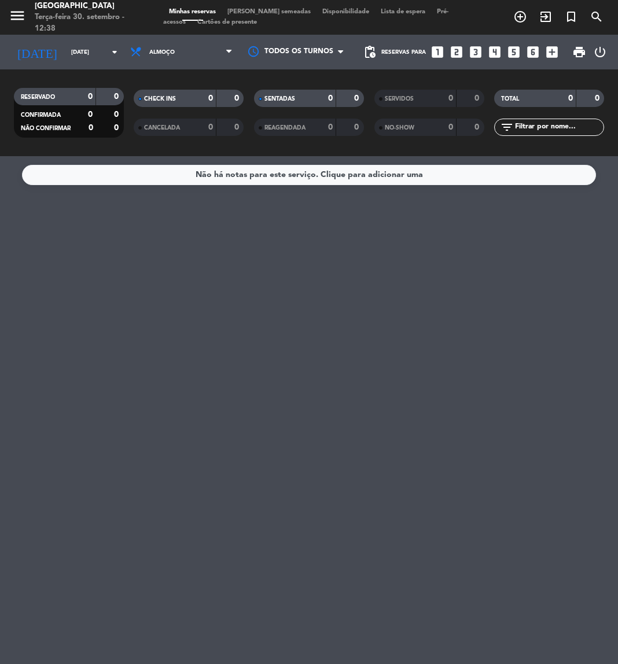
click at [72, 38] on div "[DATE] [DATE] arrow_drop_down" at bounding box center [67, 52] width 116 height 35
click at [65, 49] on input "[DATE]" at bounding box center [104, 52] width 78 height 18
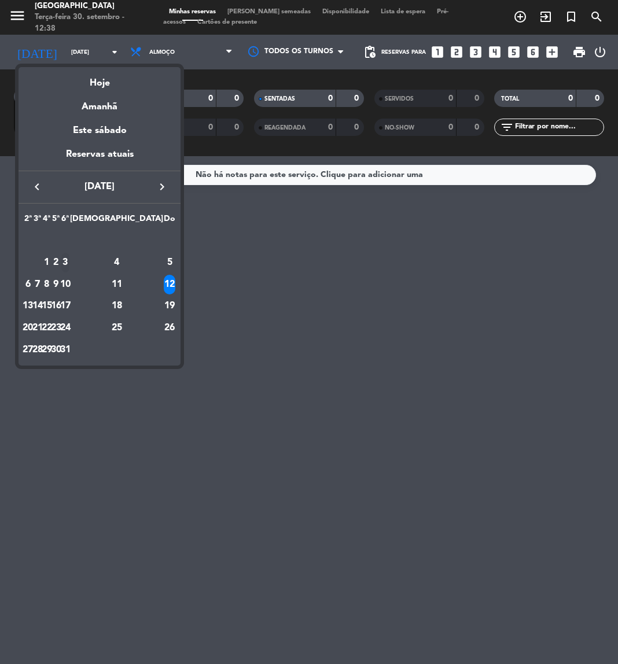
click at [70, 264] on div "3" at bounding box center [65, 263] width 9 height 20
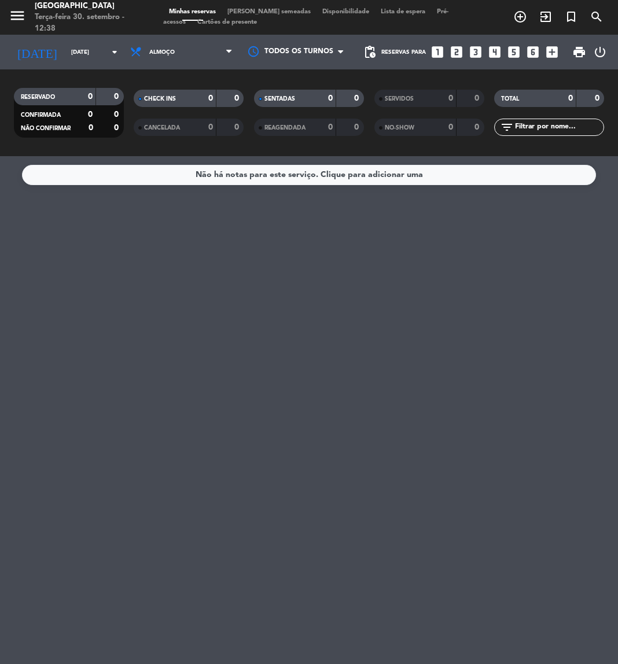
type input "[DATE]"
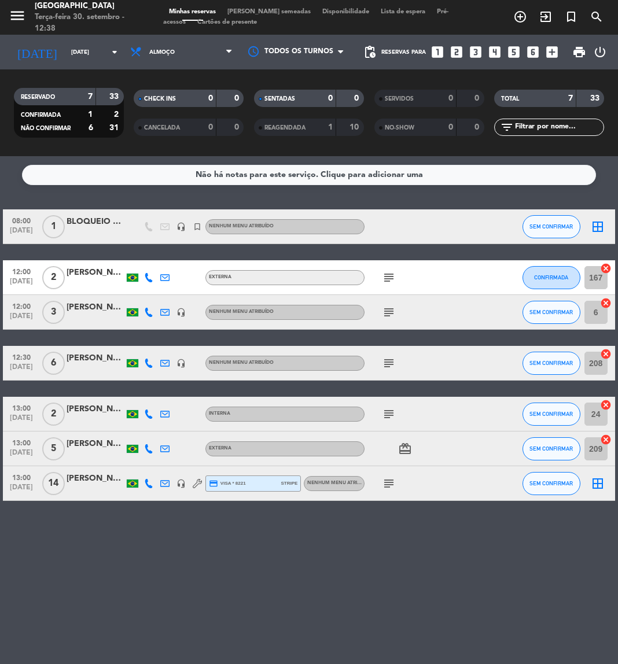
click at [212, 62] on span "Almoço" at bounding box center [181, 51] width 114 height 25
click at [176, 117] on div "menu [GEOGRAPHIC_DATA] Terça-feira 30. setembro - 12:38 Minhas reservas Mesas s…" at bounding box center [309, 78] width 618 height 156
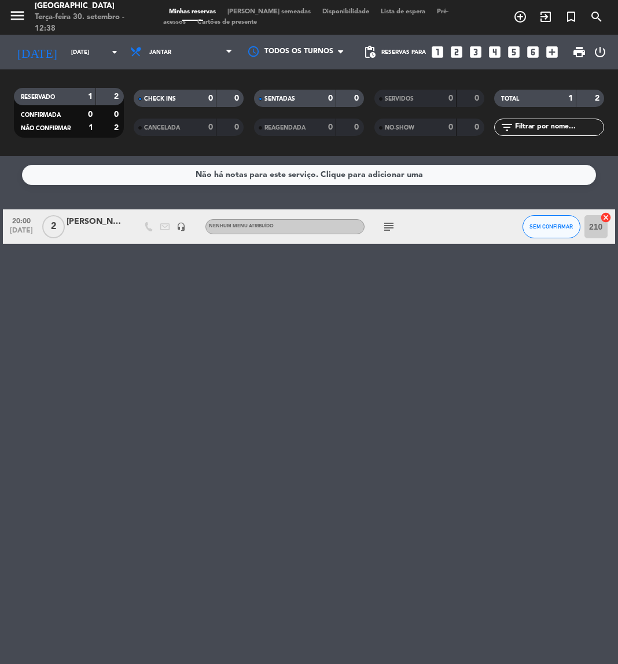
click at [393, 223] on icon "subject" at bounding box center [389, 227] width 14 height 14
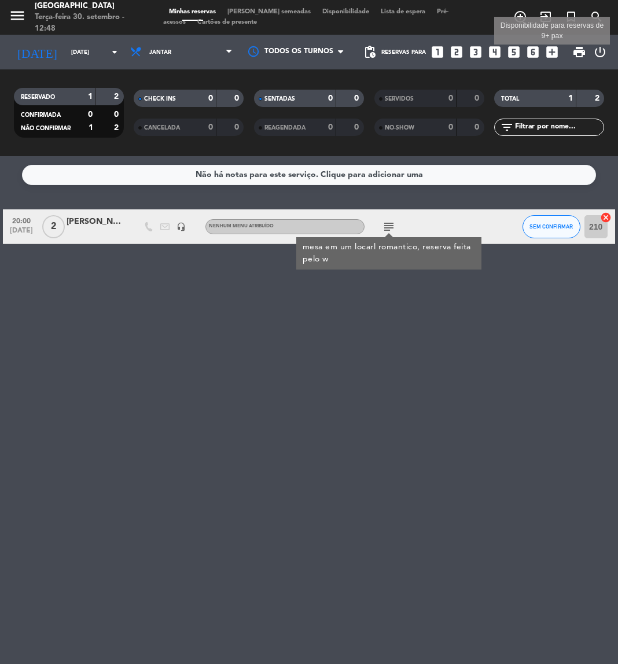
click at [548, 51] on icon "add_box" at bounding box center [551, 52] width 15 height 15
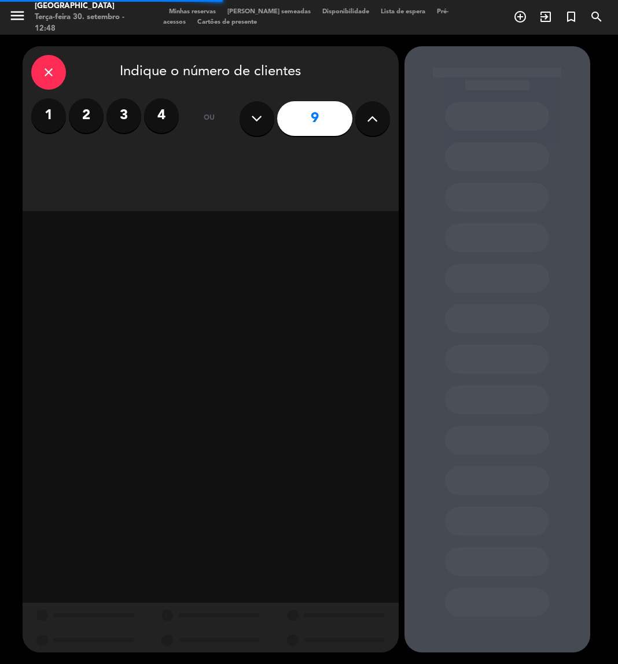
click at [356, 126] on button at bounding box center [372, 118] width 35 height 35
type input "10"
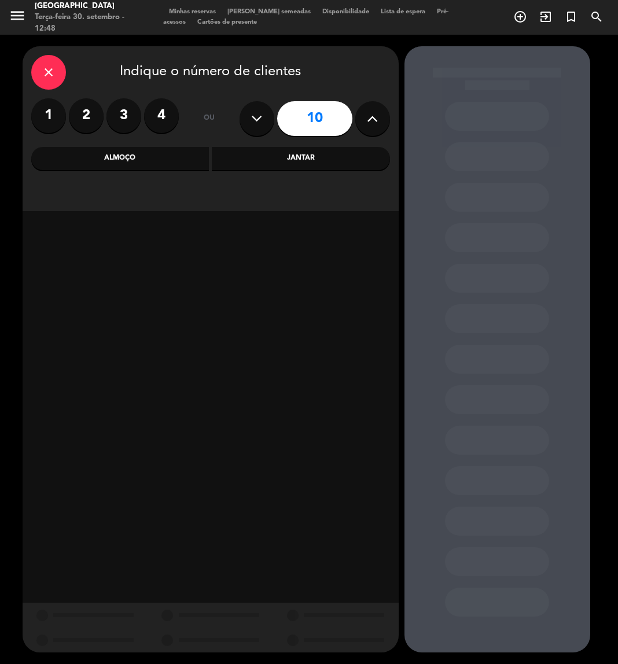
click at [285, 153] on div "Jantar" at bounding box center [301, 158] width 178 height 23
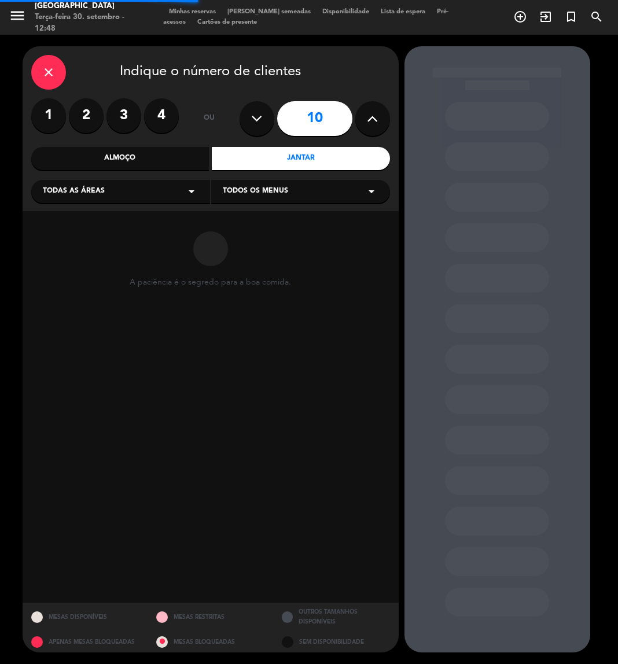
click at [150, 194] on div "Todas as áreas arrow_drop_down" at bounding box center [120, 191] width 179 height 23
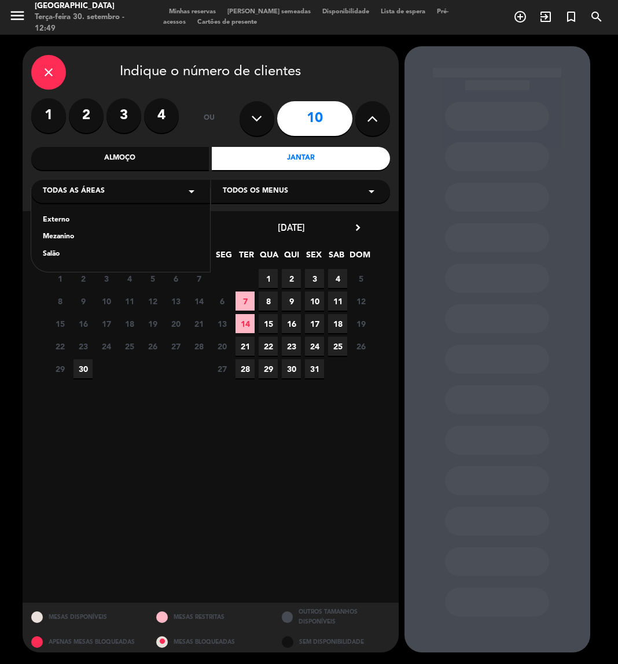
click at [46, 255] on div "Salão" at bounding box center [121, 255] width 156 height 12
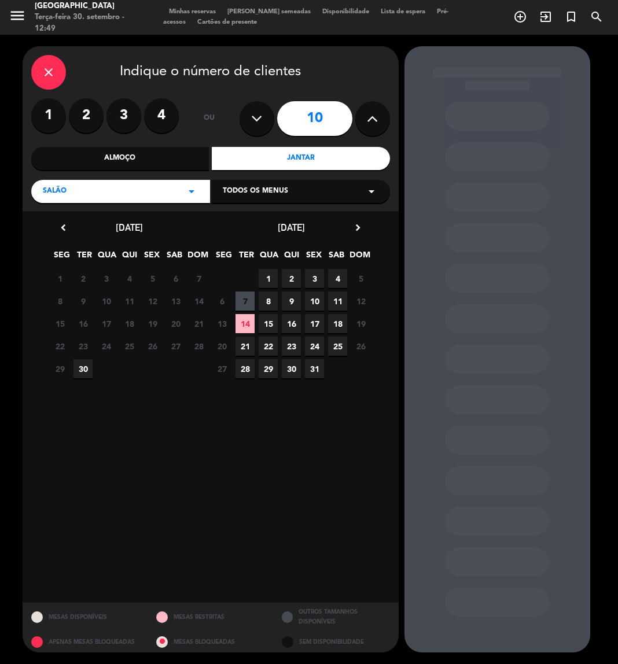
click at [316, 276] on span "3" at bounding box center [314, 278] width 19 height 19
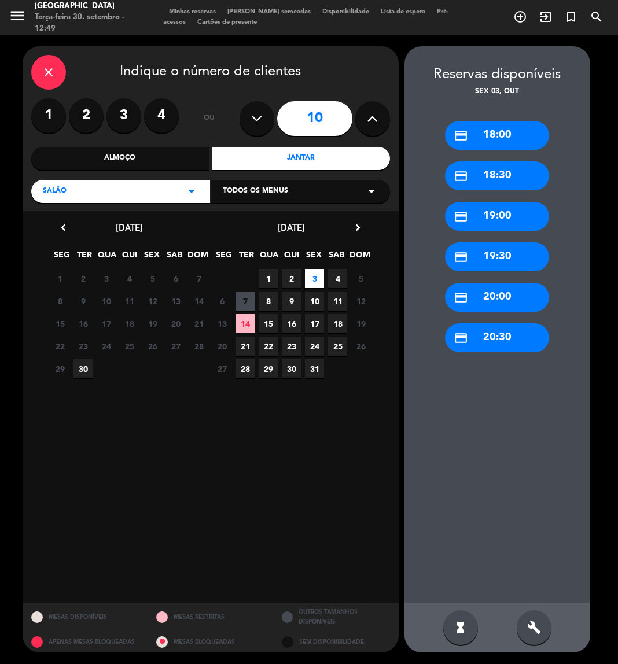
click at [527, 619] on div "build" at bounding box center [534, 627] width 35 height 35
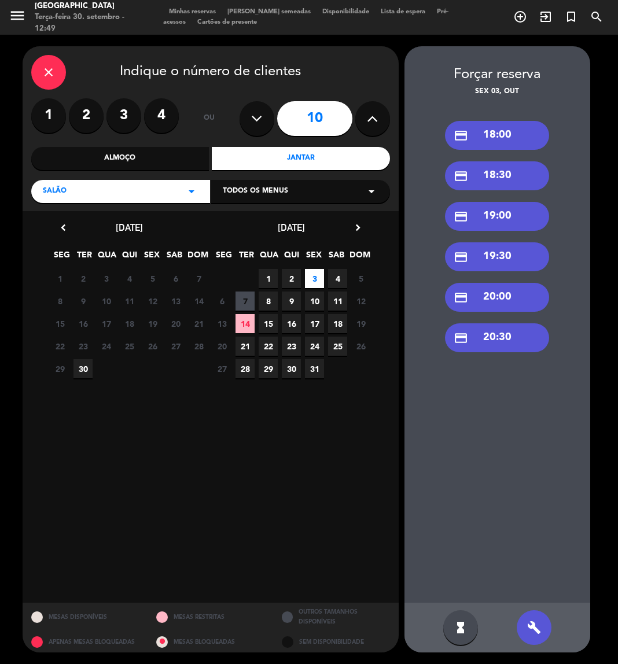
click at [448, 626] on div "hourglass_full" at bounding box center [460, 627] width 35 height 35
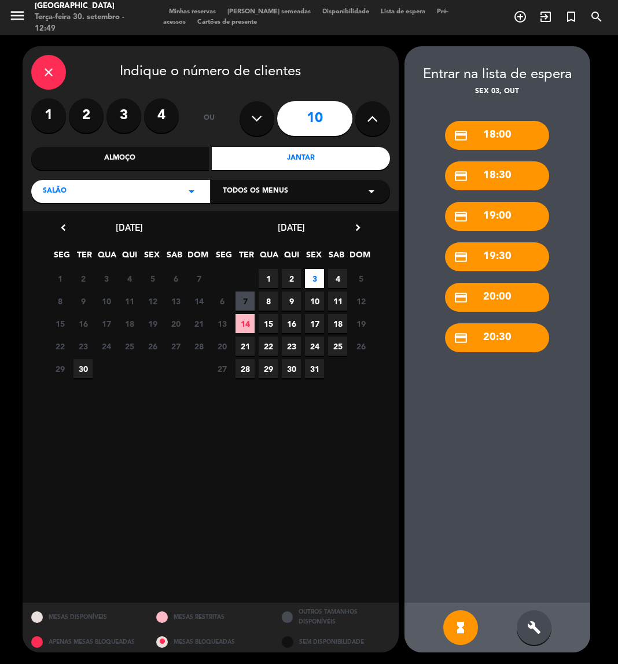
click at [538, 636] on div "build" at bounding box center [534, 627] width 35 height 35
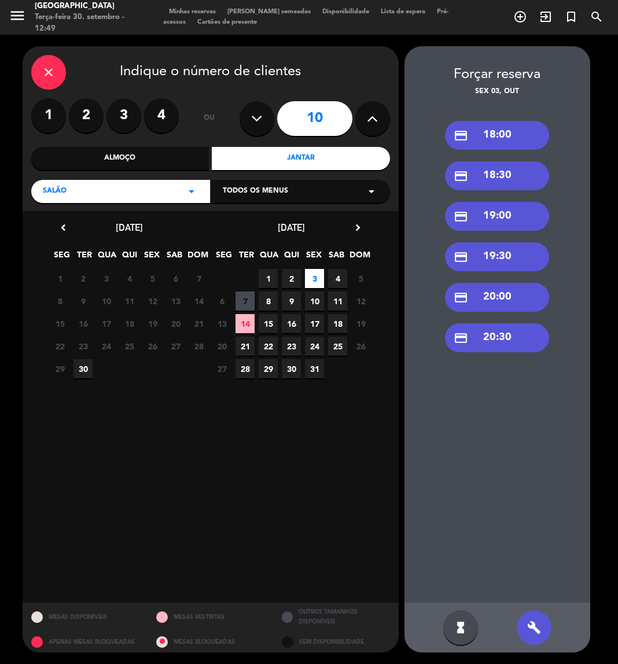
click at [481, 257] on div "credit_card 19:30" at bounding box center [497, 256] width 104 height 29
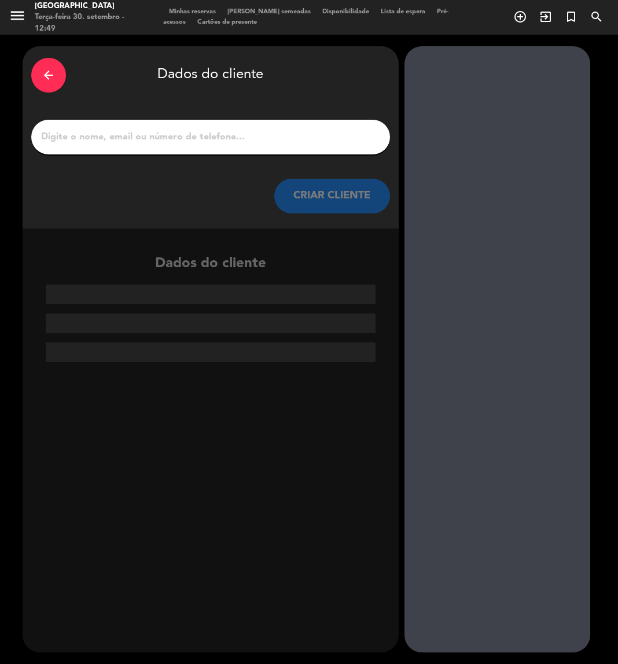
click at [180, 143] on input "1" at bounding box center [210, 137] width 341 height 16
click at [241, 132] on input "1" at bounding box center [210, 137] width 341 height 16
paste input "[PERSON_NAME]"
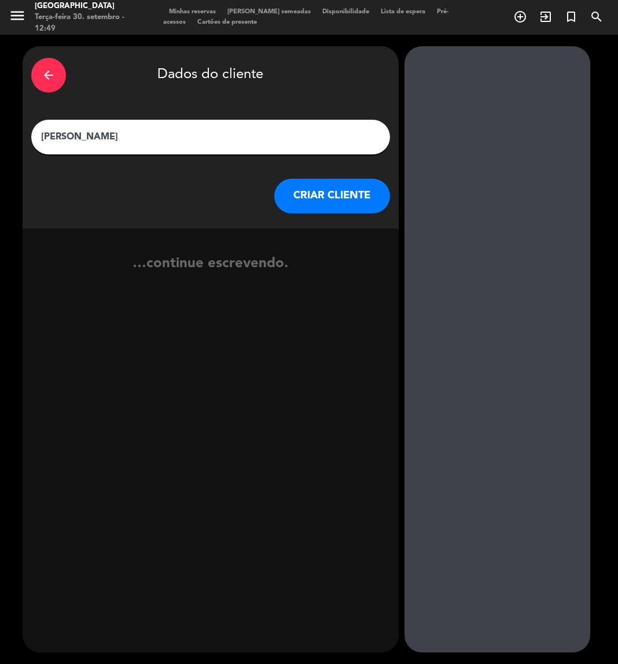
type input "[PERSON_NAME]"
click at [336, 187] on button "CRIAR CLIENTE" at bounding box center [332, 196] width 116 height 35
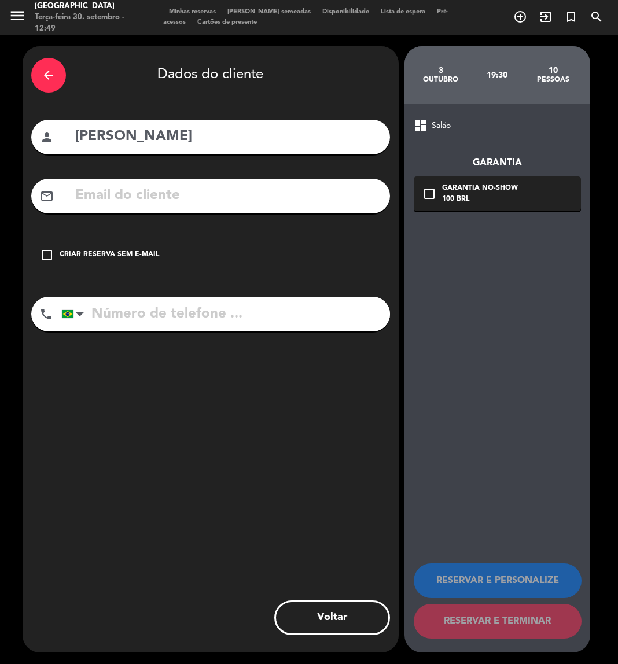
click at [257, 319] on input "tel" at bounding box center [225, 314] width 329 height 35
paste input "11 99665-8078"
type input "11 99665-8078"
click at [53, 251] on icon "check_box_outline_blank" at bounding box center [47, 255] width 14 height 14
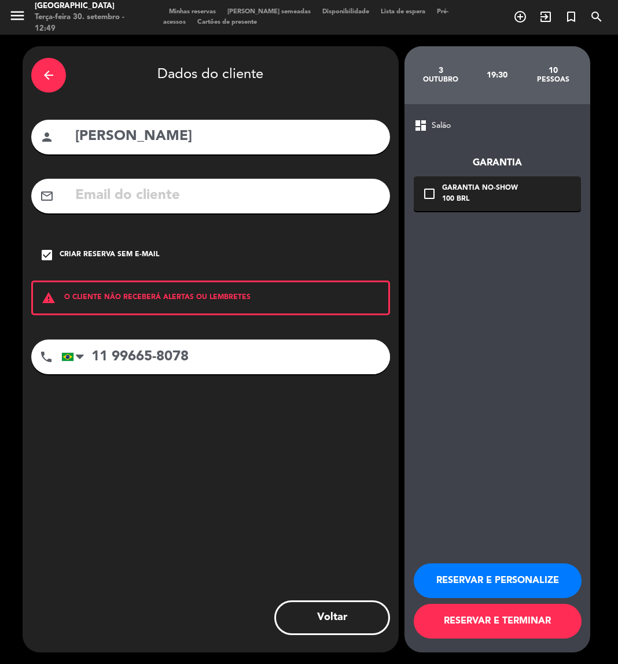
click at [454, 580] on button "RESERVAR E PERSONALIZE" at bounding box center [498, 580] width 168 height 35
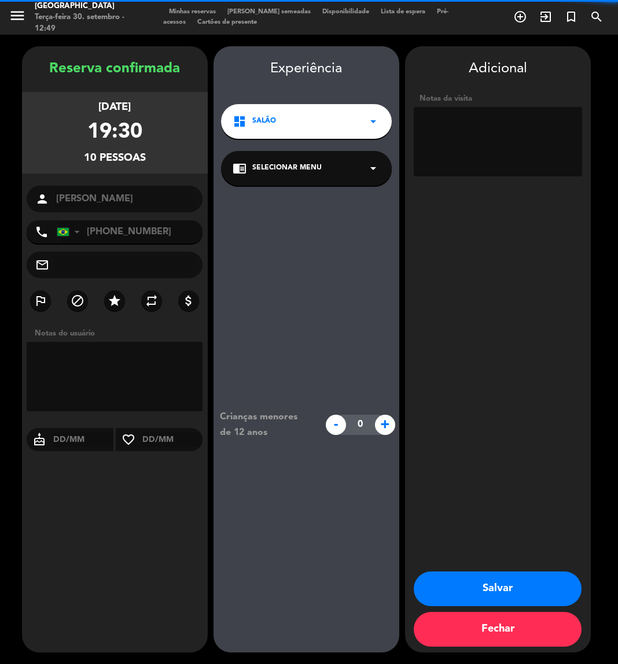
click at [488, 129] on textarea at bounding box center [498, 141] width 168 height 69
type textarea "interno / W"
click at [497, 581] on button "Salvar" at bounding box center [498, 588] width 168 height 35
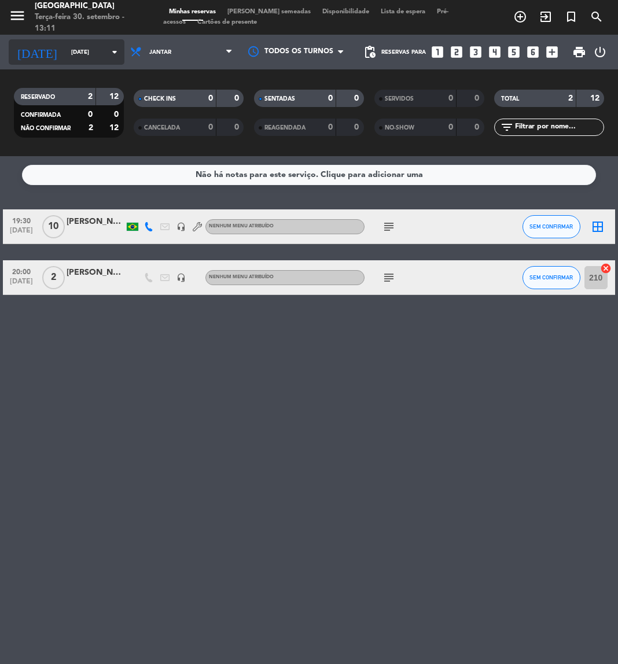
click at [78, 45] on input "[DATE]" at bounding box center [104, 52] width 78 height 18
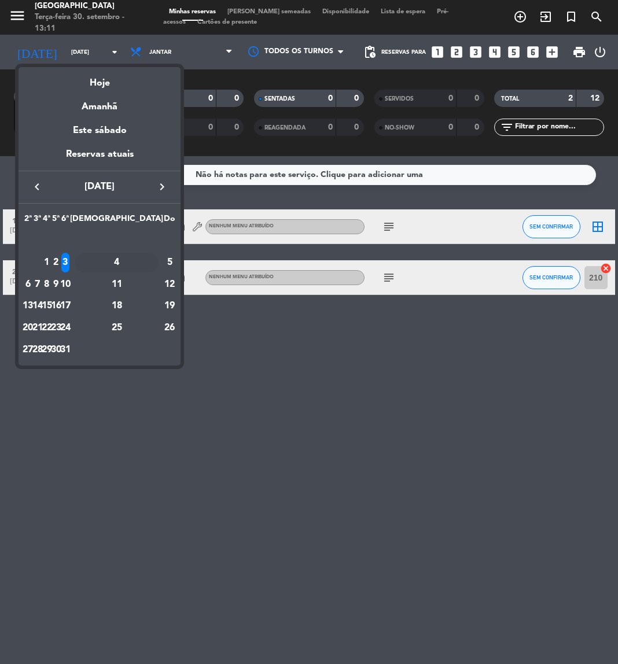
click at [143, 263] on div "4" at bounding box center [117, 263] width 84 height 20
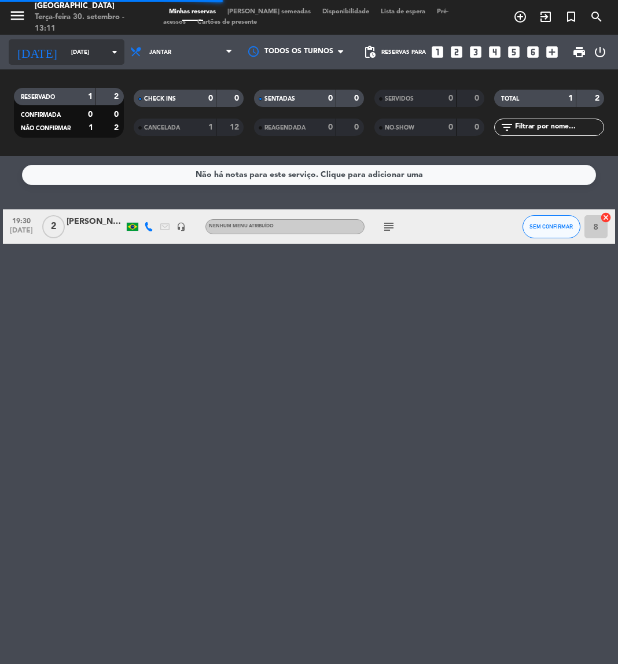
click at [73, 62] on div "[DATE] [DATE] arrow_drop_down" at bounding box center [67, 51] width 116 height 25
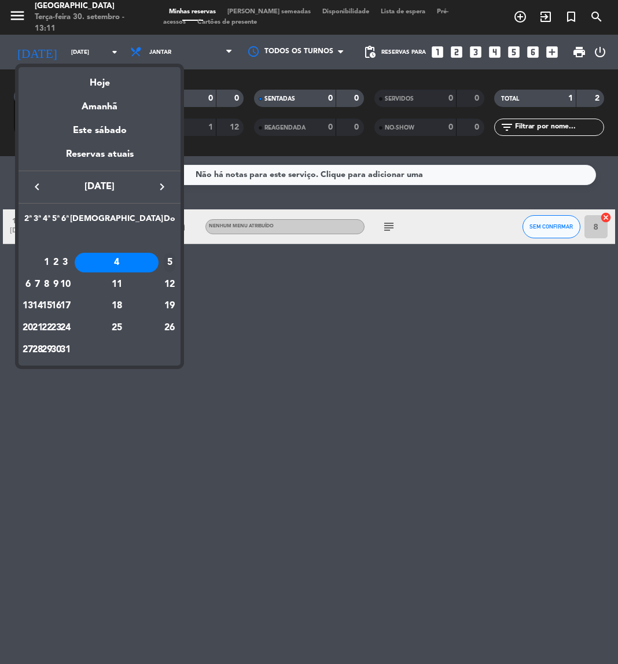
click at [164, 265] on div "5" at bounding box center [170, 263] width 12 height 20
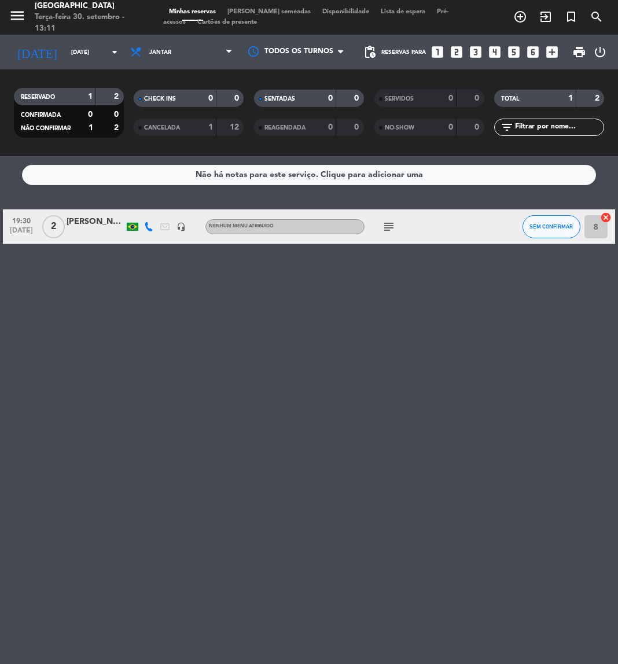
type input "[DATE]"
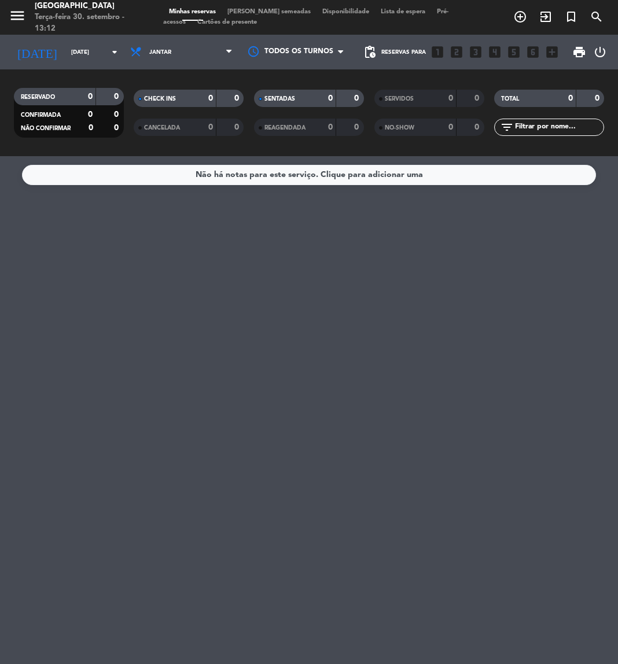
click at [192, 56] on span "Jantar" at bounding box center [181, 51] width 114 height 25
click at [161, 101] on div "menu [GEOGRAPHIC_DATA] Terça-feira 30. setembro - 13:12 Minhas reservas Mesas s…" at bounding box center [309, 78] width 618 height 156
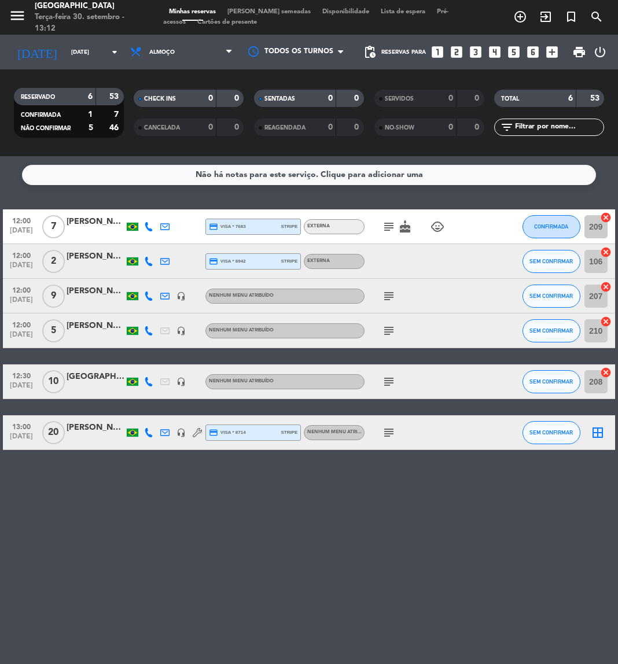
click at [389, 229] on icon "subject" at bounding box center [389, 227] width 14 height 14
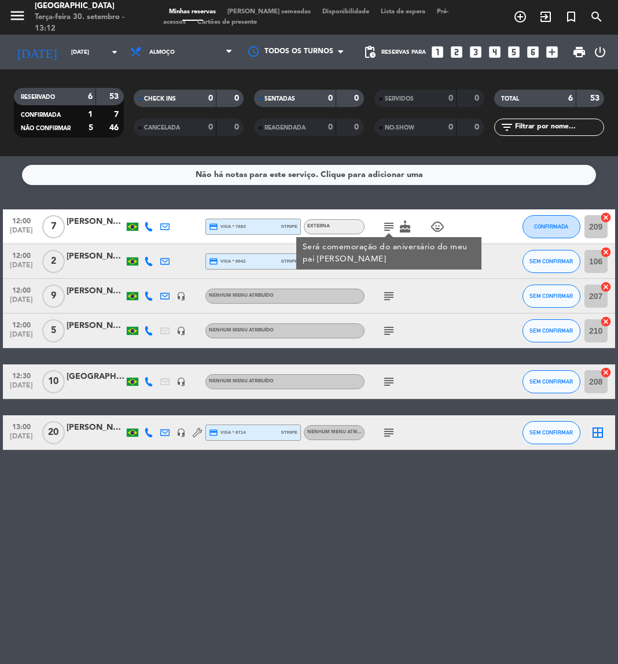
click at [390, 295] on icon "subject" at bounding box center [389, 296] width 14 height 14
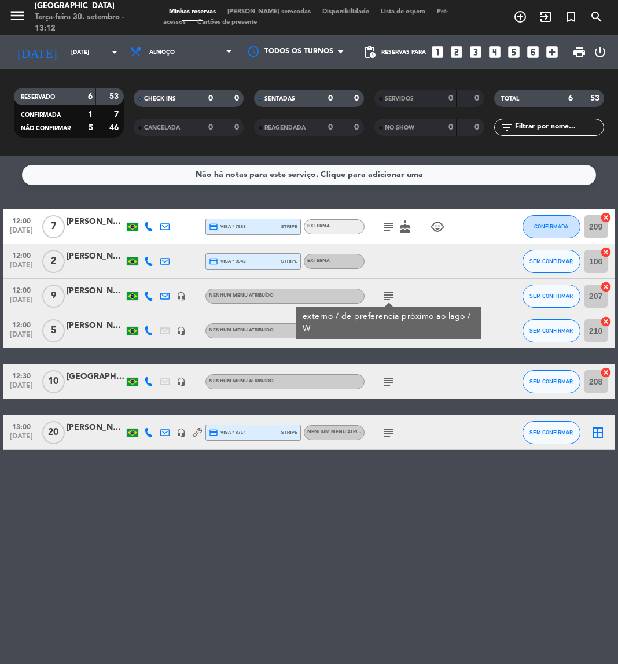
click at [388, 326] on div "externo / de preferencia próximo ao lago / W" at bounding box center [388, 323] width 173 height 24
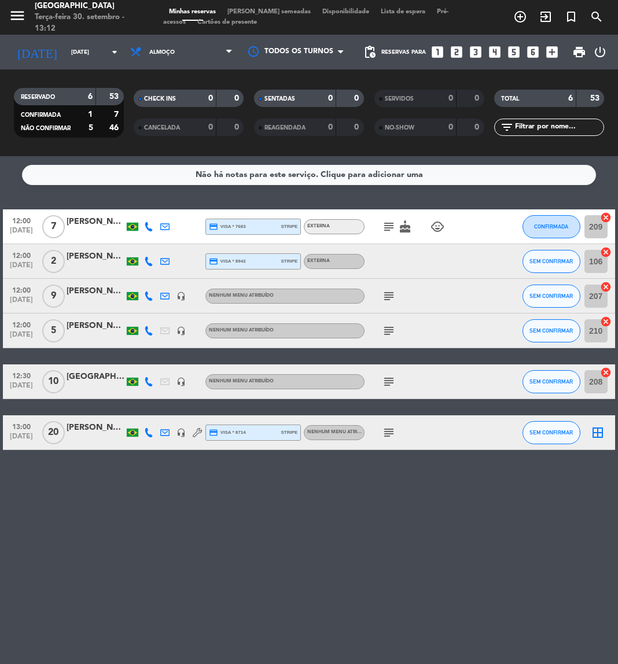
click at [388, 326] on icon "subject" at bounding box center [389, 331] width 14 height 14
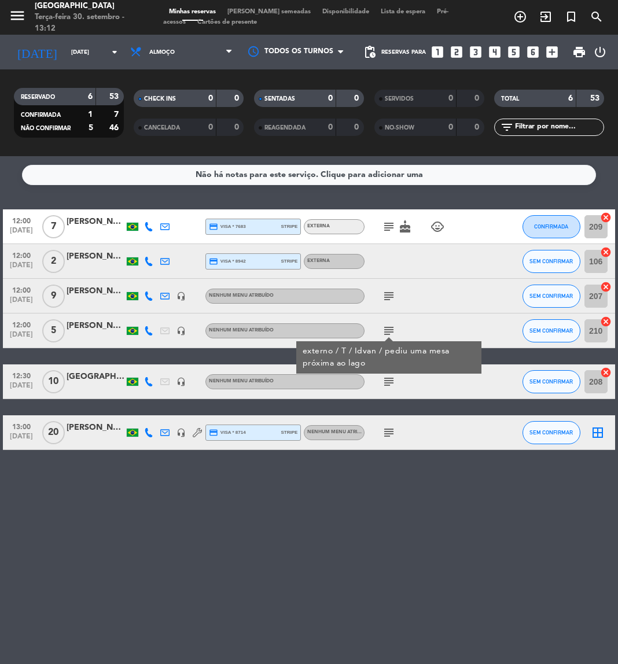
click at [390, 383] on icon "subject" at bounding box center [389, 382] width 14 height 14
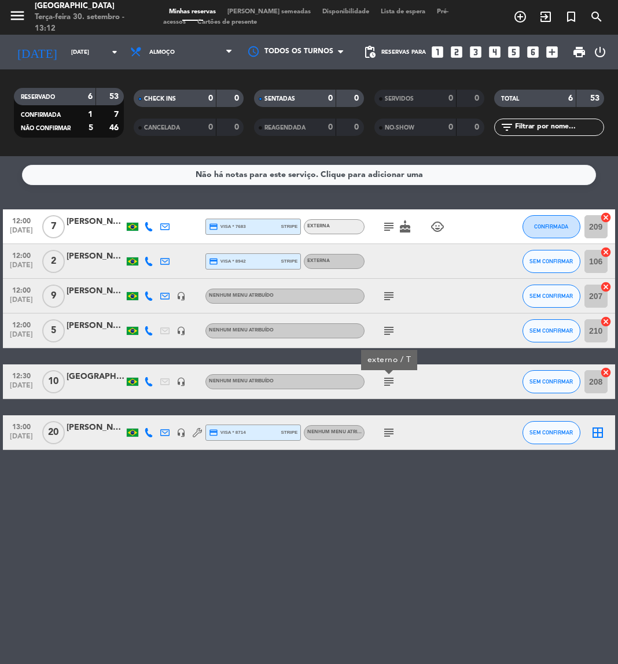
click at [386, 434] on icon "subject" at bounding box center [389, 433] width 14 height 14
